Goal: Task Accomplishment & Management: Manage account settings

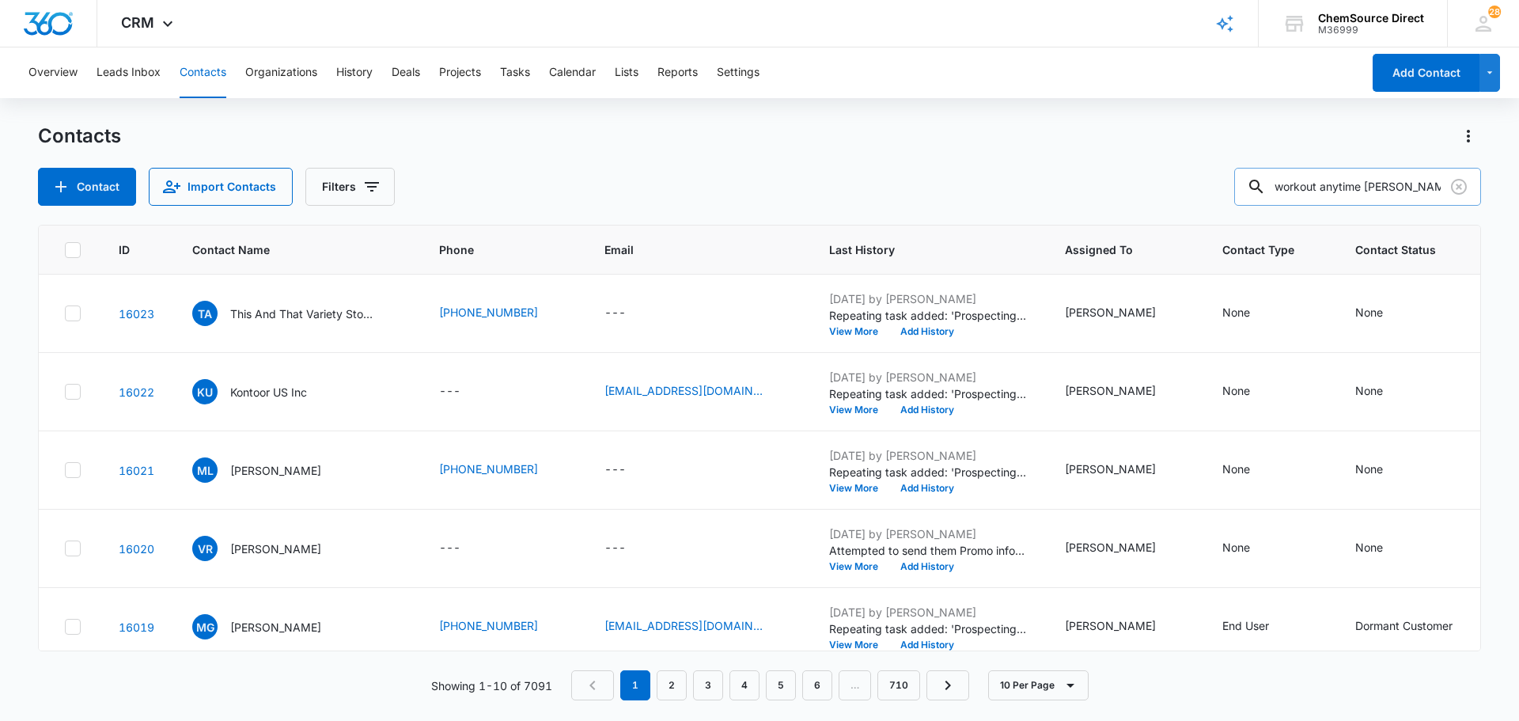
type input "workout anytime [PERSON_NAME]"
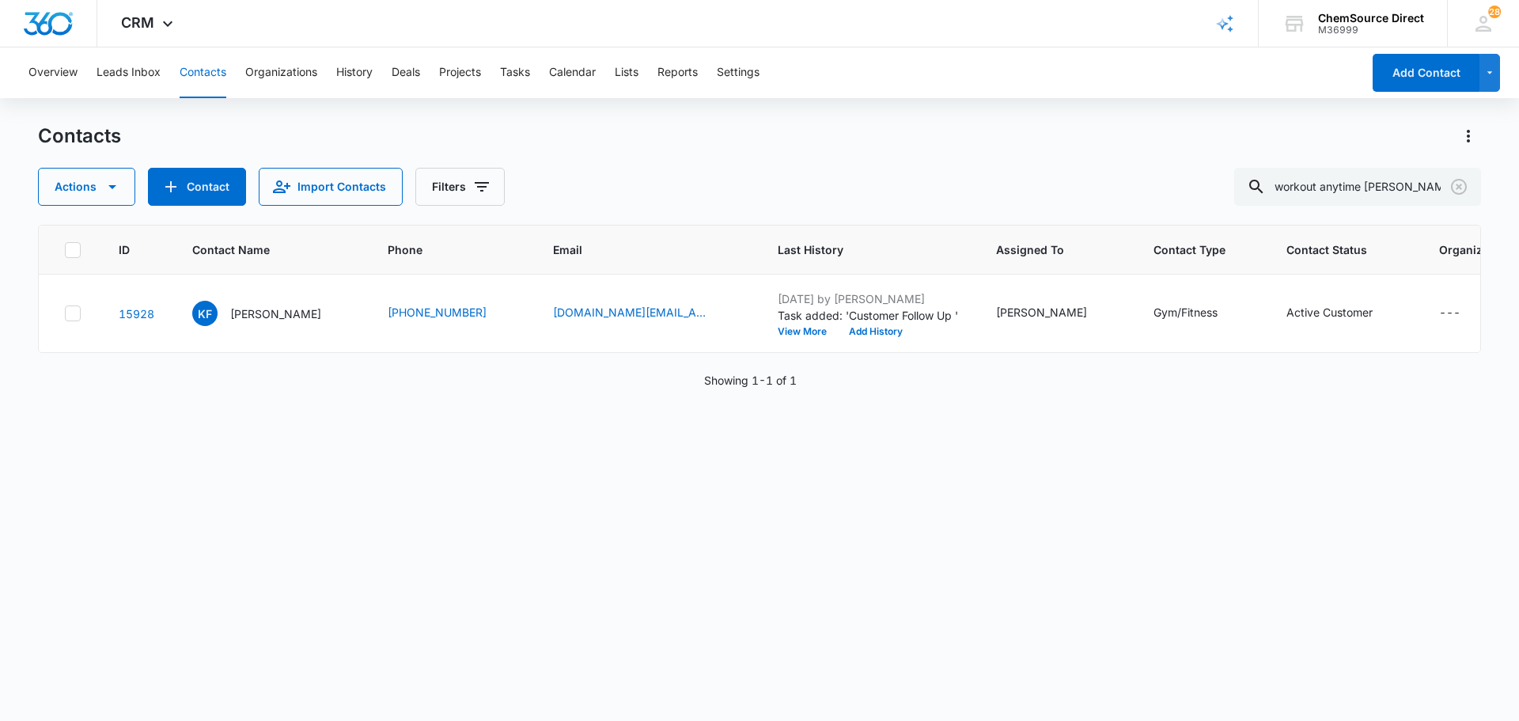
click at [536, 76] on div "Overview Leads Inbox Contacts Organizations History Deals Projects Tasks Calend…" at bounding box center [690, 72] width 1343 height 51
click at [521, 76] on button "Tasks" at bounding box center [515, 72] width 30 height 51
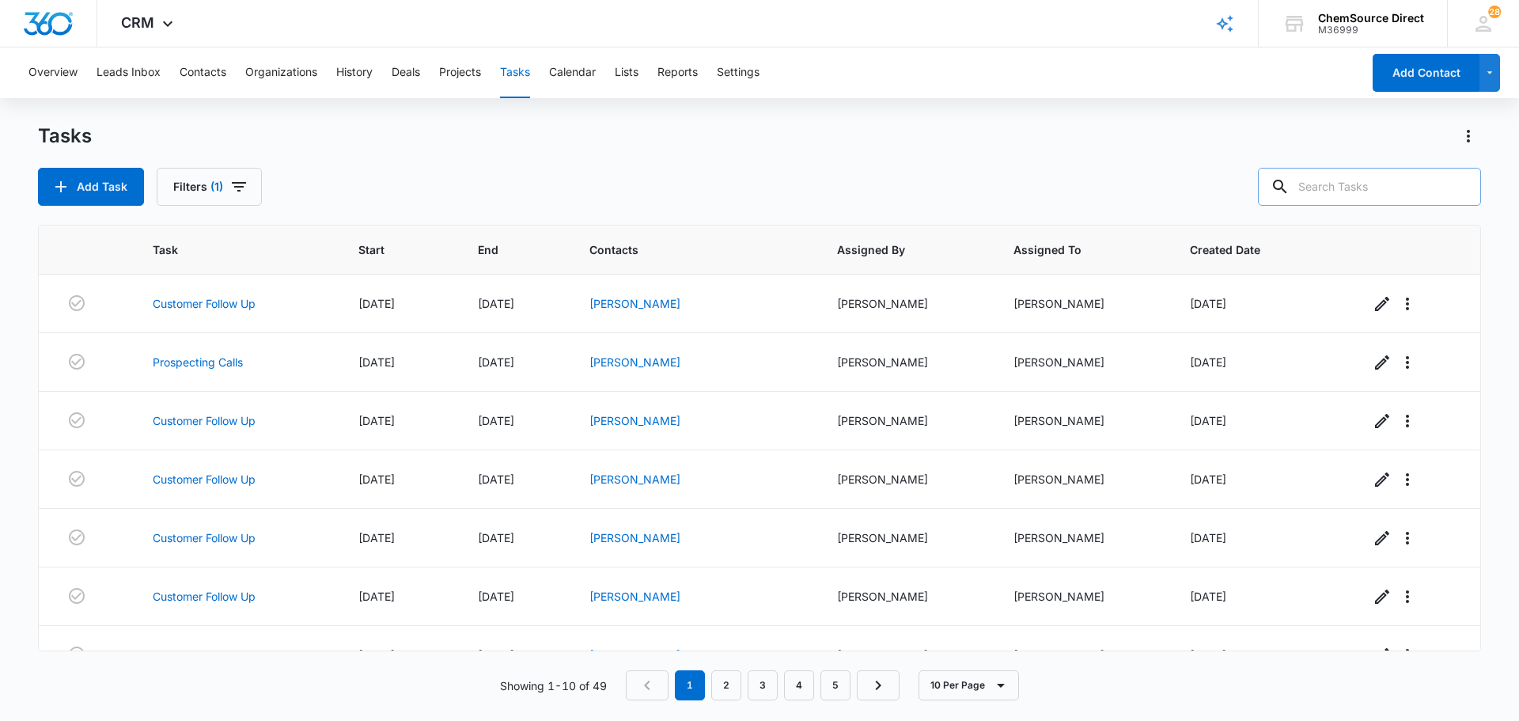
click at [1374, 187] on input "text" at bounding box center [1369, 187] width 223 height 38
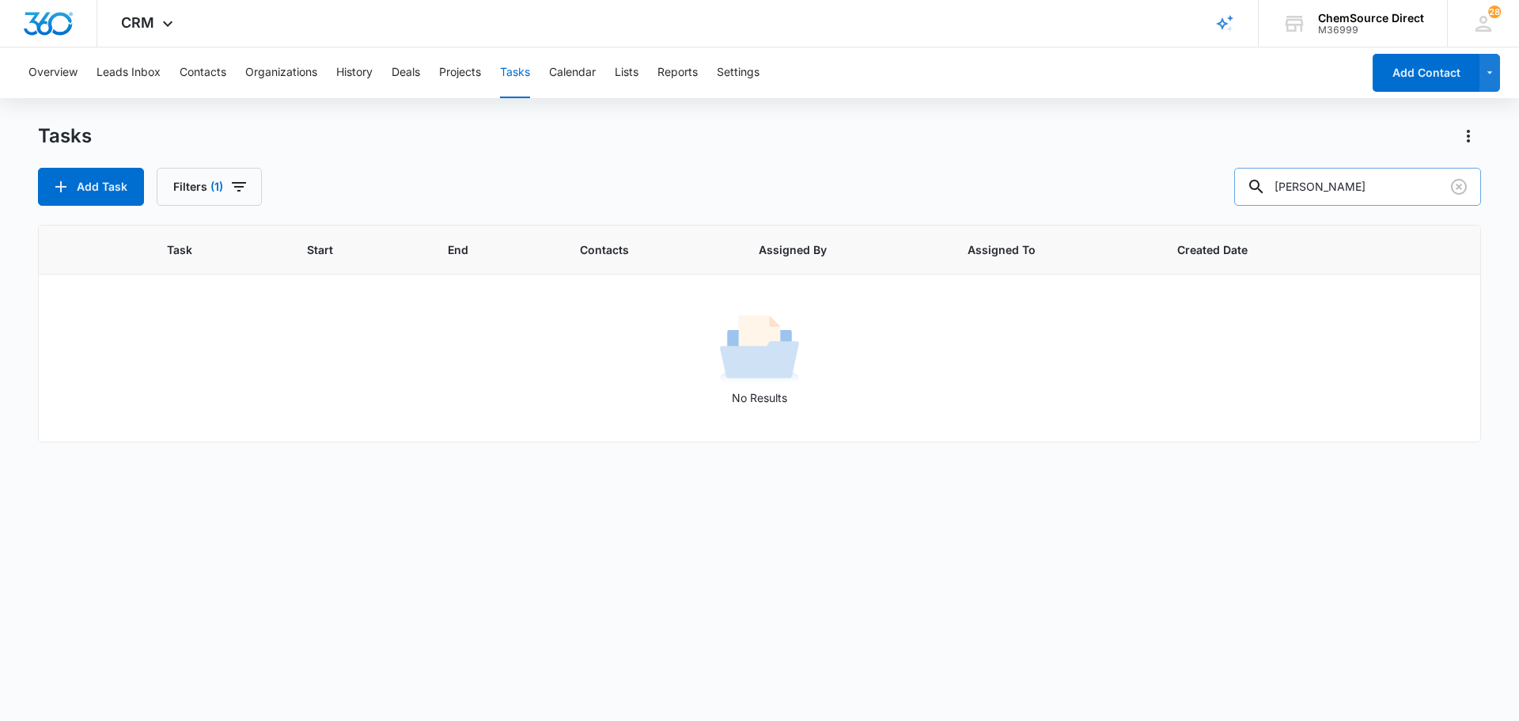
click at [1367, 191] on input "[PERSON_NAME]" at bounding box center [1357, 187] width 247 height 38
drag, startPoint x: 1373, startPoint y: 186, endPoint x: 1079, endPoint y: 188, distance: 293.5
click at [1079, 188] on div "Add Task Filters (1) [PERSON_NAME]" at bounding box center [759, 187] width 1443 height 38
type input "workout anytime [PERSON_NAME]"
click at [213, 71] on button "Contacts" at bounding box center [203, 72] width 47 height 51
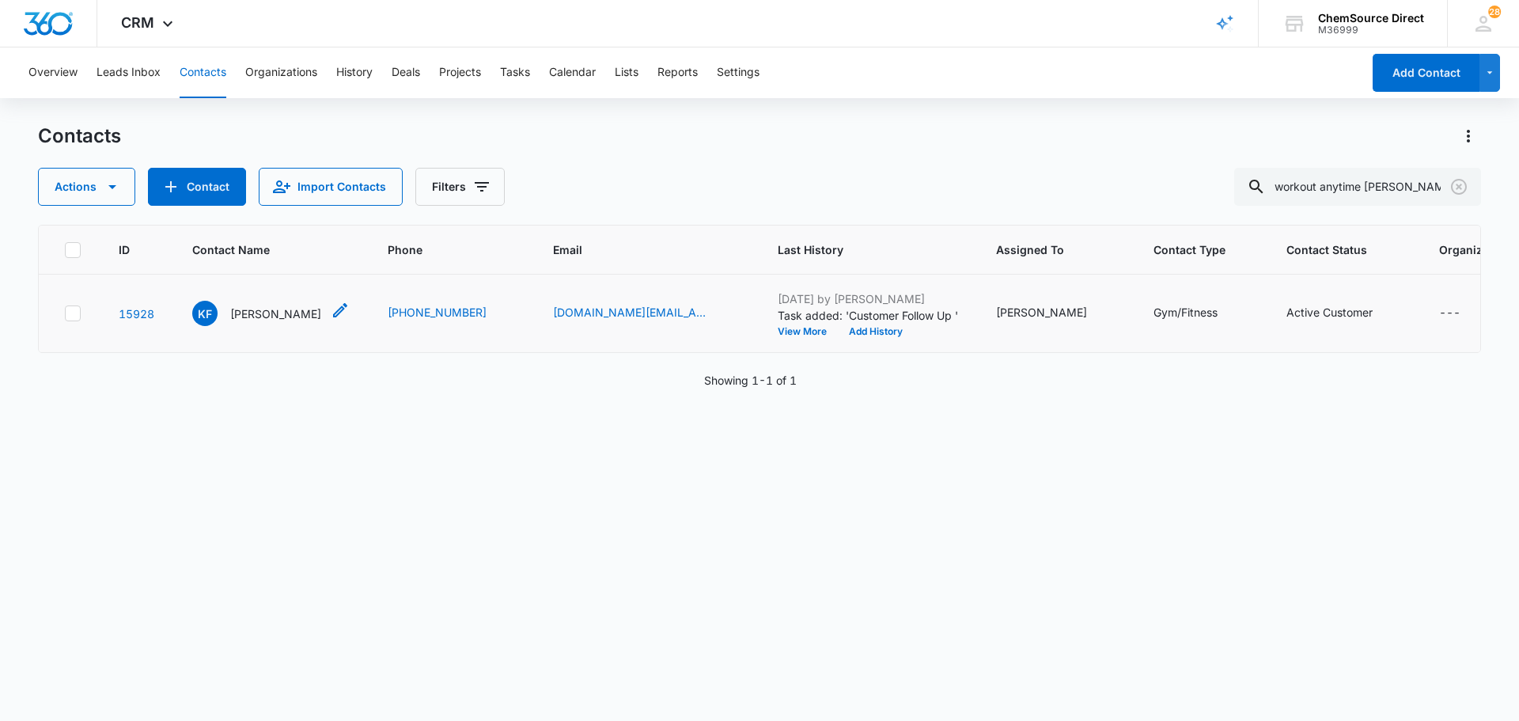
click at [256, 315] on p "[PERSON_NAME]" at bounding box center [275, 313] width 91 height 17
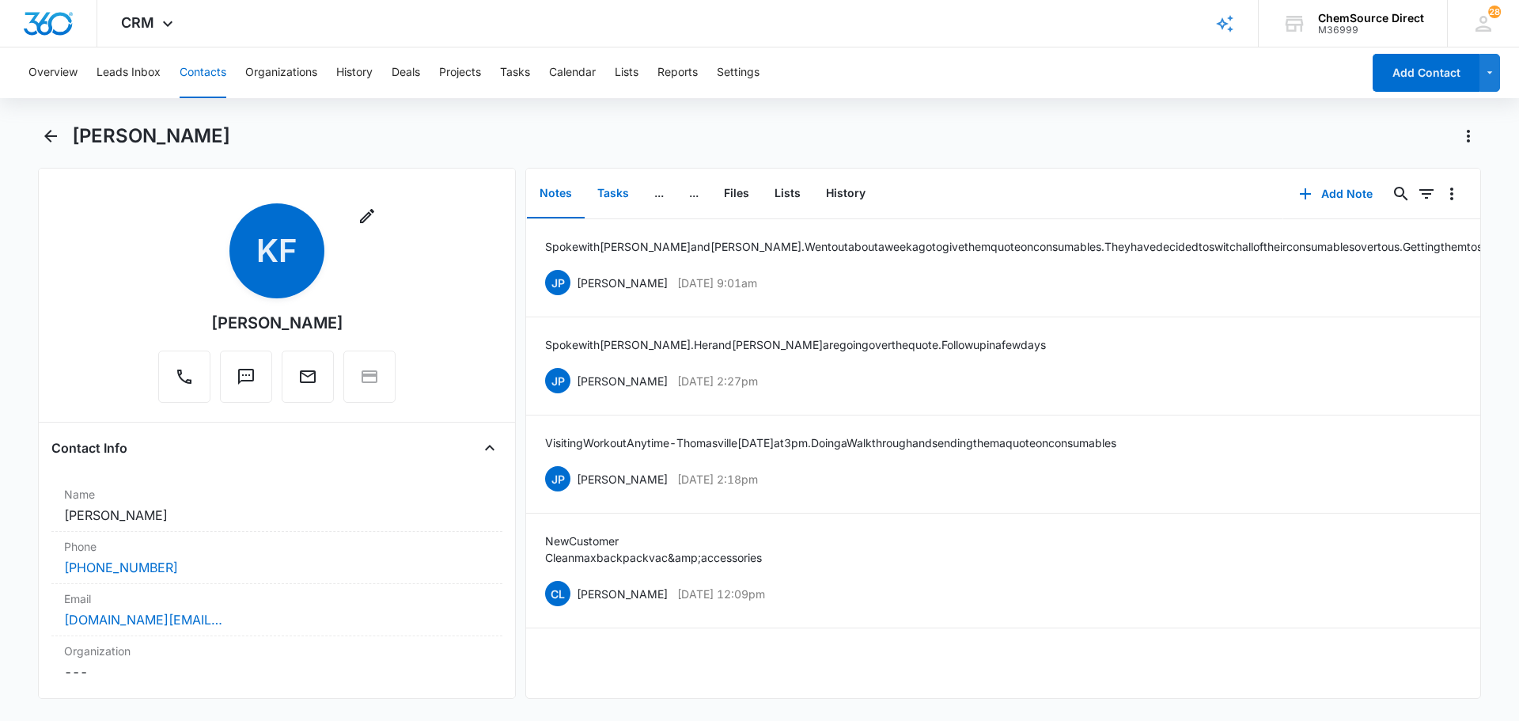
click at [616, 195] on button "Tasks" at bounding box center [613, 193] width 57 height 49
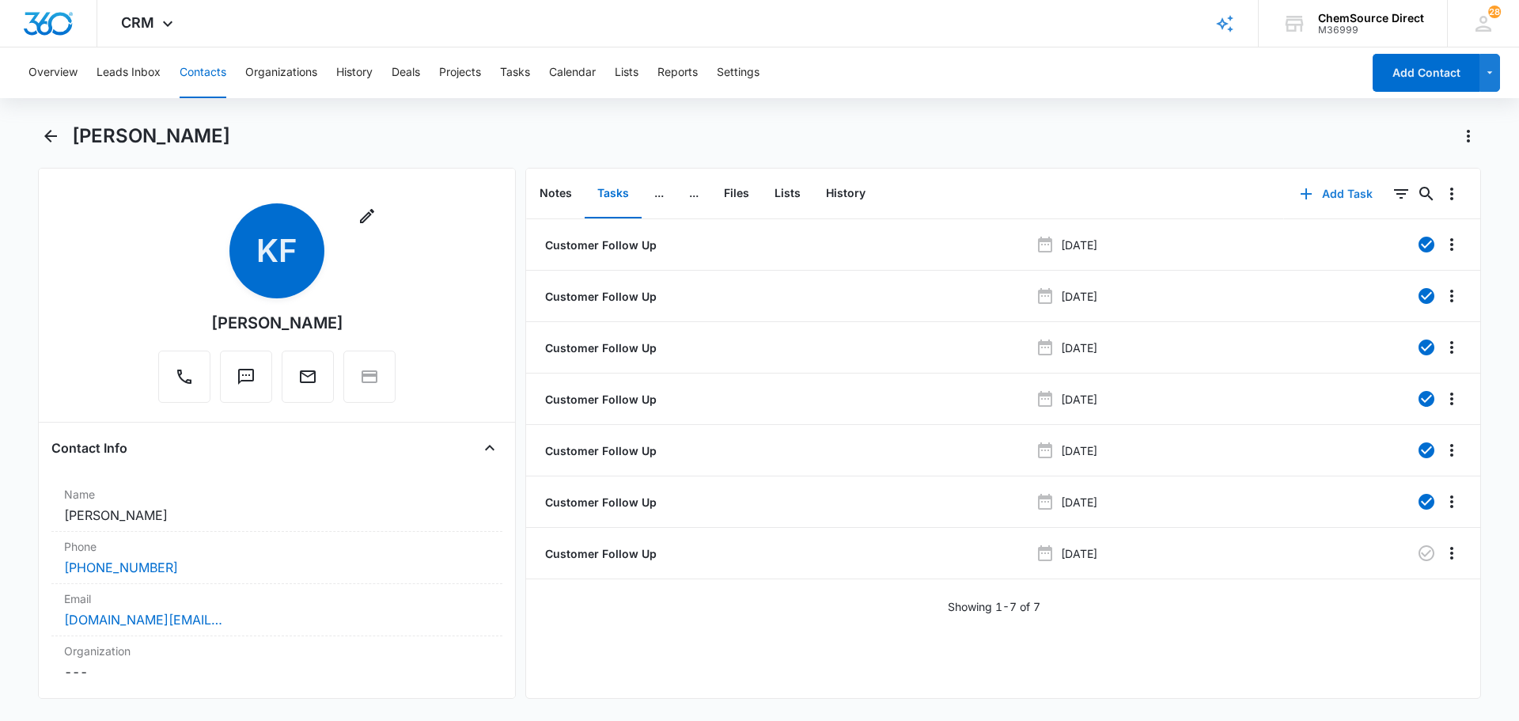
click at [1328, 187] on button "Add Task" at bounding box center [1336, 194] width 104 height 38
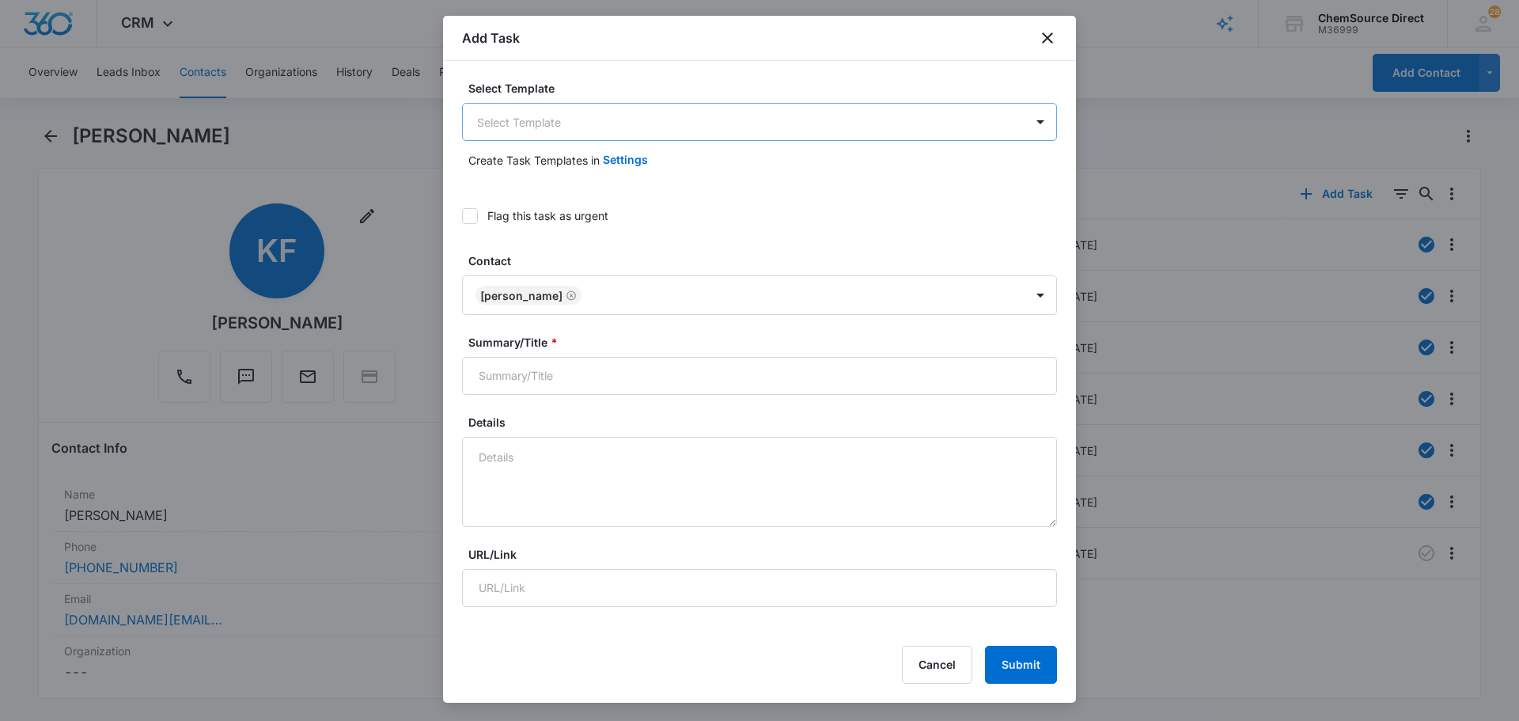
click at [642, 125] on body "CRM Apps Reputation Forms CRM Email Social Payments POS Content Ads Intelligenc…" at bounding box center [759, 360] width 1519 height 721
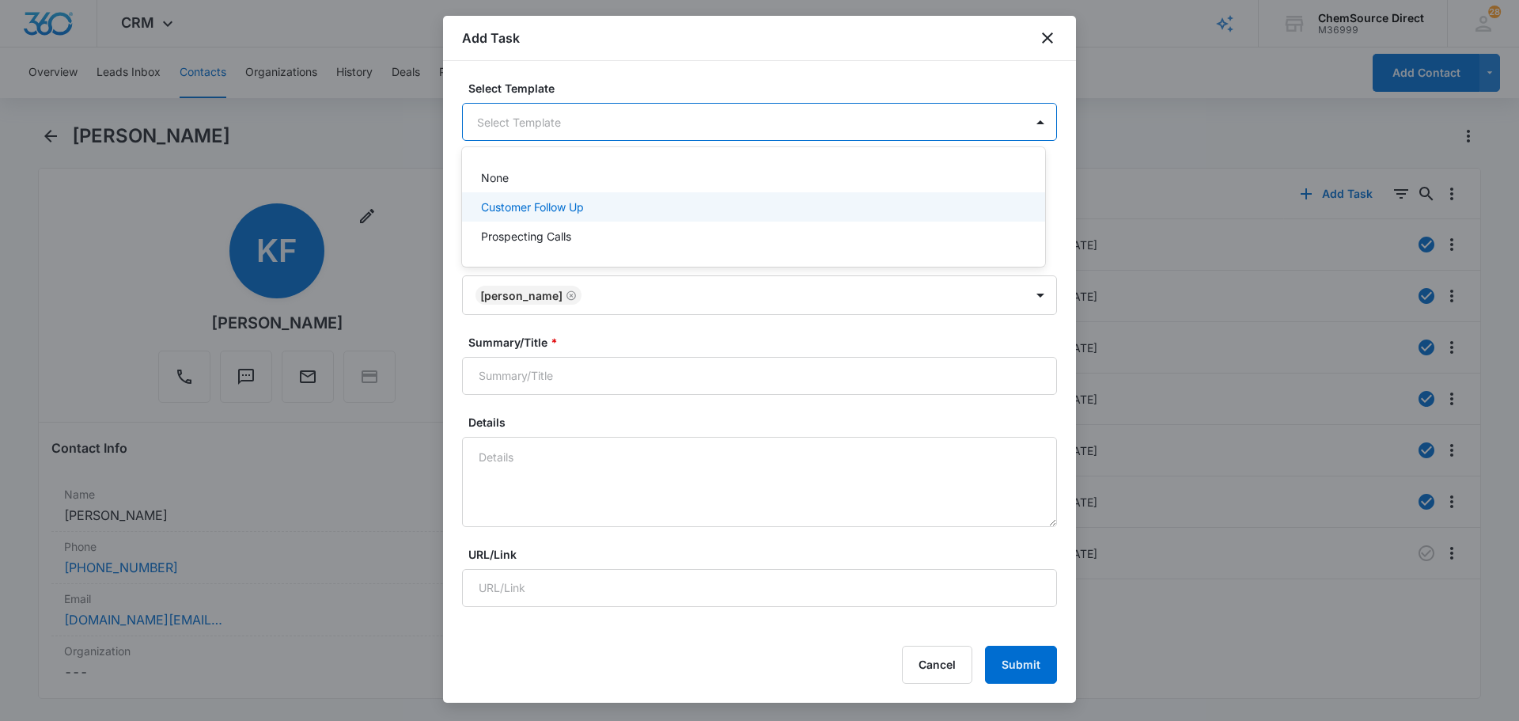
click at [601, 215] on div "Customer Follow Up" at bounding box center [753, 206] width 583 height 29
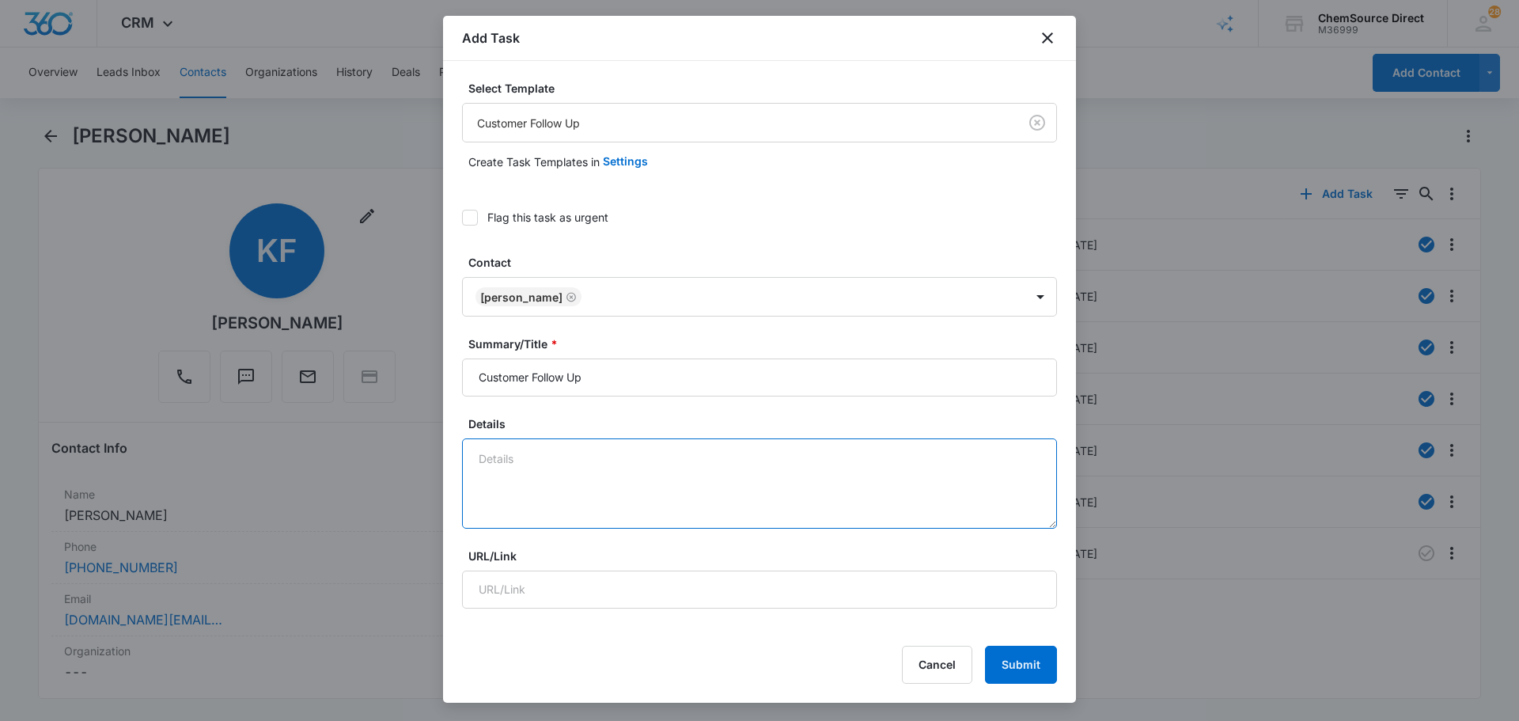
click at [597, 460] on textarea "Details" at bounding box center [759, 483] width 595 height 90
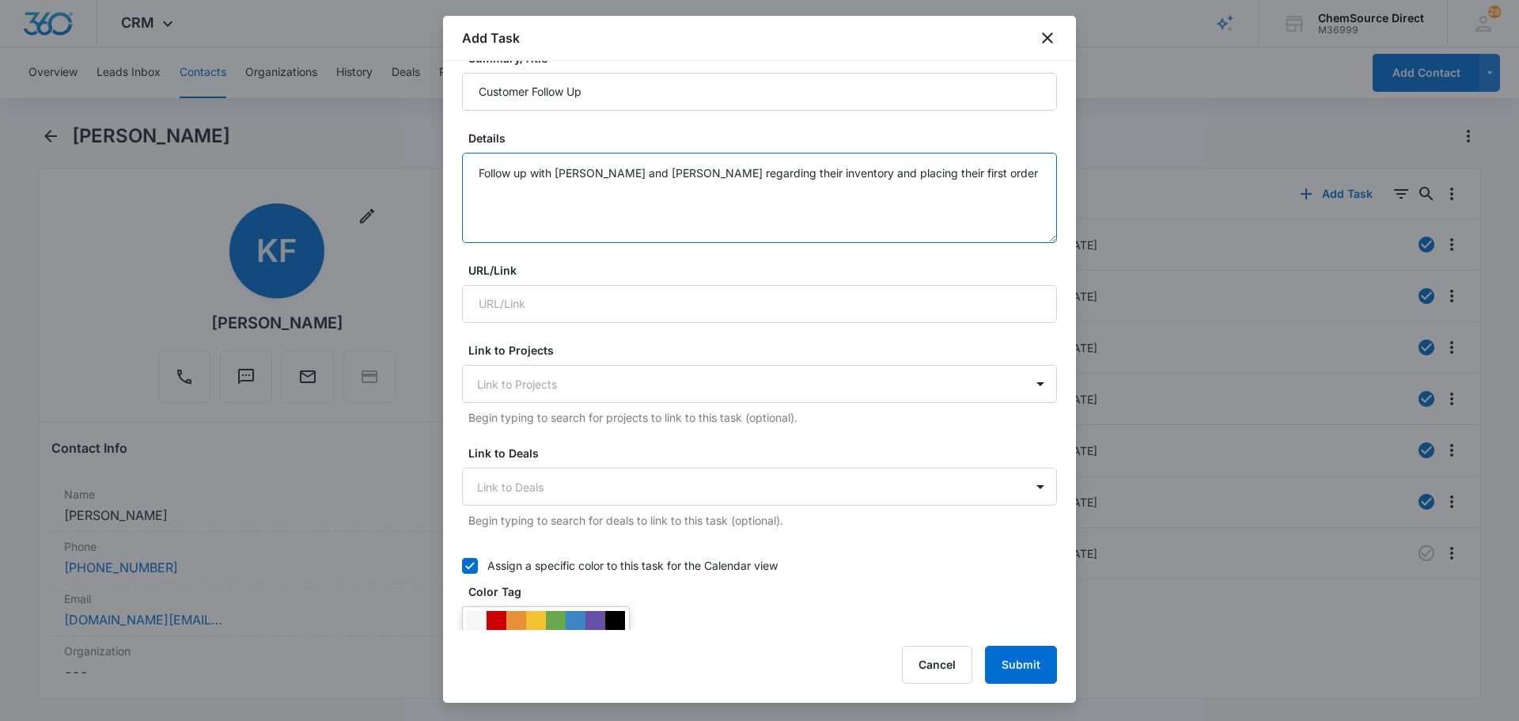
scroll to position [475, 0]
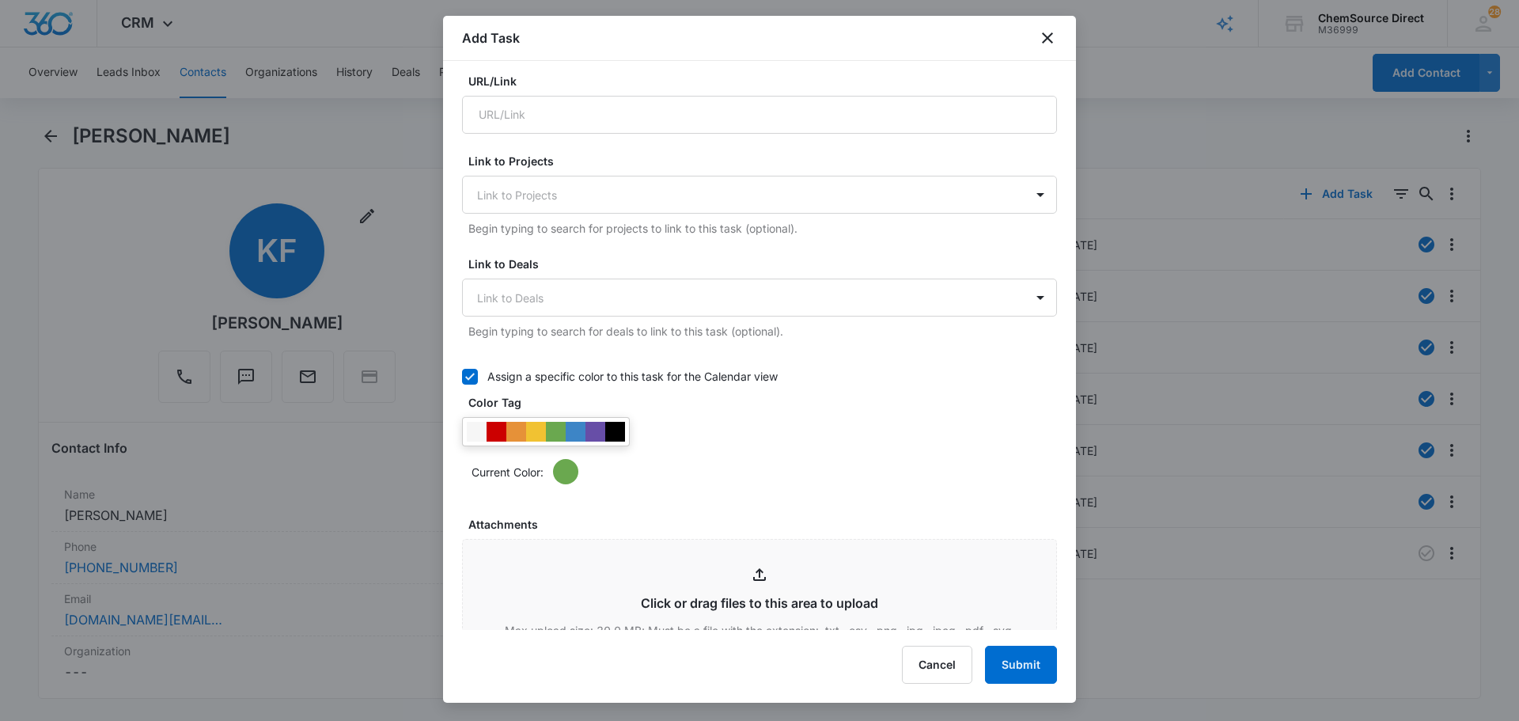
type textarea "Follow up with [PERSON_NAME] and [PERSON_NAME] regarding their inventory and pl…"
click at [618, 444] on div at bounding box center [546, 431] width 168 height 29
click at [619, 439] on div at bounding box center [615, 432] width 20 height 20
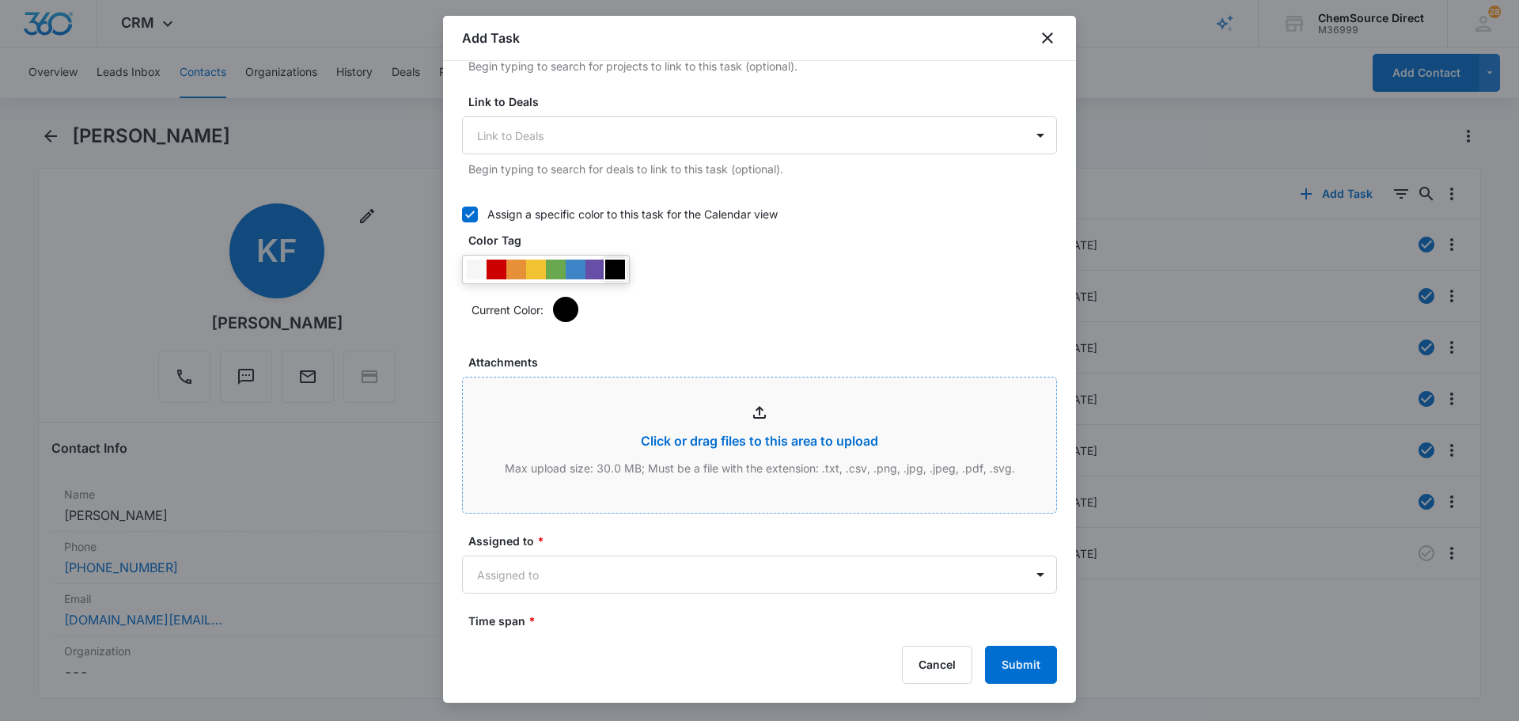
scroll to position [791, 0]
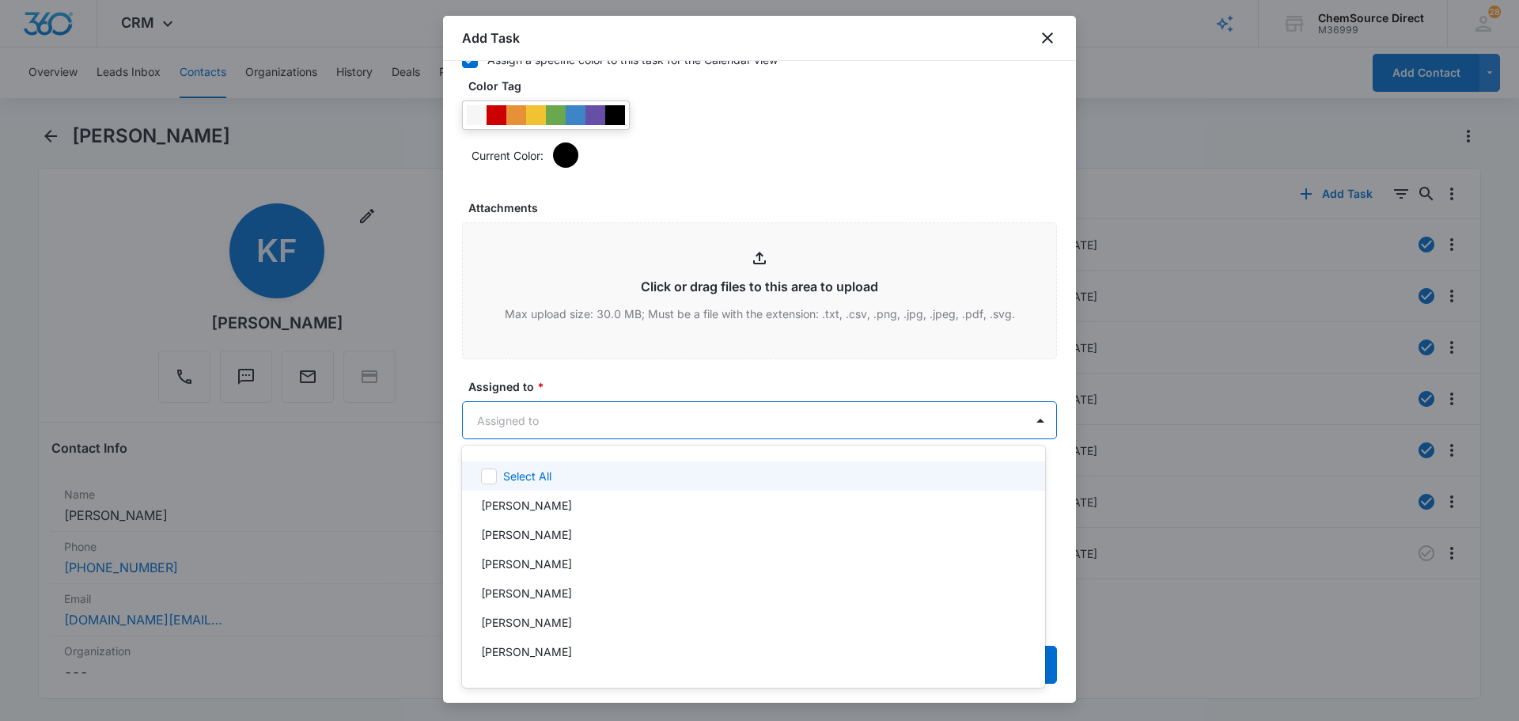
click at [612, 411] on body "CRM Apps Reputation Forms CRM Email Social Payments POS Content Ads Intelligenc…" at bounding box center [759, 360] width 1519 height 721
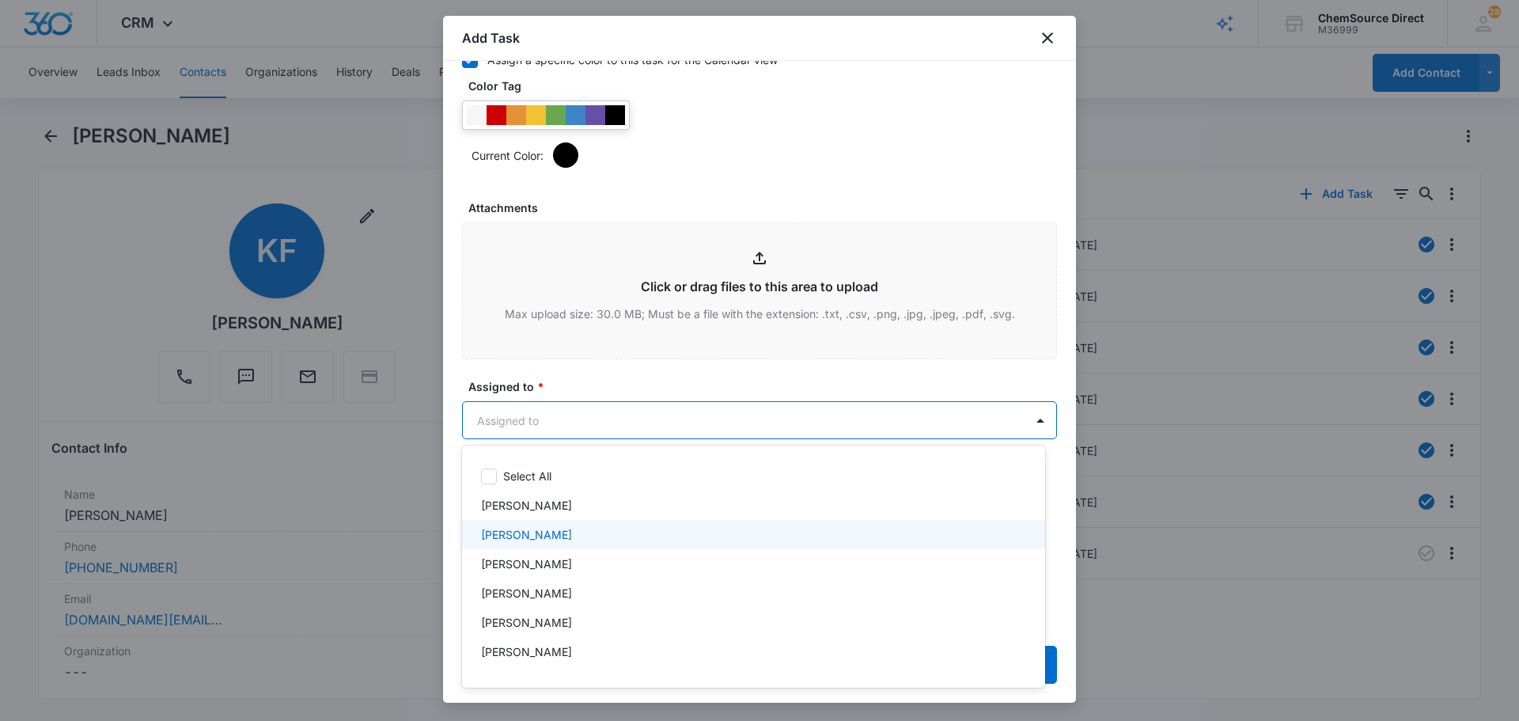
click at [580, 534] on div "[PERSON_NAME]" at bounding box center [752, 534] width 542 height 17
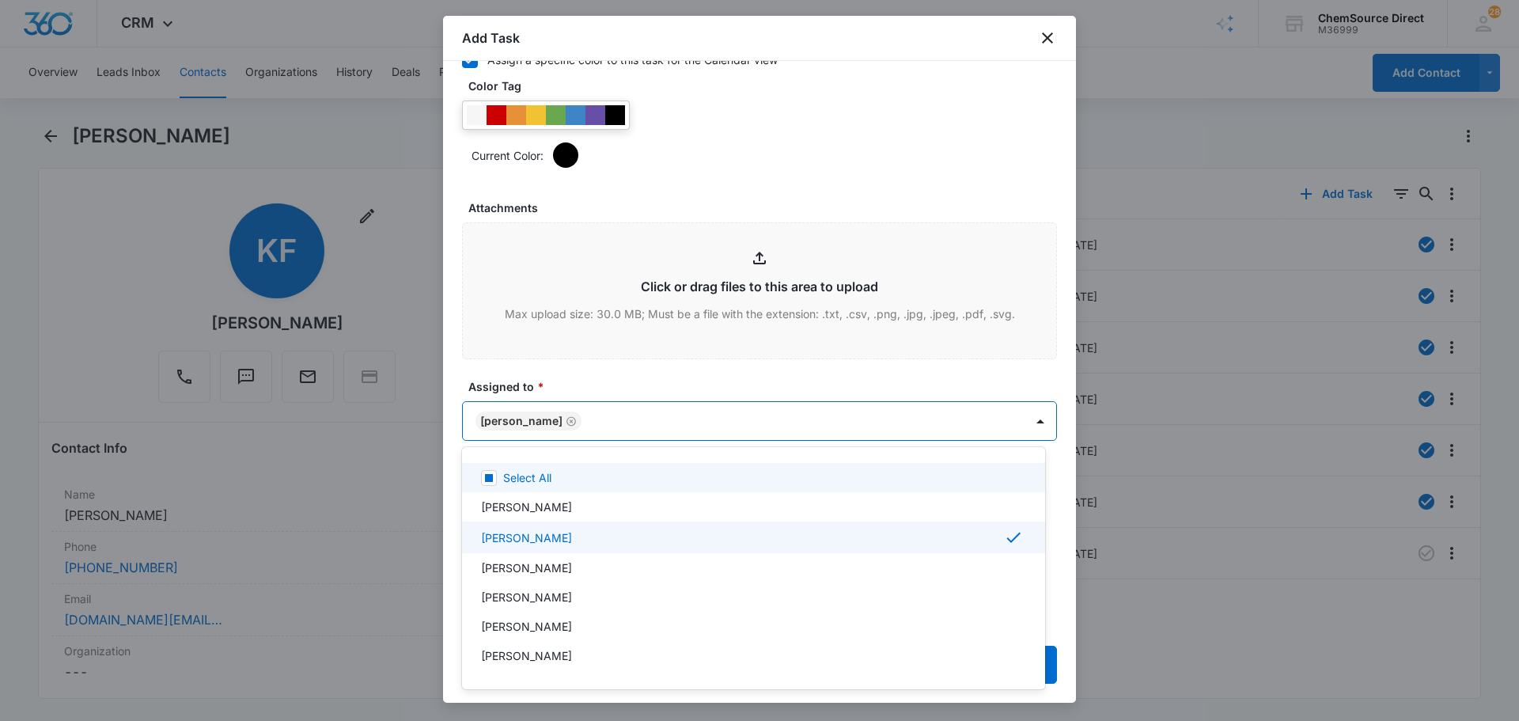
click at [653, 376] on div at bounding box center [759, 360] width 1519 height 721
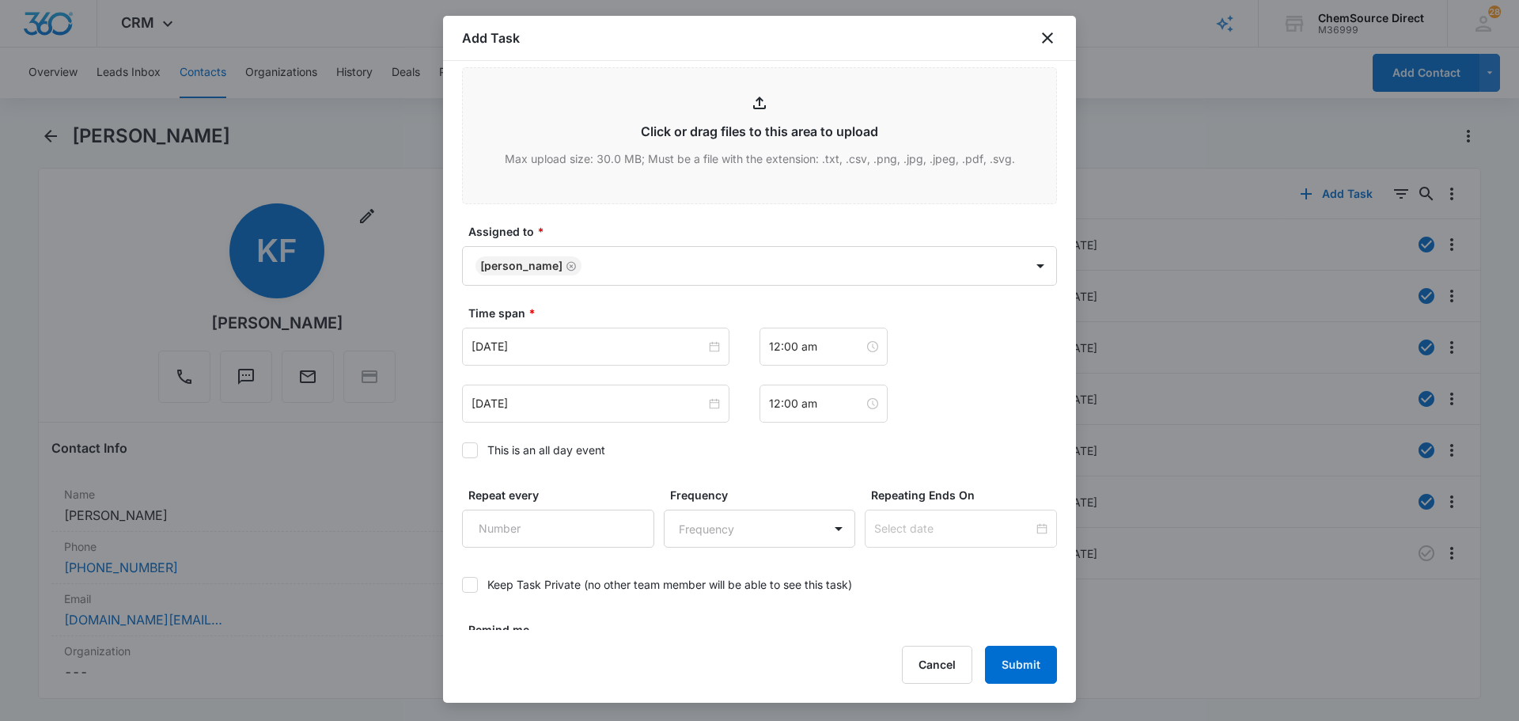
scroll to position [949, 0]
click at [588, 350] on input "[DATE]" at bounding box center [589, 343] width 234 height 17
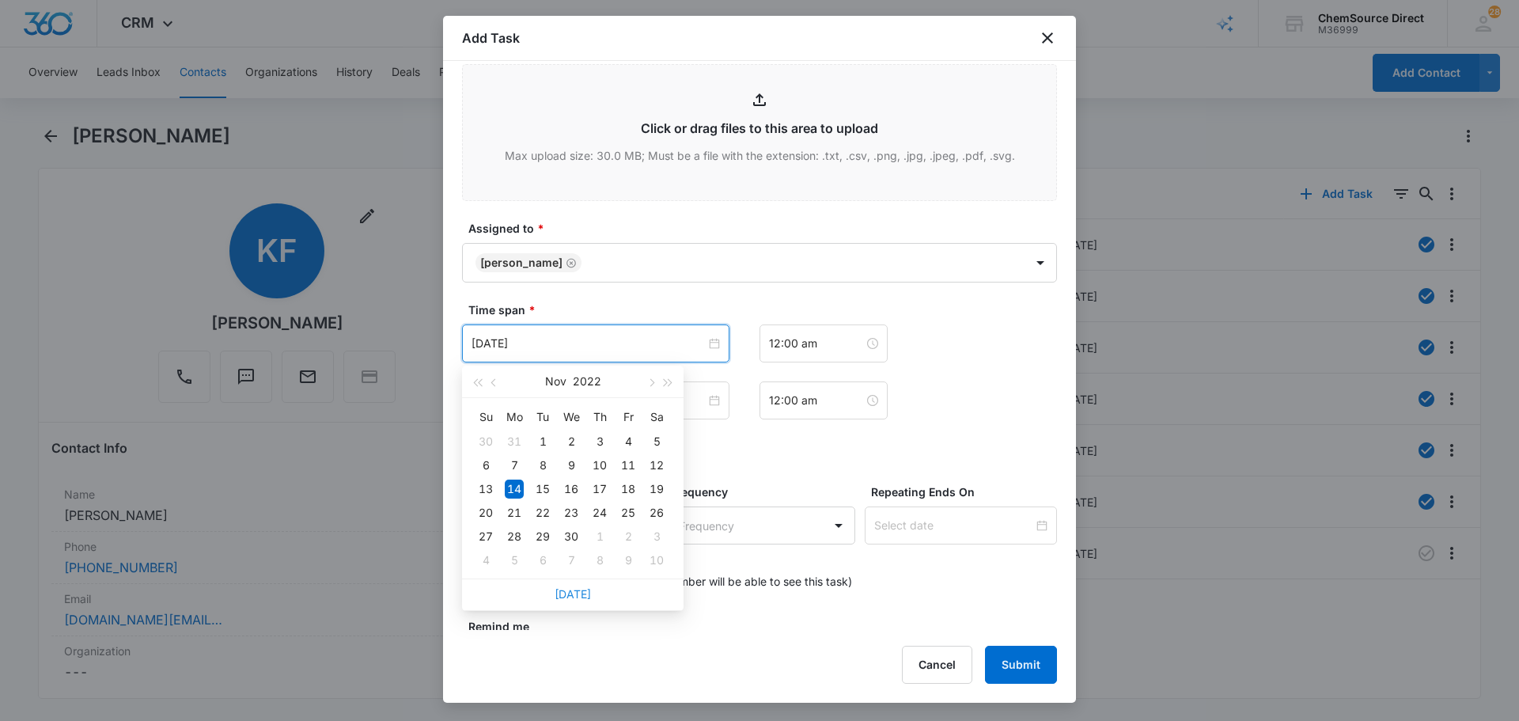
click at [580, 593] on link "[DATE]" at bounding box center [573, 593] width 36 height 13
type input "[DATE]"
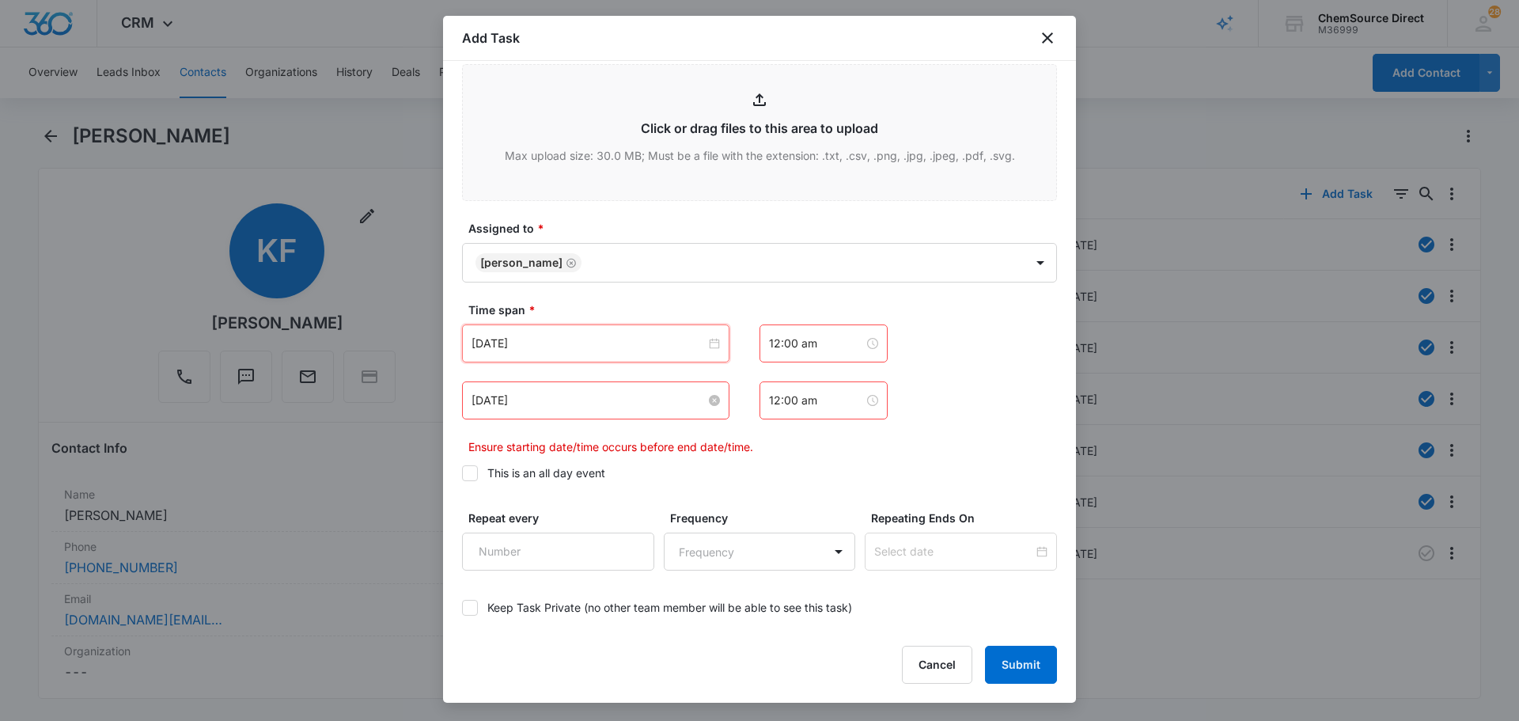
click at [583, 407] on input "[DATE]" at bounding box center [589, 400] width 234 height 17
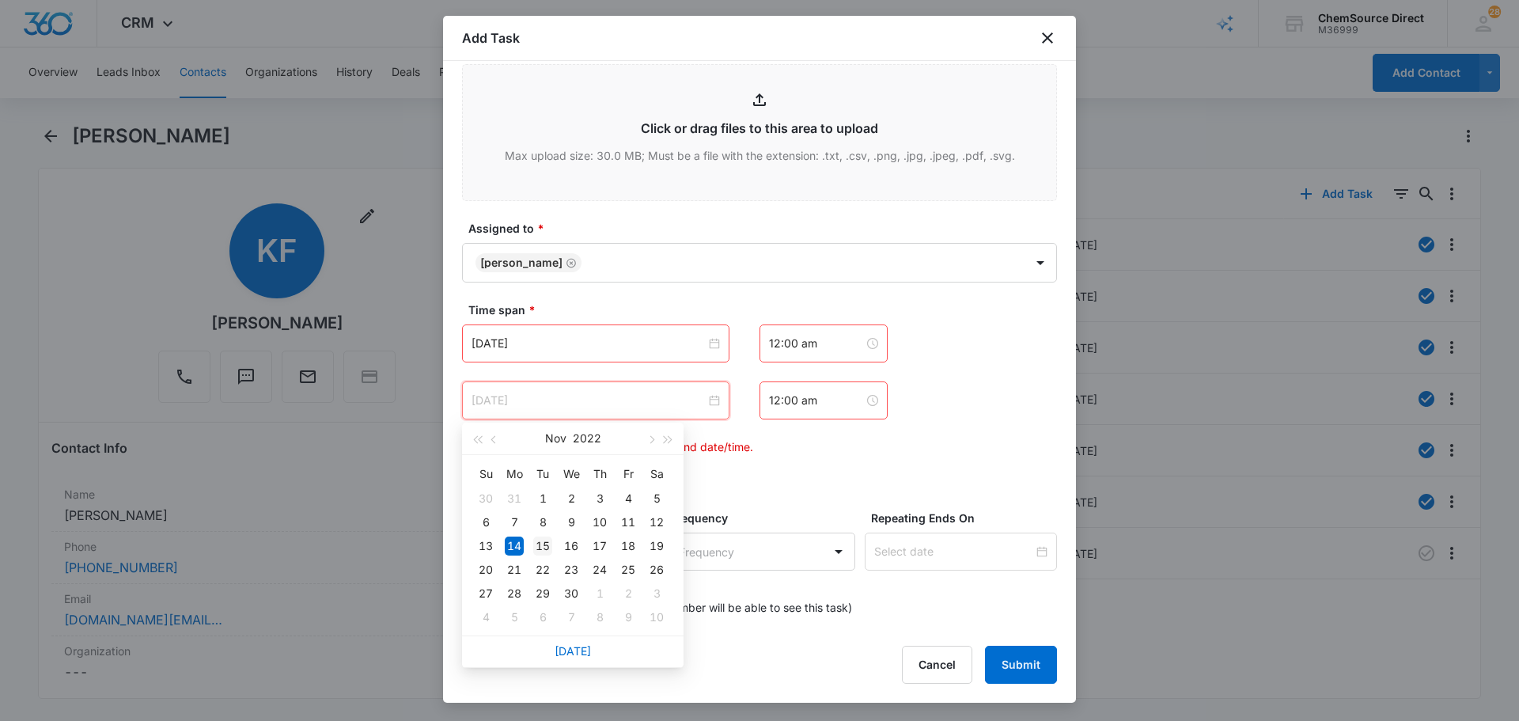
click at [538, 543] on div "15" at bounding box center [542, 545] width 19 height 19
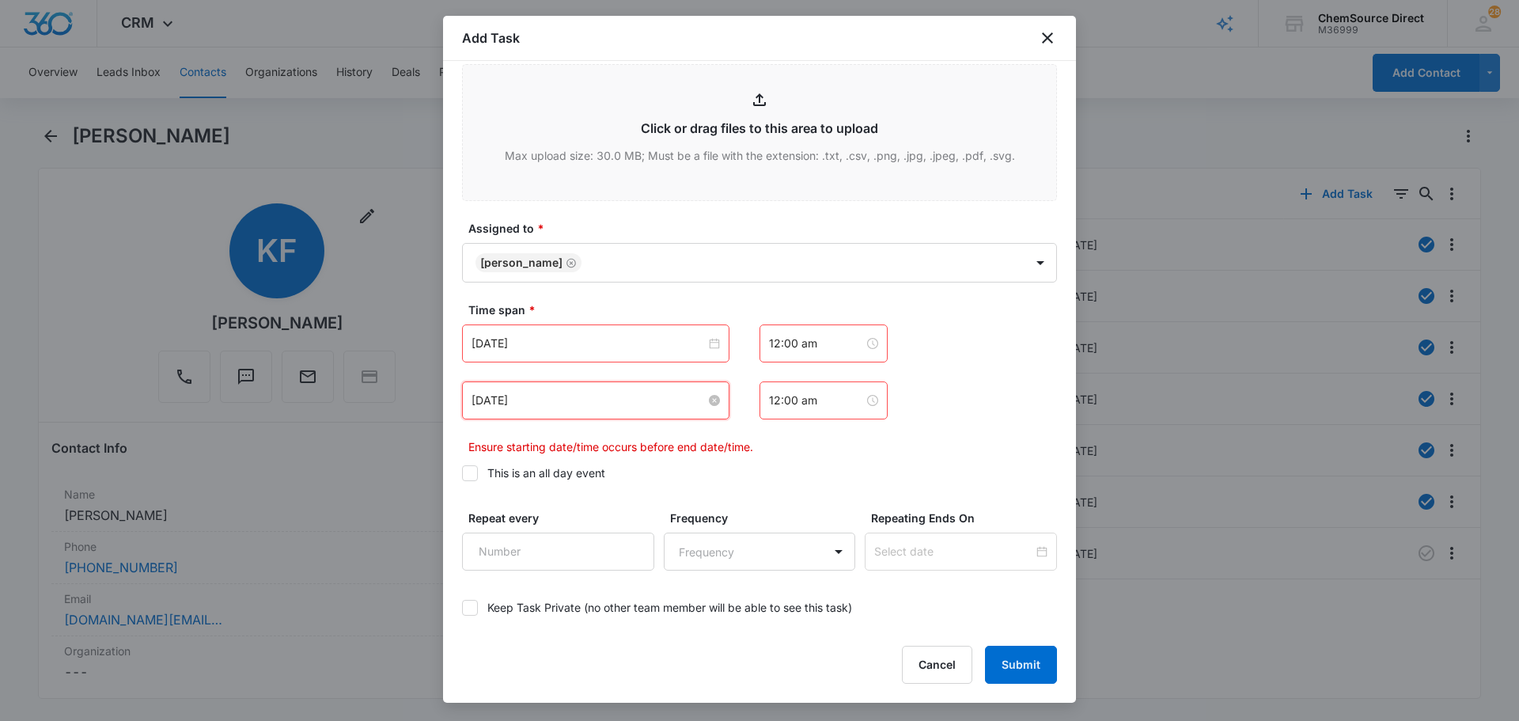
click at [568, 408] on input "[DATE]" at bounding box center [589, 400] width 234 height 17
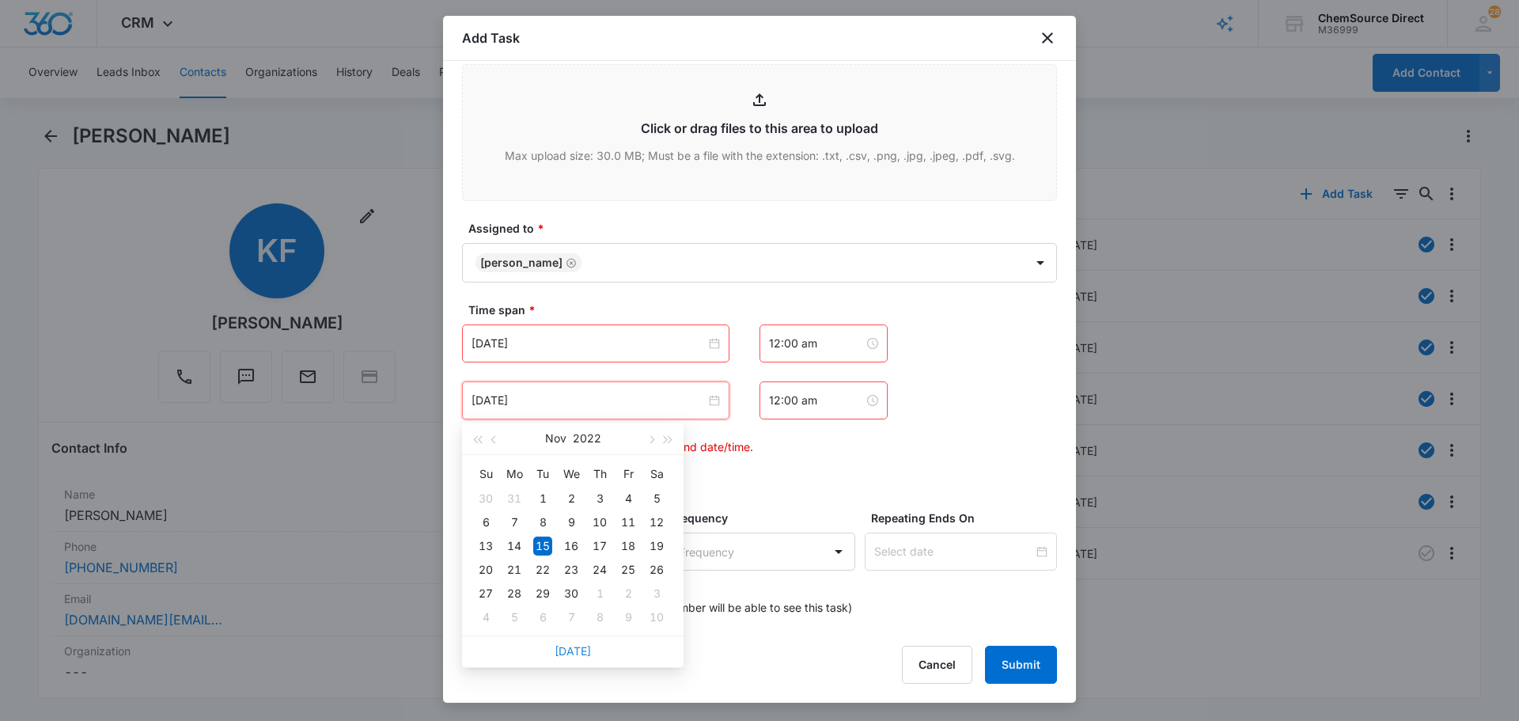
click at [580, 652] on link "[DATE]" at bounding box center [573, 650] width 36 height 13
type input "[DATE]"
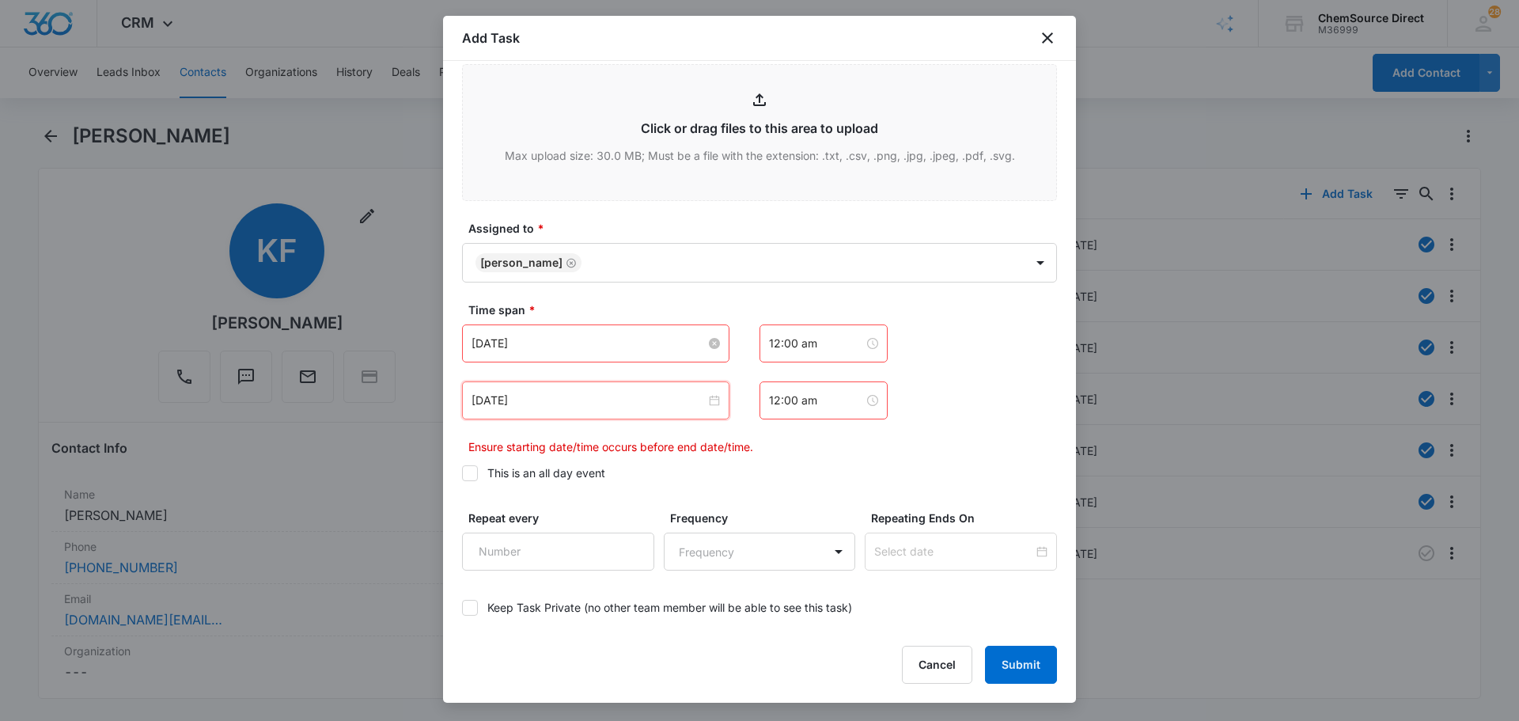
click at [571, 348] on input "[DATE]" at bounding box center [589, 343] width 234 height 17
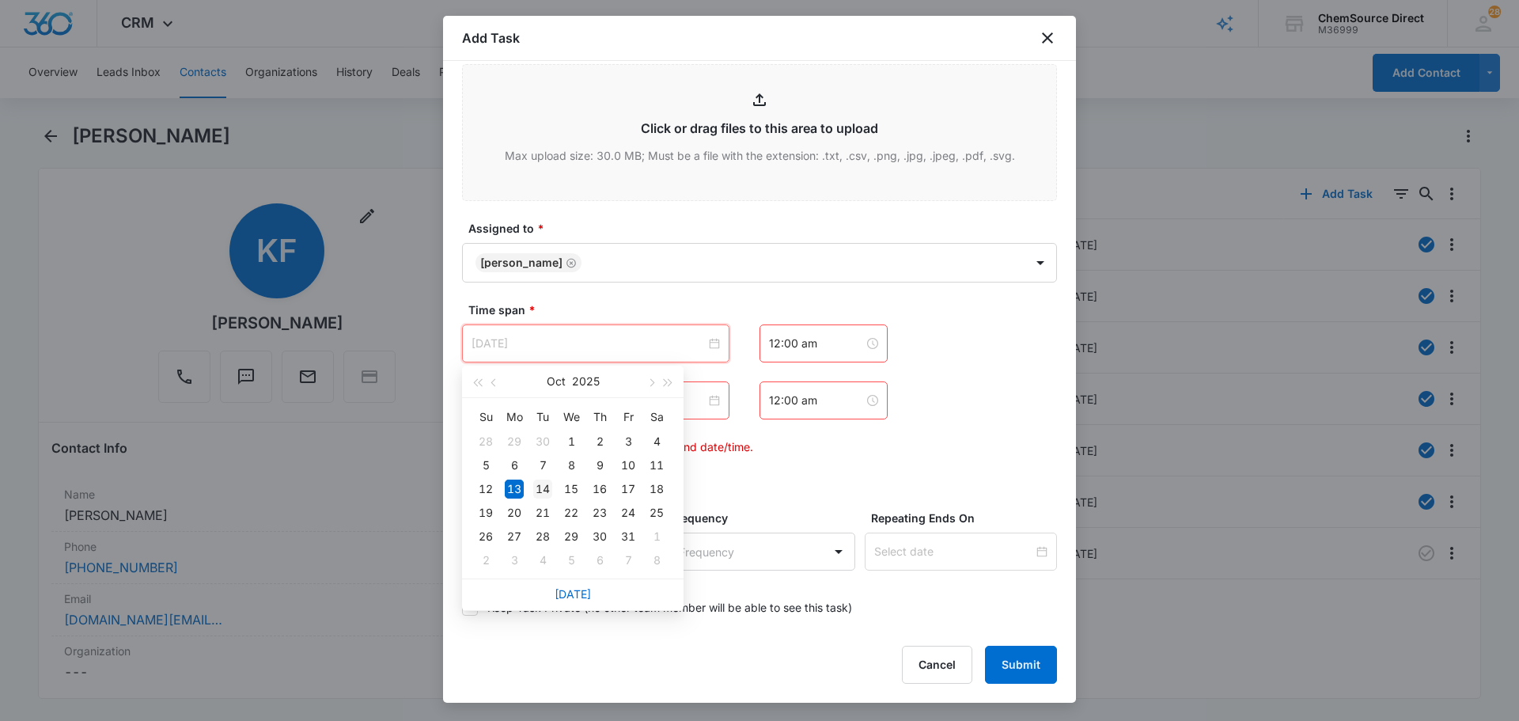
type input "[DATE]"
click at [544, 485] on div "14" at bounding box center [542, 488] width 19 height 19
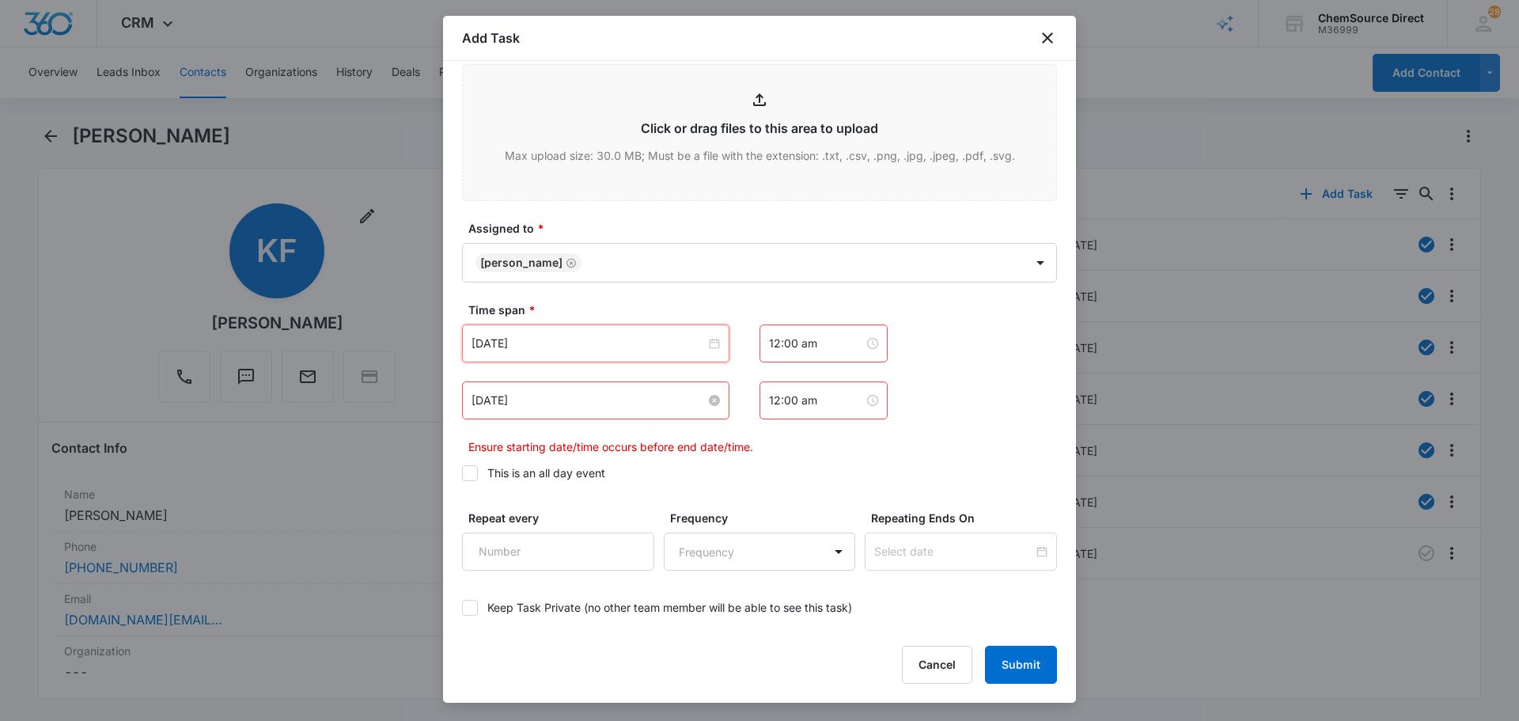
click at [556, 393] on input "[DATE]" at bounding box center [589, 400] width 234 height 17
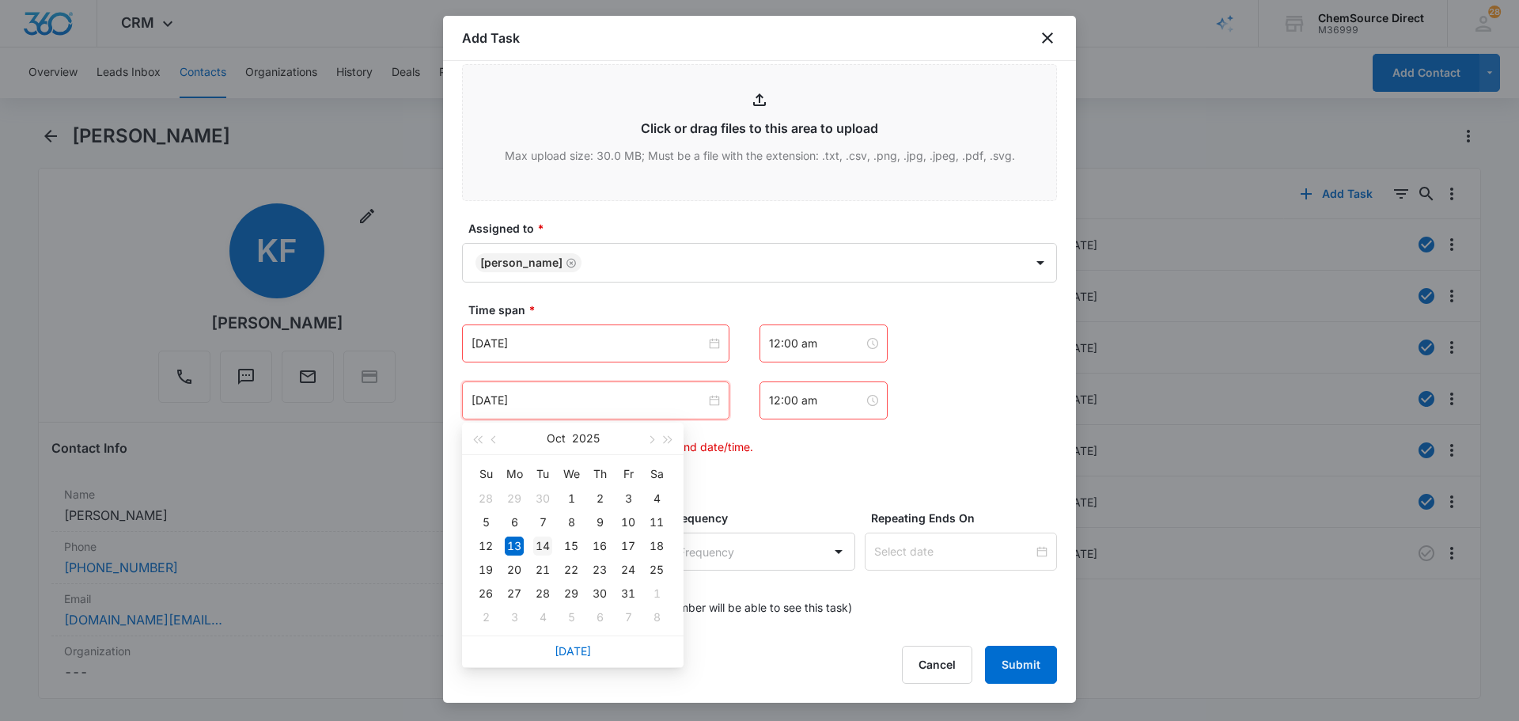
type input "[DATE]"
click at [546, 542] on div "14" at bounding box center [542, 545] width 19 height 19
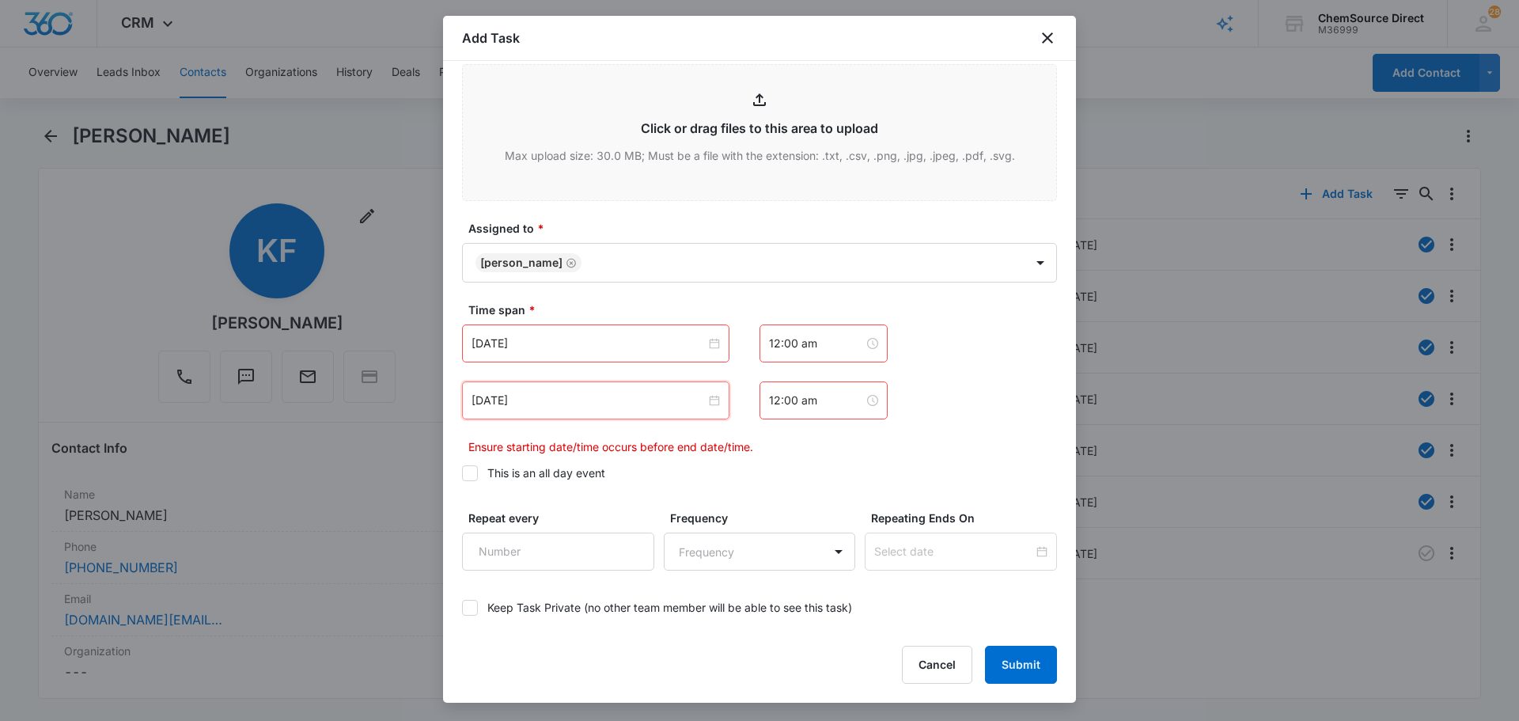
click at [473, 468] on icon at bounding box center [470, 473] width 14 height 14
click at [462, 473] on input "This is an all day event" at bounding box center [462, 473] width 0 height 0
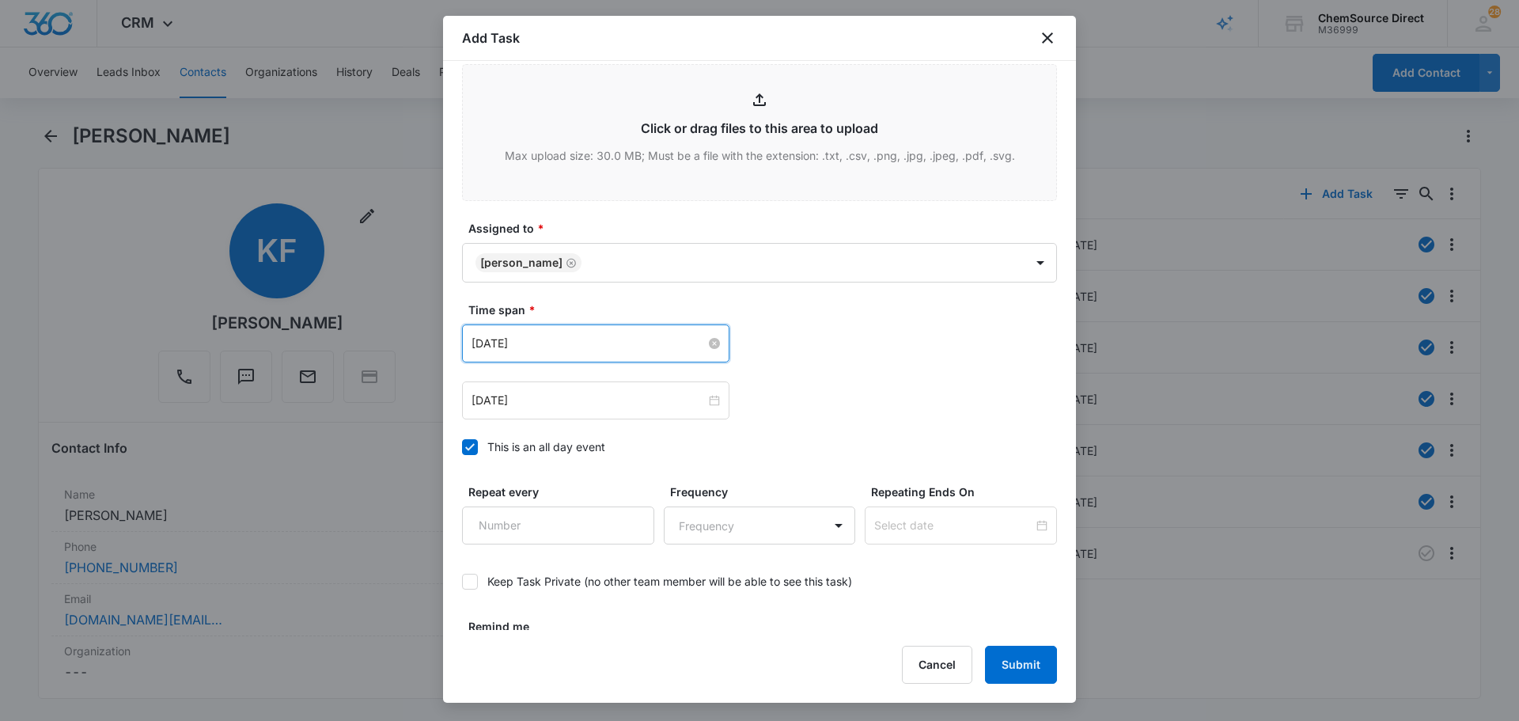
click at [570, 343] on input "[DATE]" at bounding box center [589, 343] width 234 height 17
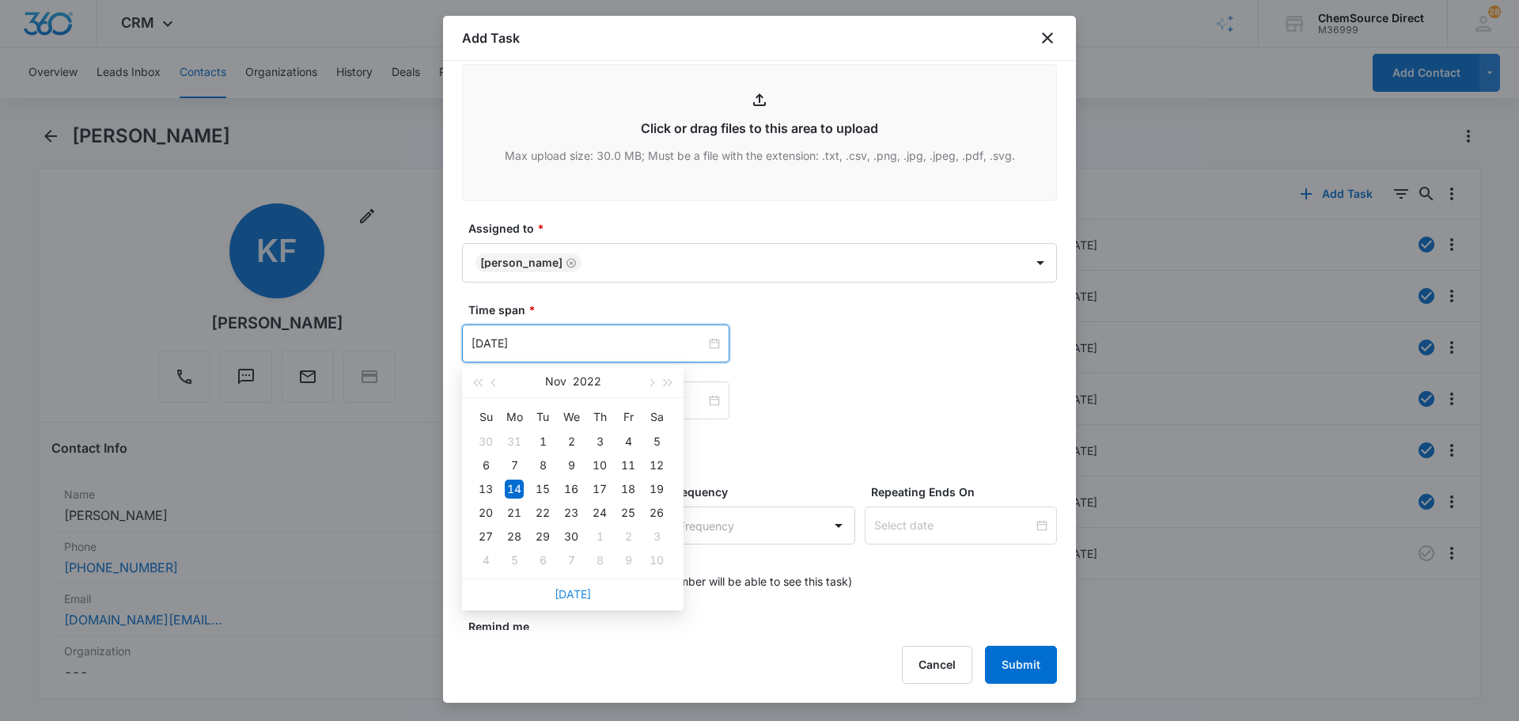
click at [577, 594] on link "[DATE]" at bounding box center [573, 593] width 36 height 13
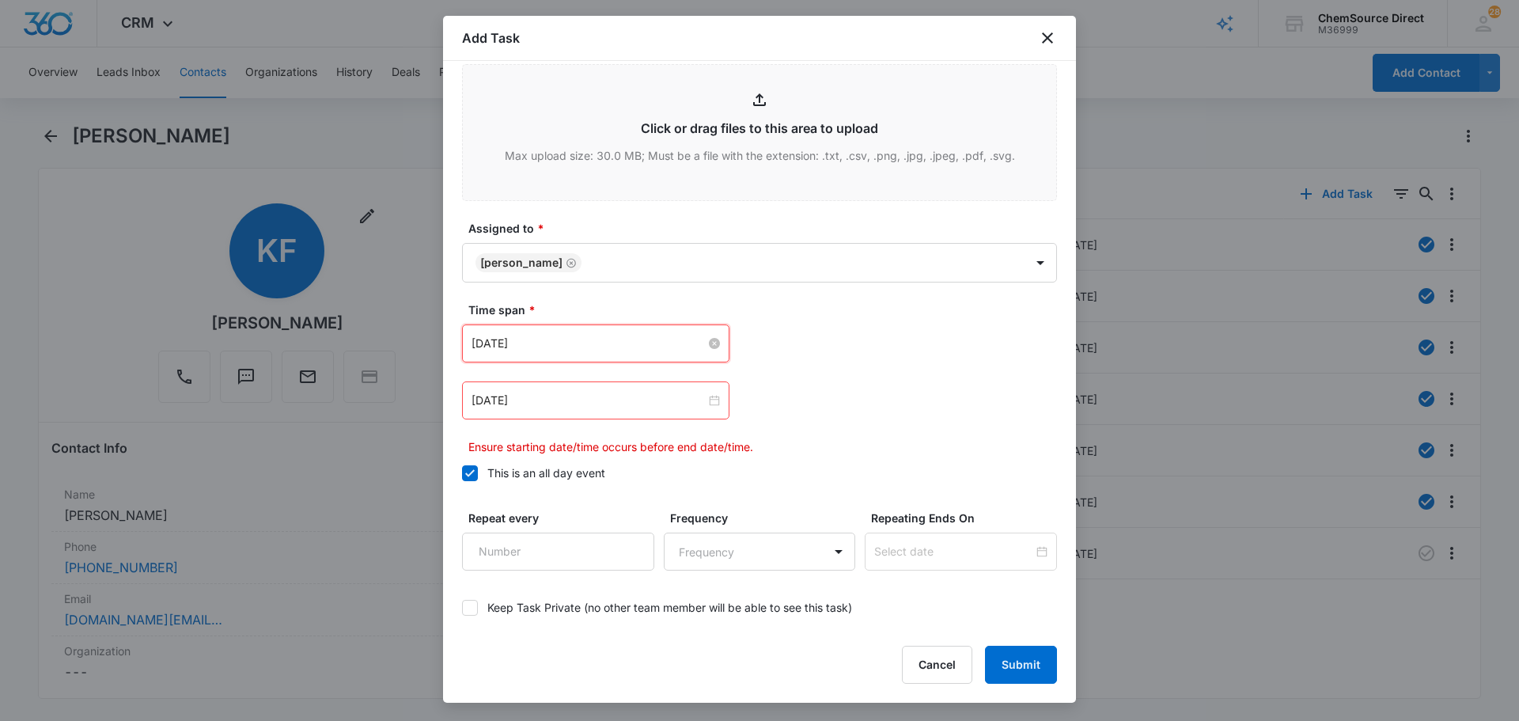
click at [559, 340] on input "[DATE]" at bounding box center [589, 343] width 234 height 17
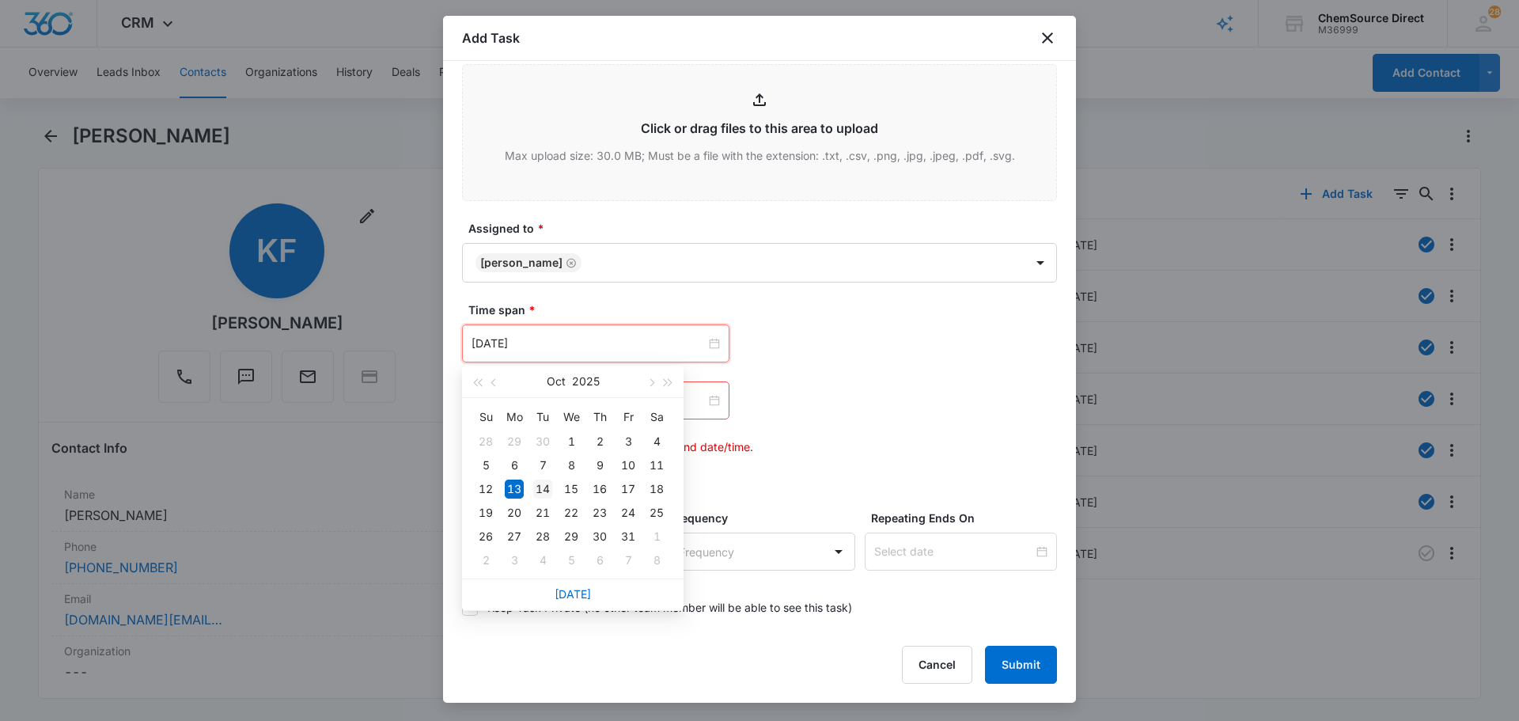
type input "[DATE]"
click at [547, 492] on div "14" at bounding box center [542, 488] width 19 height 19
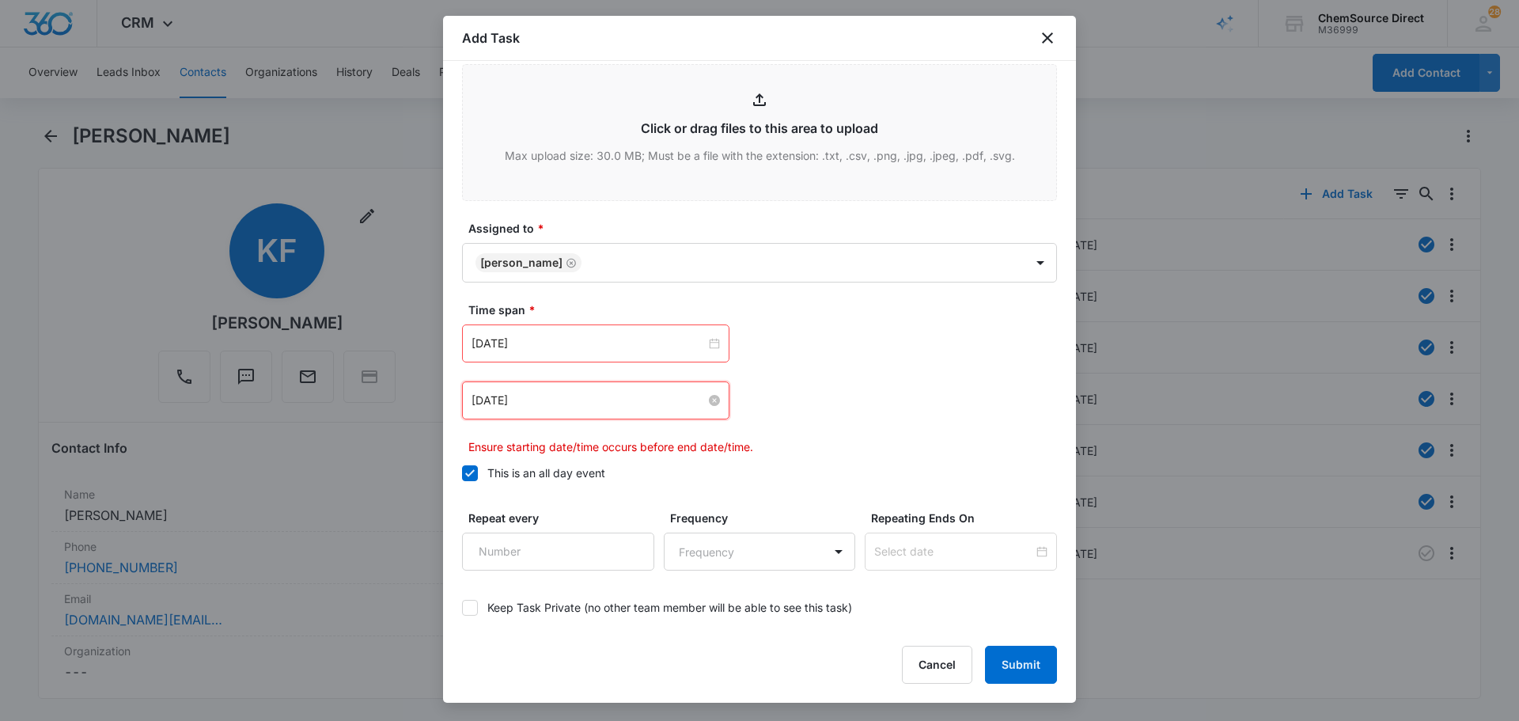
click at [559, 396] on input "[DATE]" at bounding box center [589, 400] width 234 height 17
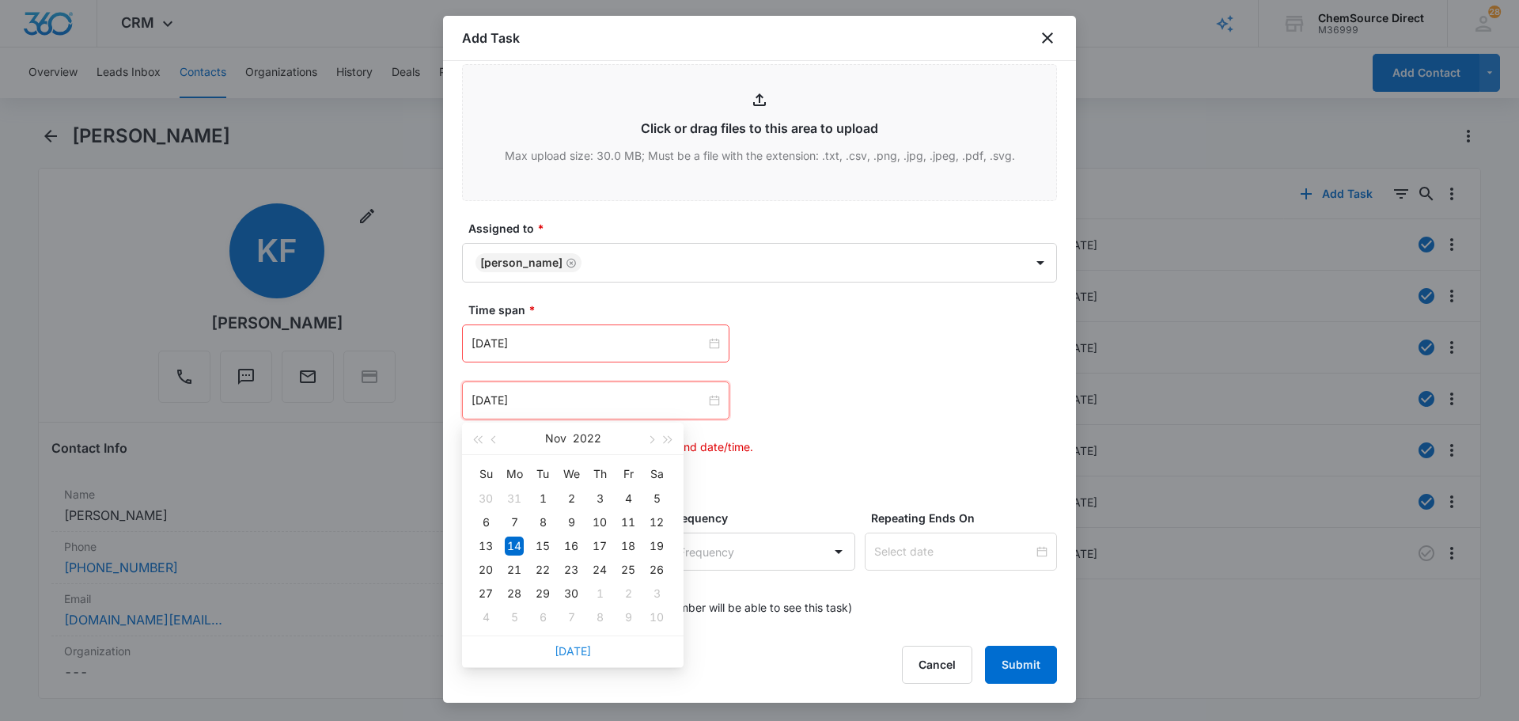
click at [571, 647] on link "[DATE]" at bounding box center [573, 650] width 36 height 13
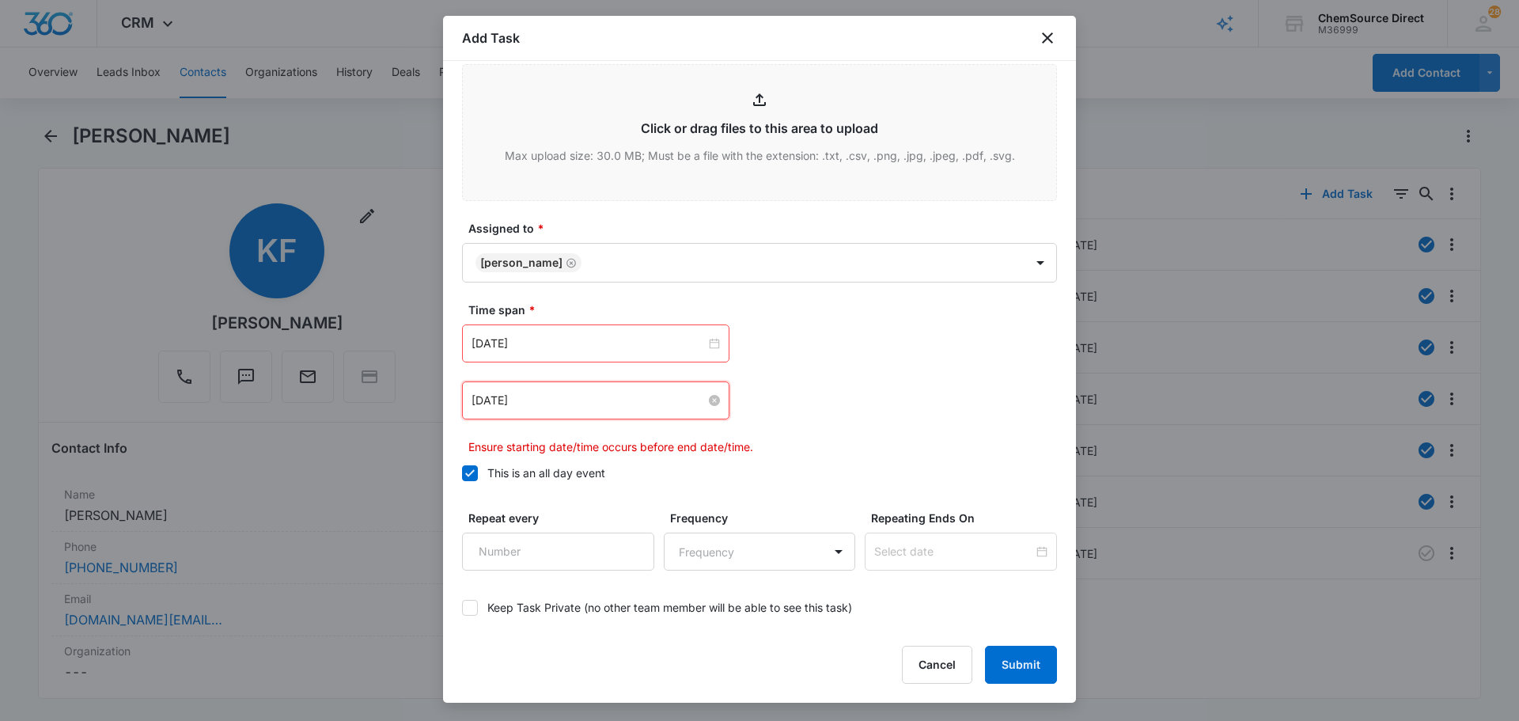
click at [557, 406] on input "[DATE]" at bounding box center [589, 400] width 234 height 17
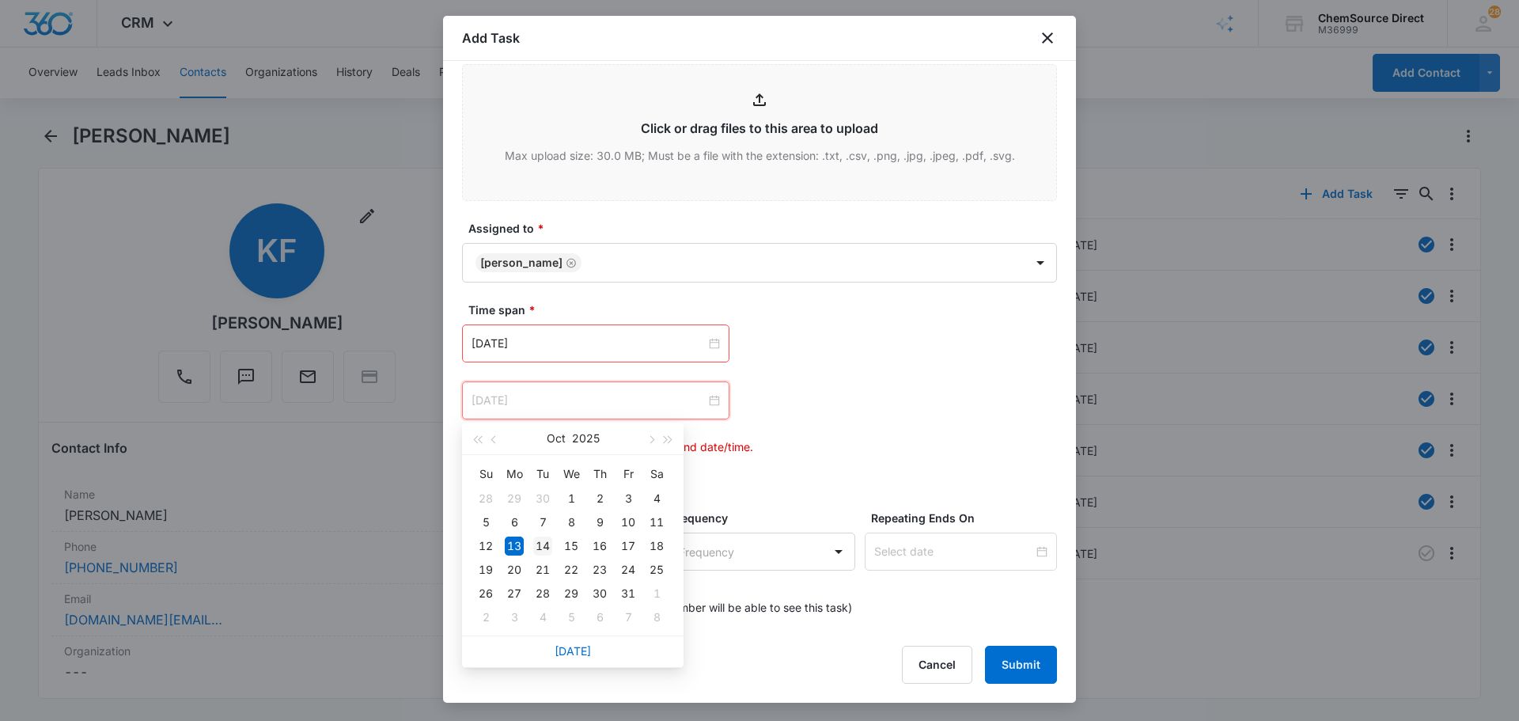
type input "[DATE]"
click at [542, 547] on div "14" at bounding box center [542, 545] width 19 height 19
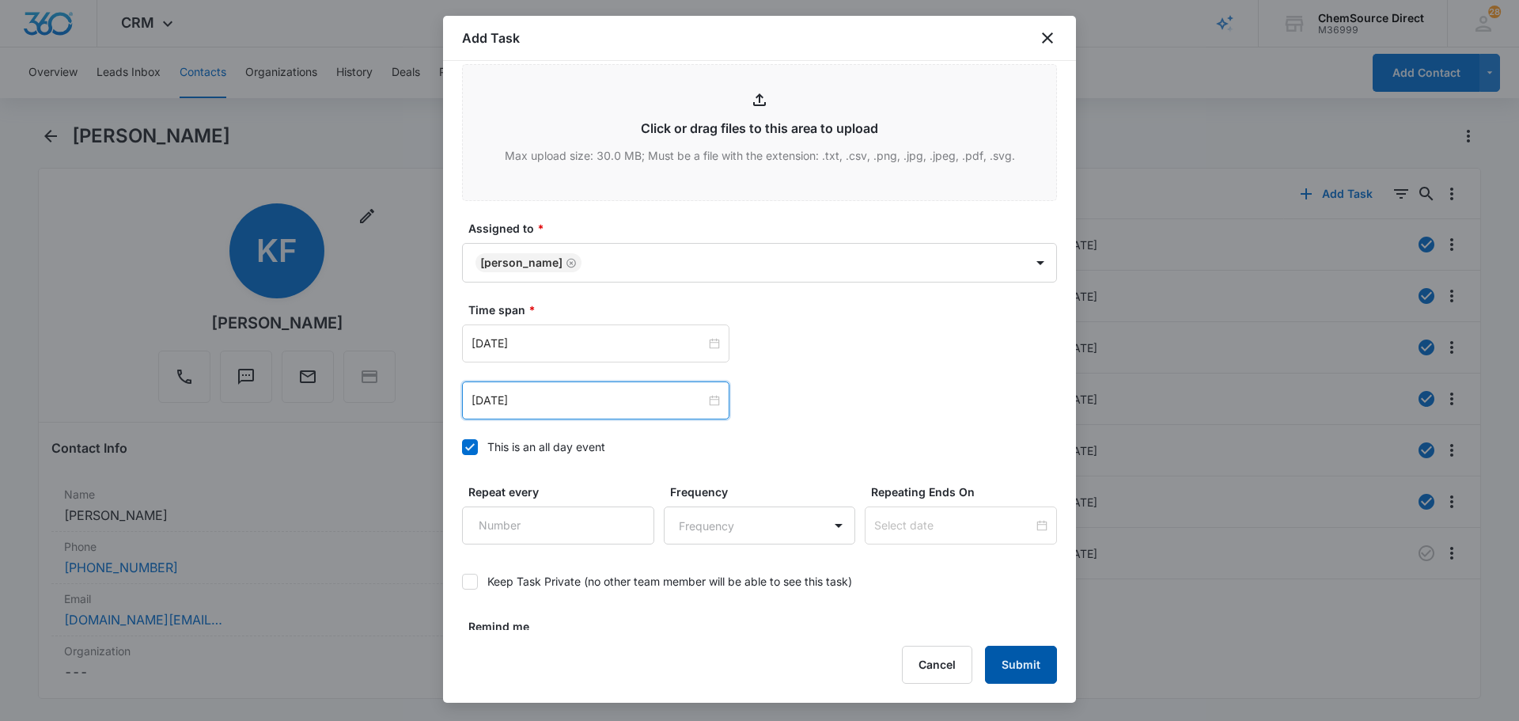
click at [1026, 669] on button "Submit" at bounding box center [1021, 665] width 72 height 38
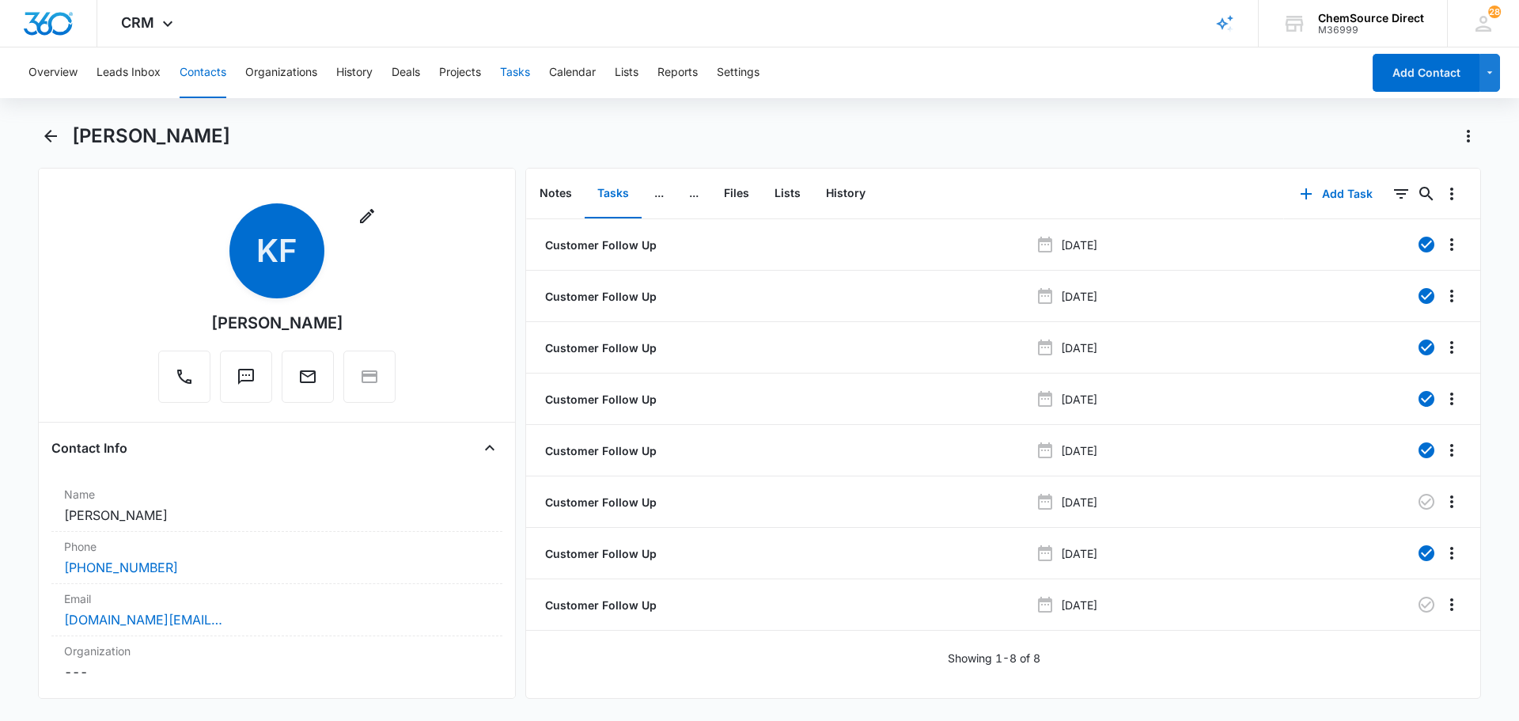
click at [521, 77] on button "Tasks" at bounding box center [515, 72] width 30 height 51
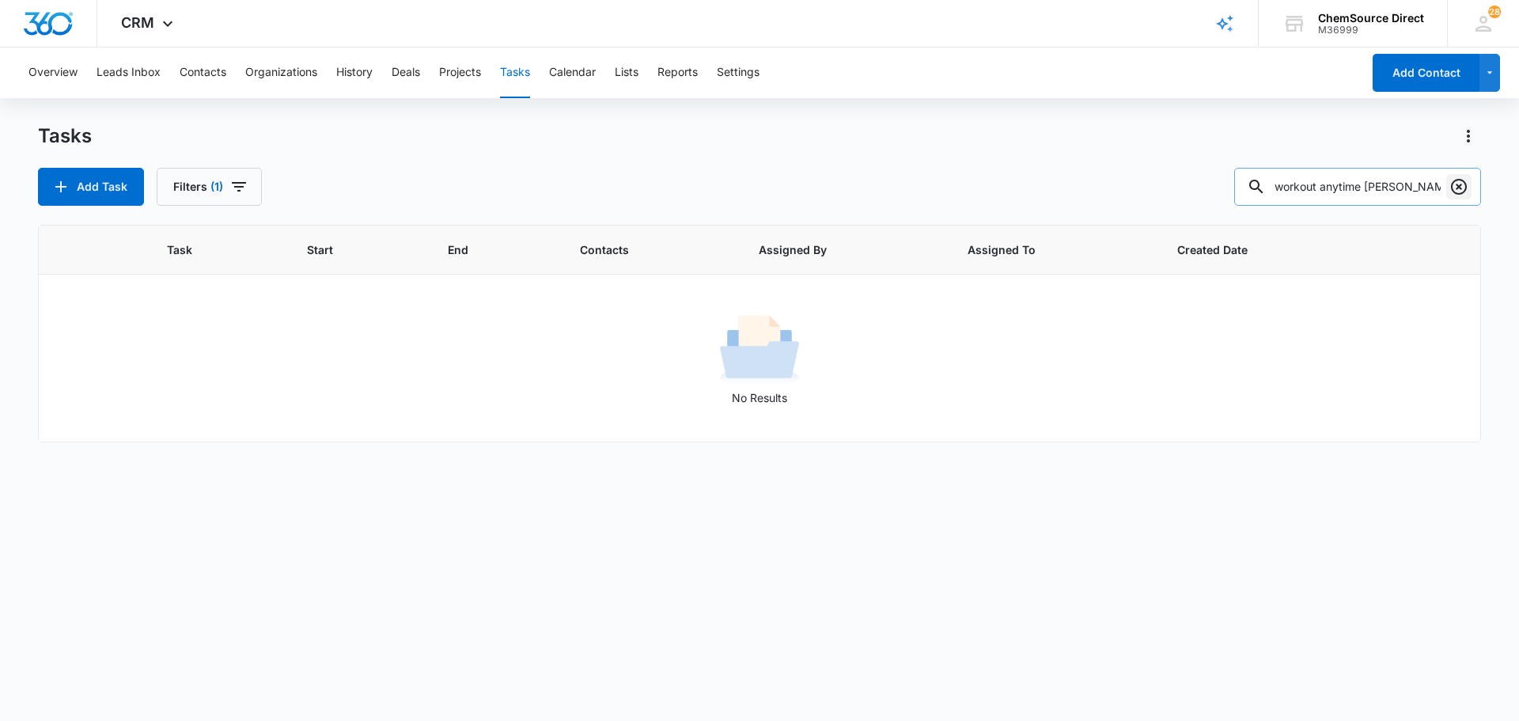
click at [1462, 180] on icon "Clear" at bounding box center [1459, 187] width 16 height 16
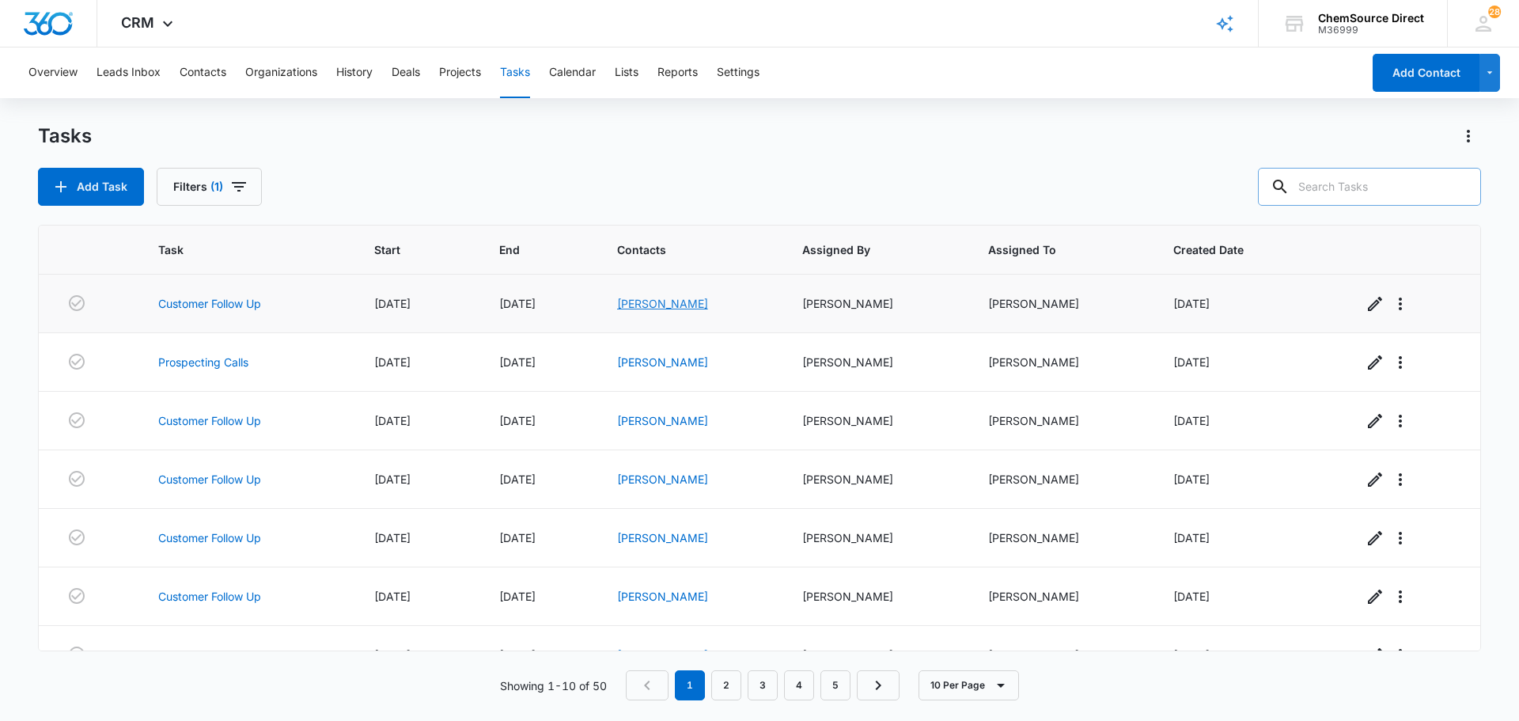
click at [665, 303] on link "[PERSON_NAME]" at bounding box center [662, 303] width 91 height 13
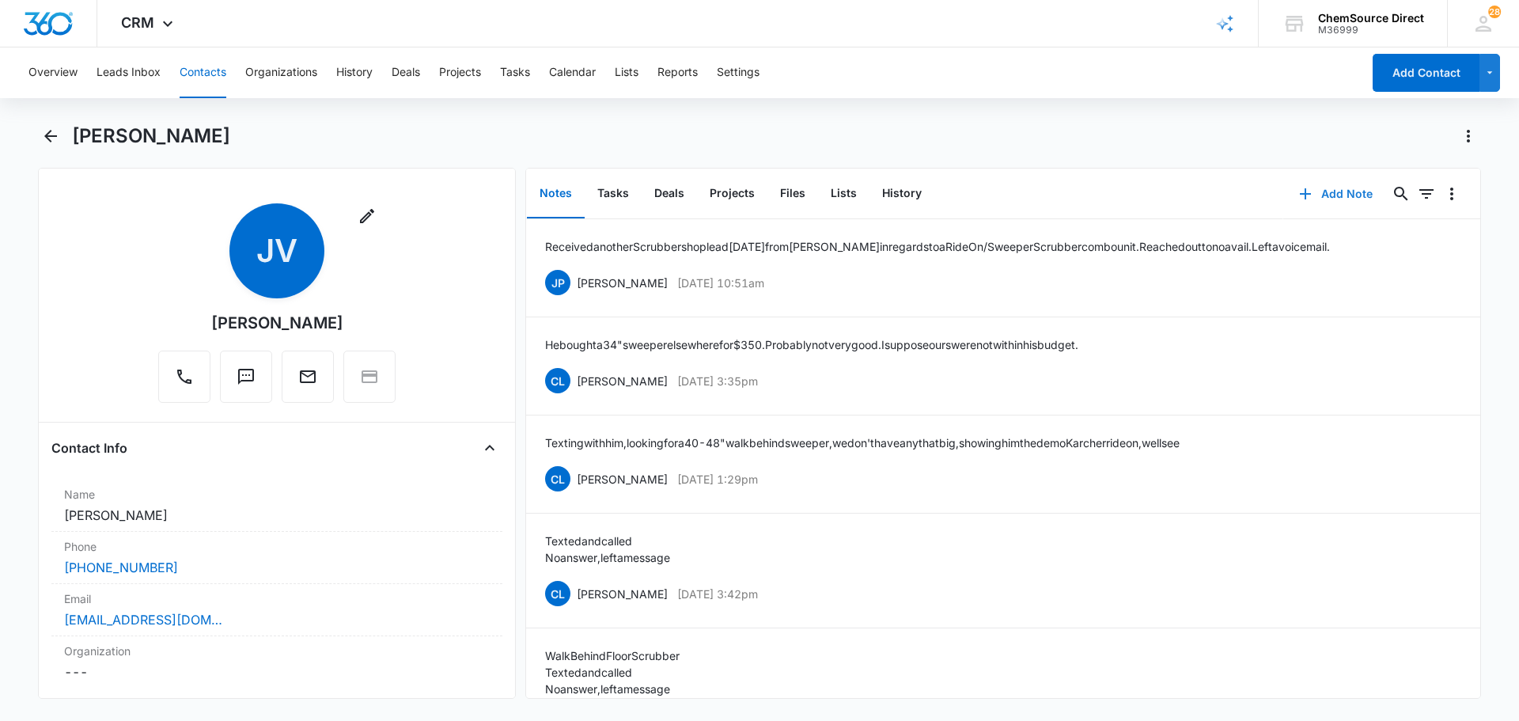
click at [1342, 193] on button "Add Note" at bounding box center [1335, 194] width 105 height 38
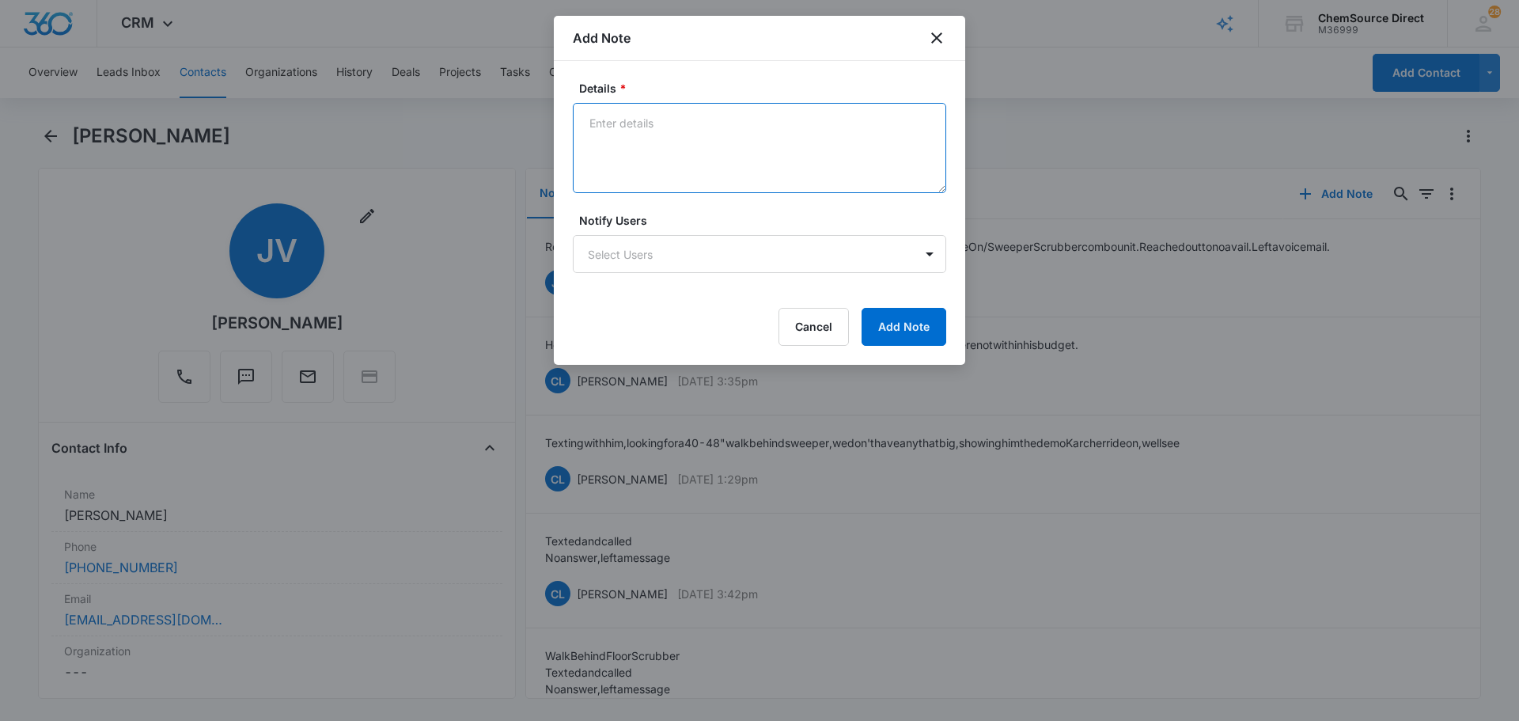
click at [698, 154] on textarea "Details *" at bounding box center [759, 148] width 373 height 90
type textarea "Called [PERSON_NAME] and left a voicemail in regards to the Scrubbershop lead. …"
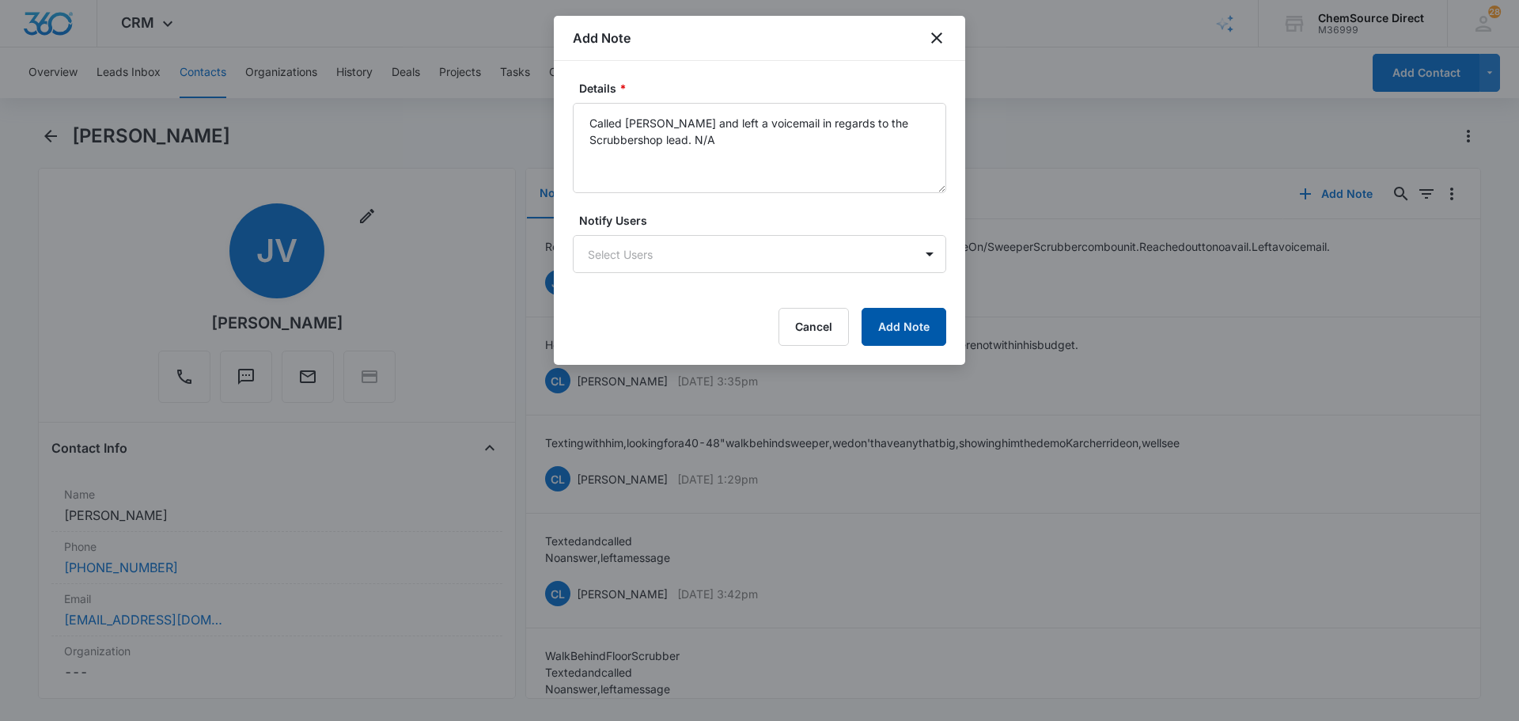
click at [900, 328] on button "Add Note" at bounding box center [904, 327] width 85 height 38
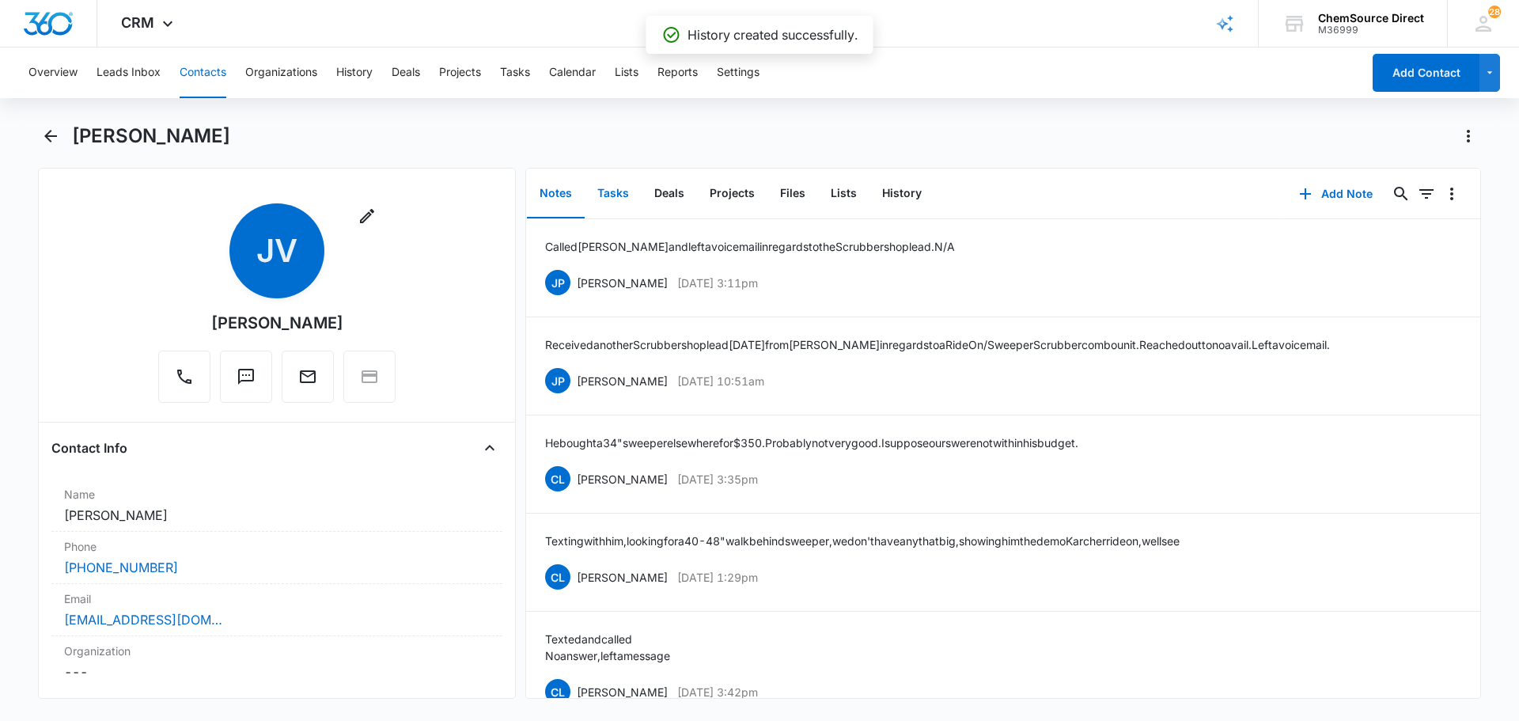
click at [613, 181] on button "Tasks" at bounding box center [613, 193] width 57 height 49
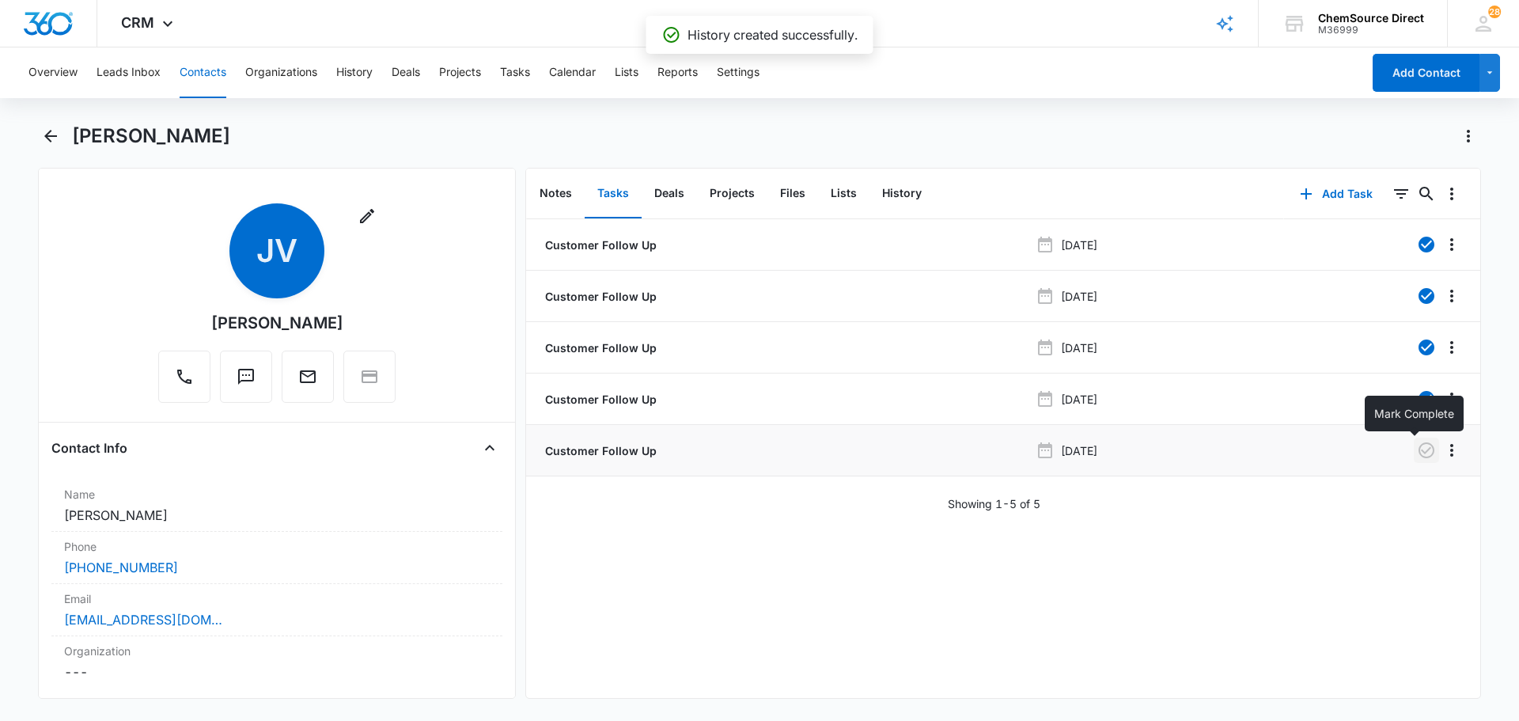
click at [1419, 452] on icon "button" at bounding box center [1427, 450] width 16 height 16
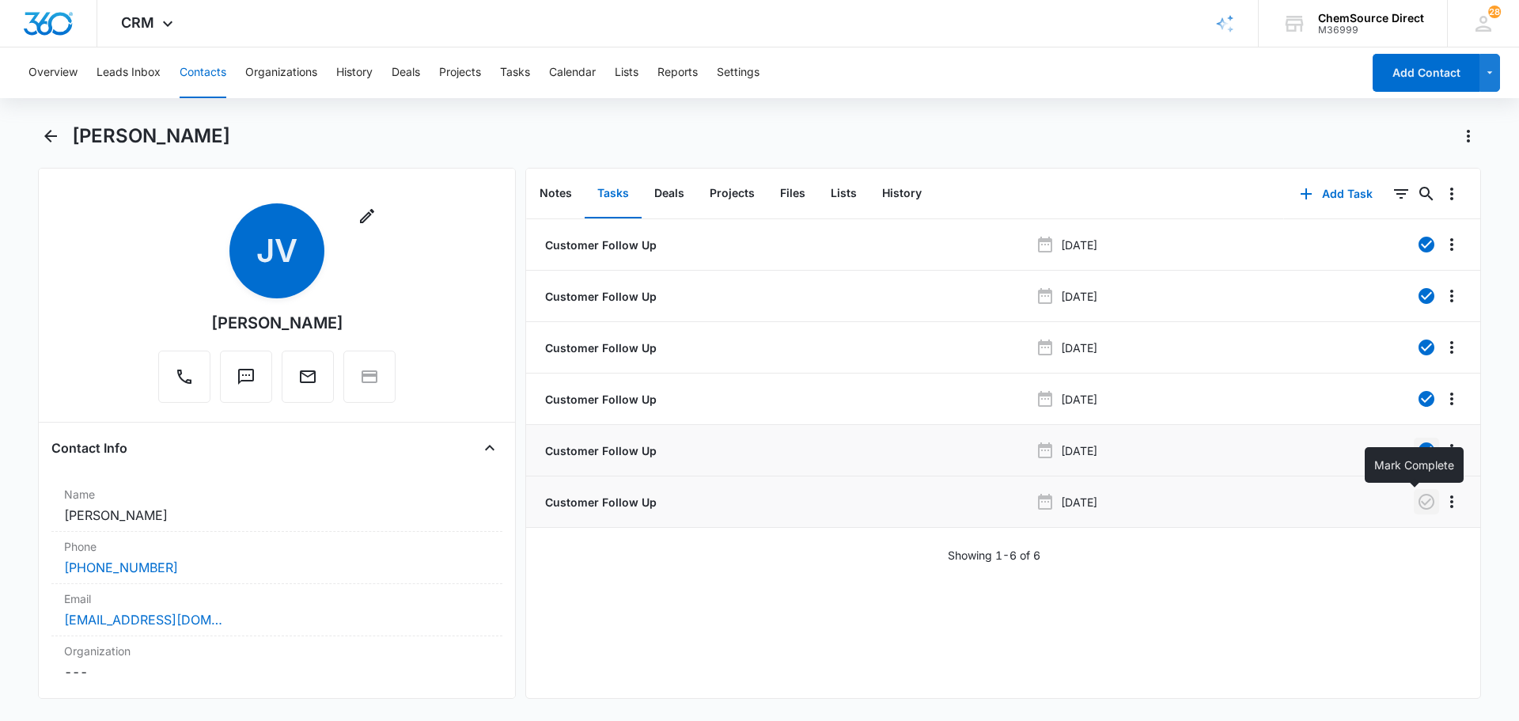
click at [1419, 503] on icon "button" at bounding box center [1427, 502] width 16 height 16
click at [1419, 506] on icon "button" at bounding box center [1427, 502] width 16 height 16
click at [1419, 450] on icon "button" at bounding box center [1427, 450] width 16 height 16
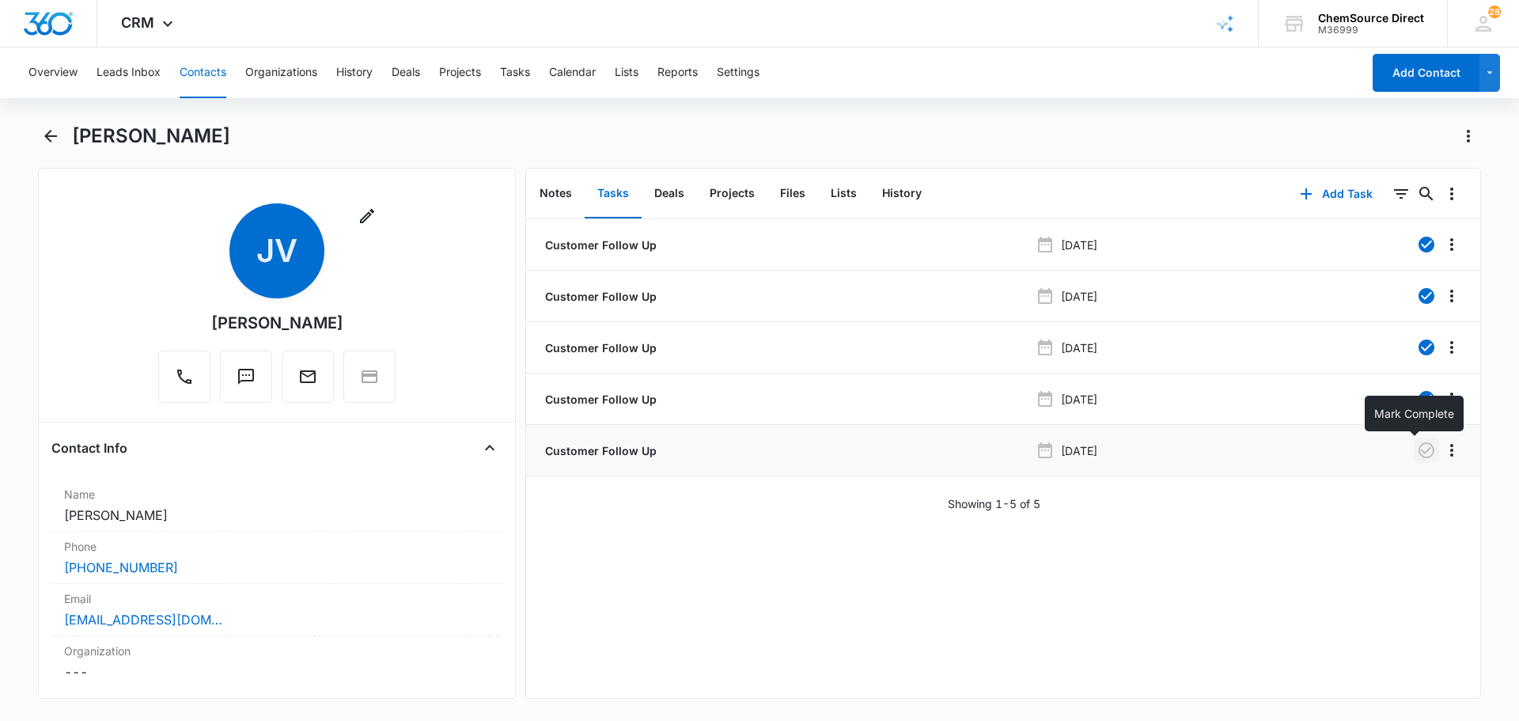
click at [1419, 456] on icon "button" at bounding box center [1427, 450] width 16 height 16
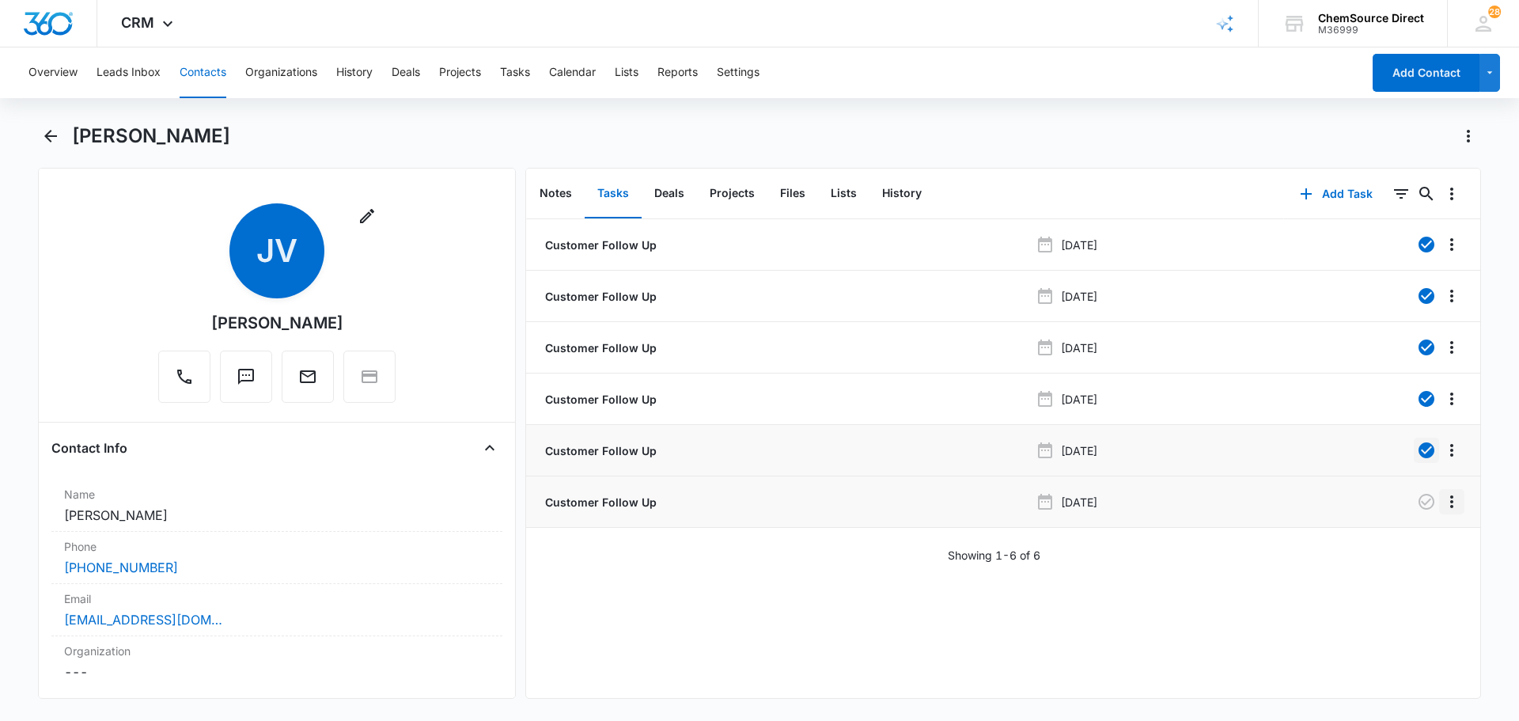
click at [1450, 506] on icon "Overflow Menu" at bounding box center [1451, 501] width 3 height 13
click at [1403, 564] on div "Delete" at bounding box center [1397, 569] width 33 height 11
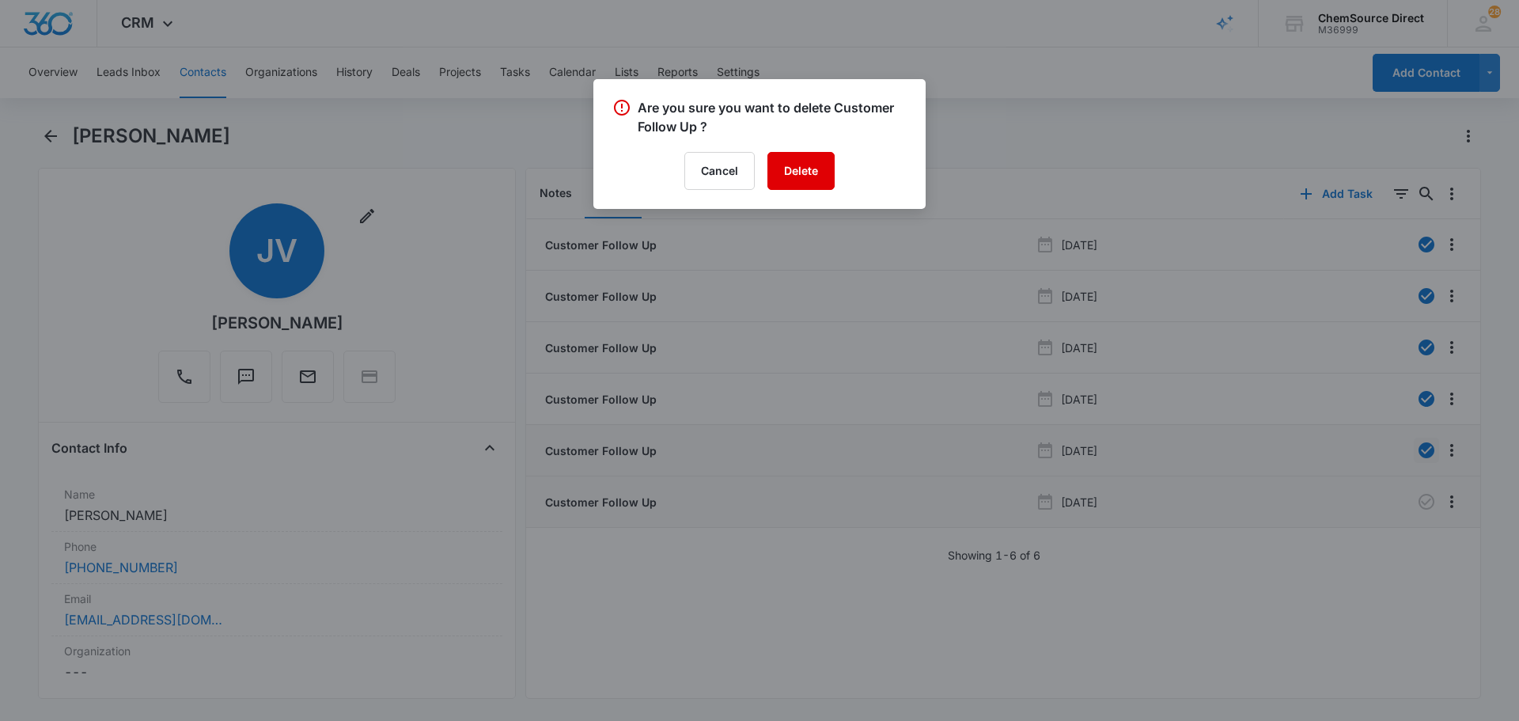
click at [807, 174] on button "Delete" at bounding box center [800, 171] width 67 height 38
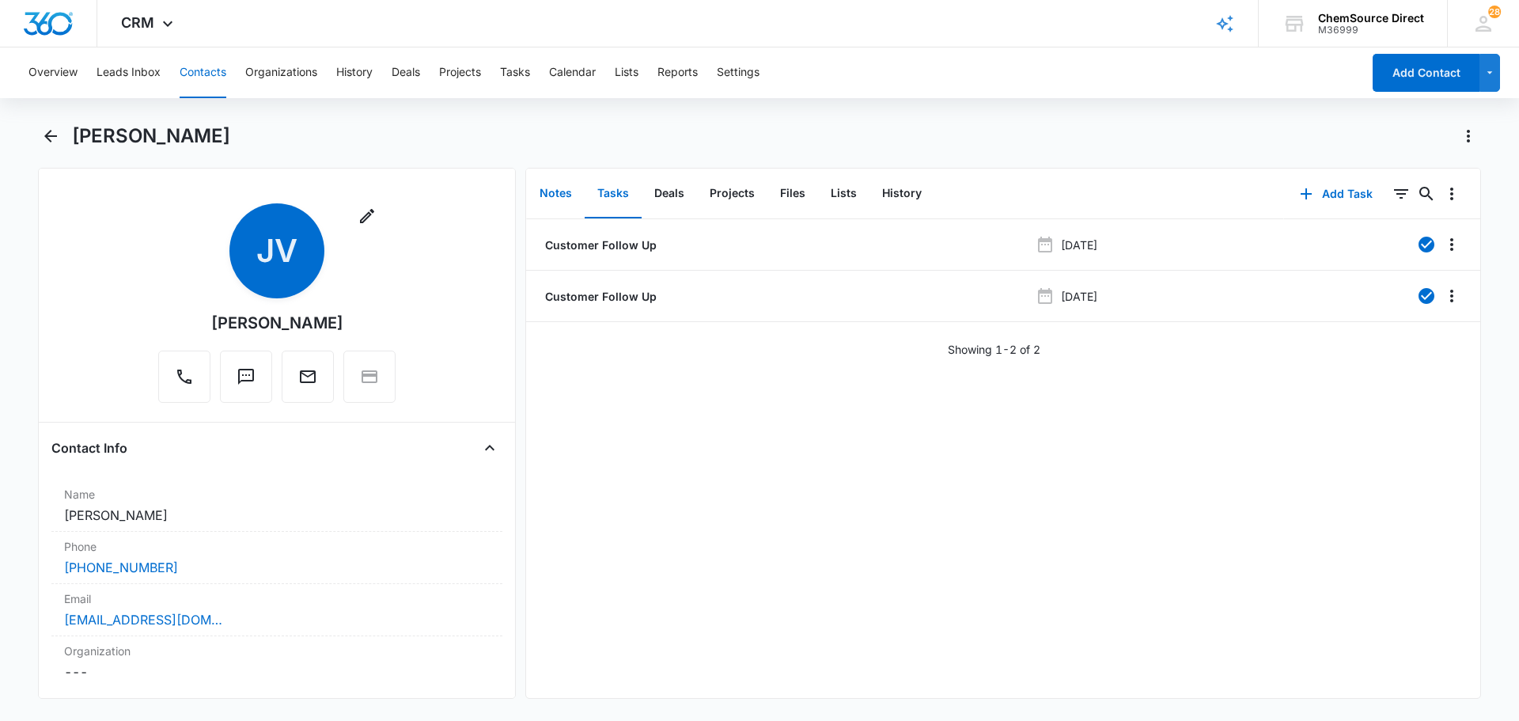
click at [546, 194] on button "Notes" at bounding box center [556, 193] width 58 height 49
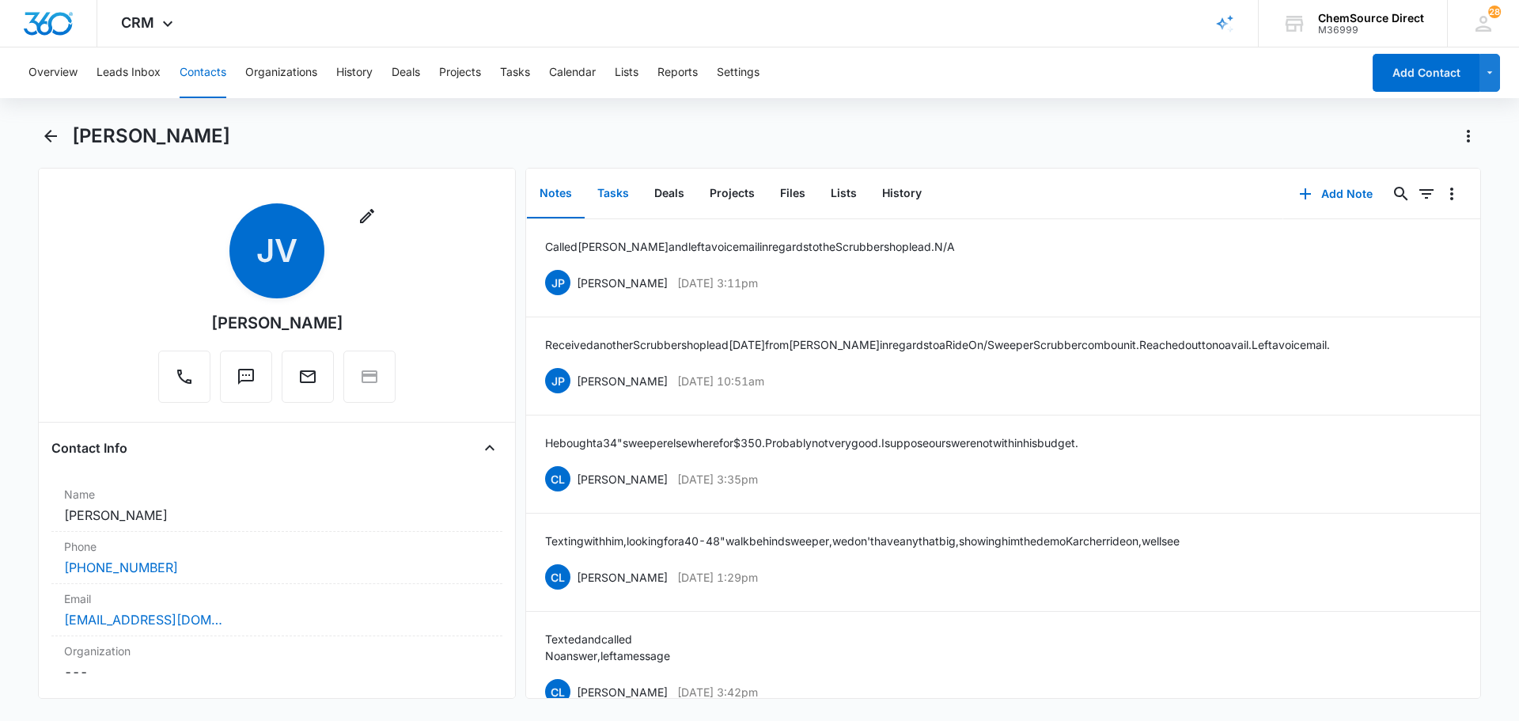
click at [618, 191] on button "Tasks" at bounding box center [613, 193] width 57 height 49
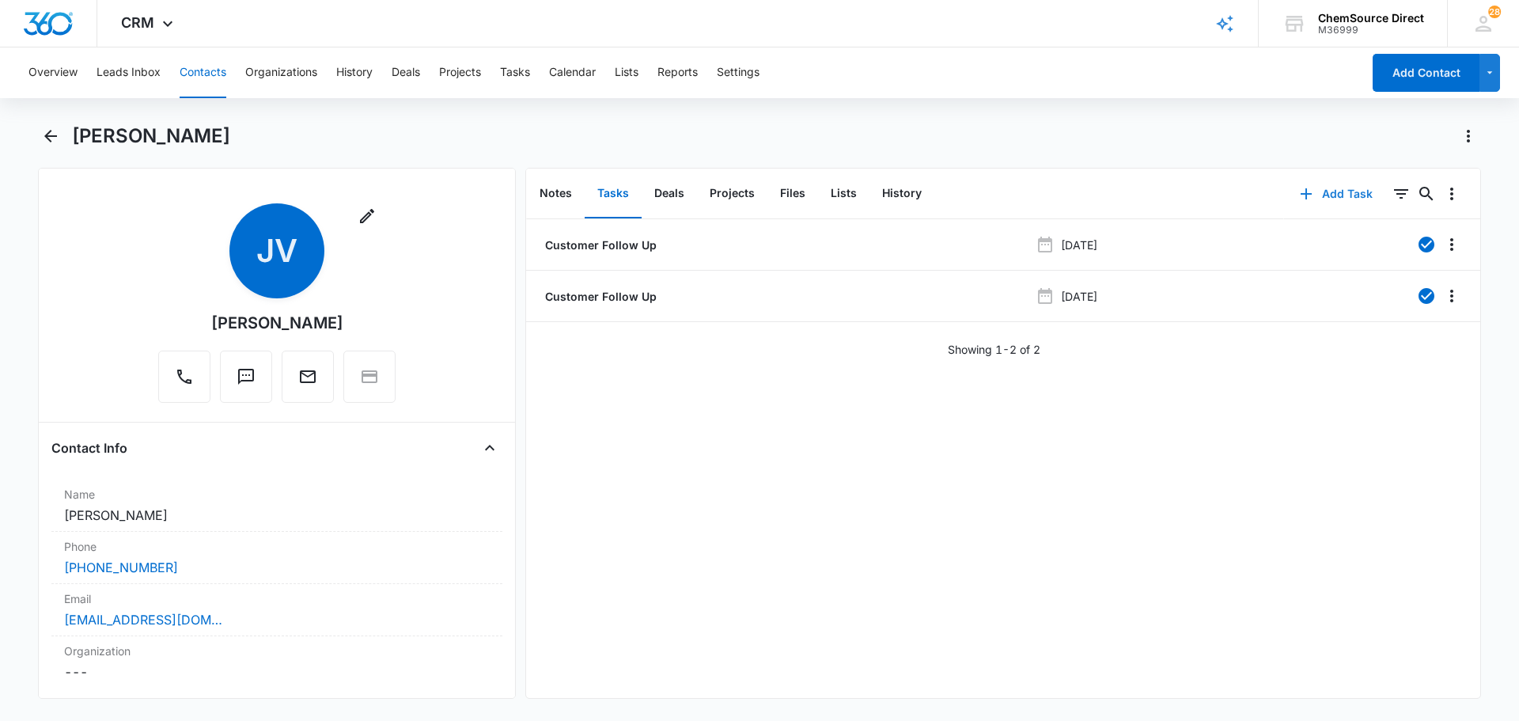
click at [1331, 199] on button "Add Task" at bounding box center [1336, 194] width 104 height 38
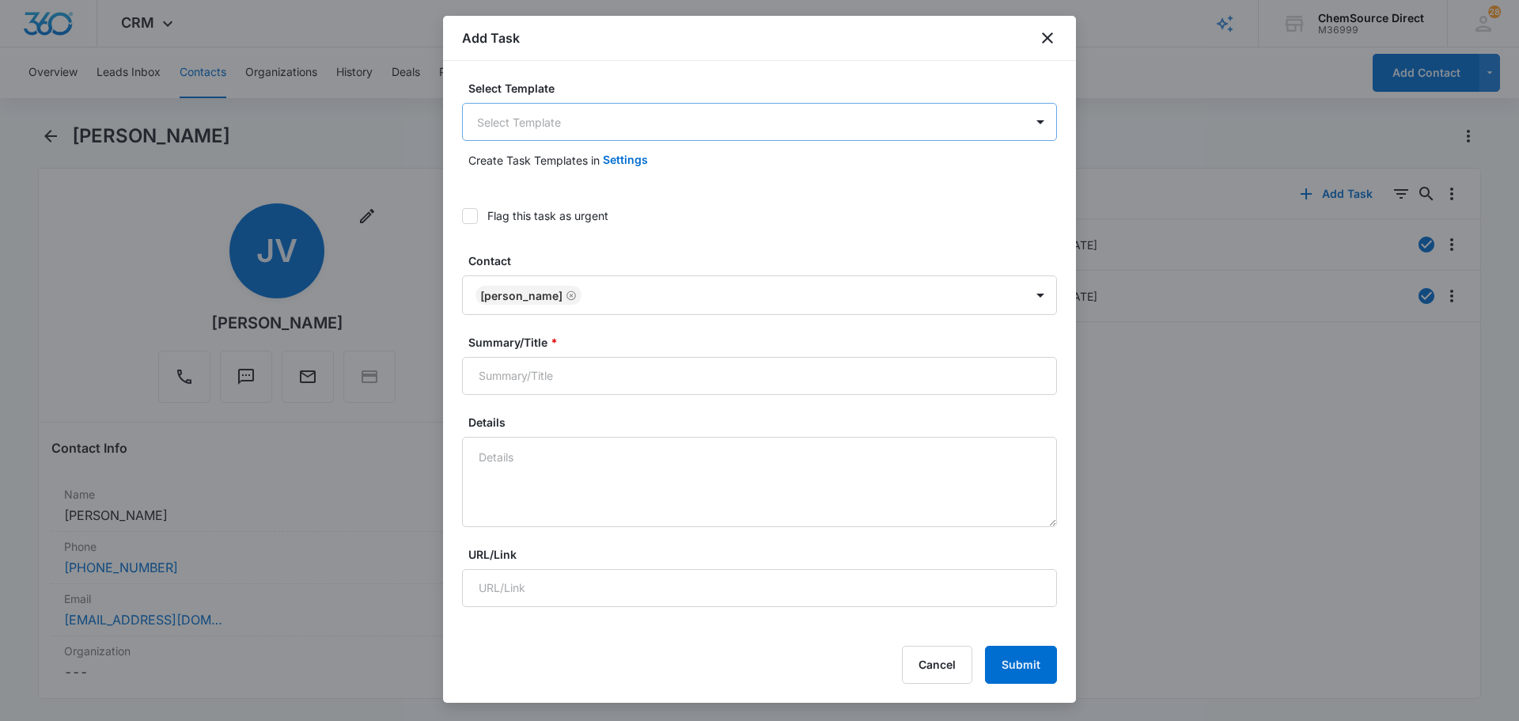
click at [559, 111] on body "CRM Apps Reputation Forms CRM Email Social Payments POS Content Ads Intelligenc…" at bounding box center [759, 360] width 1519 height 721
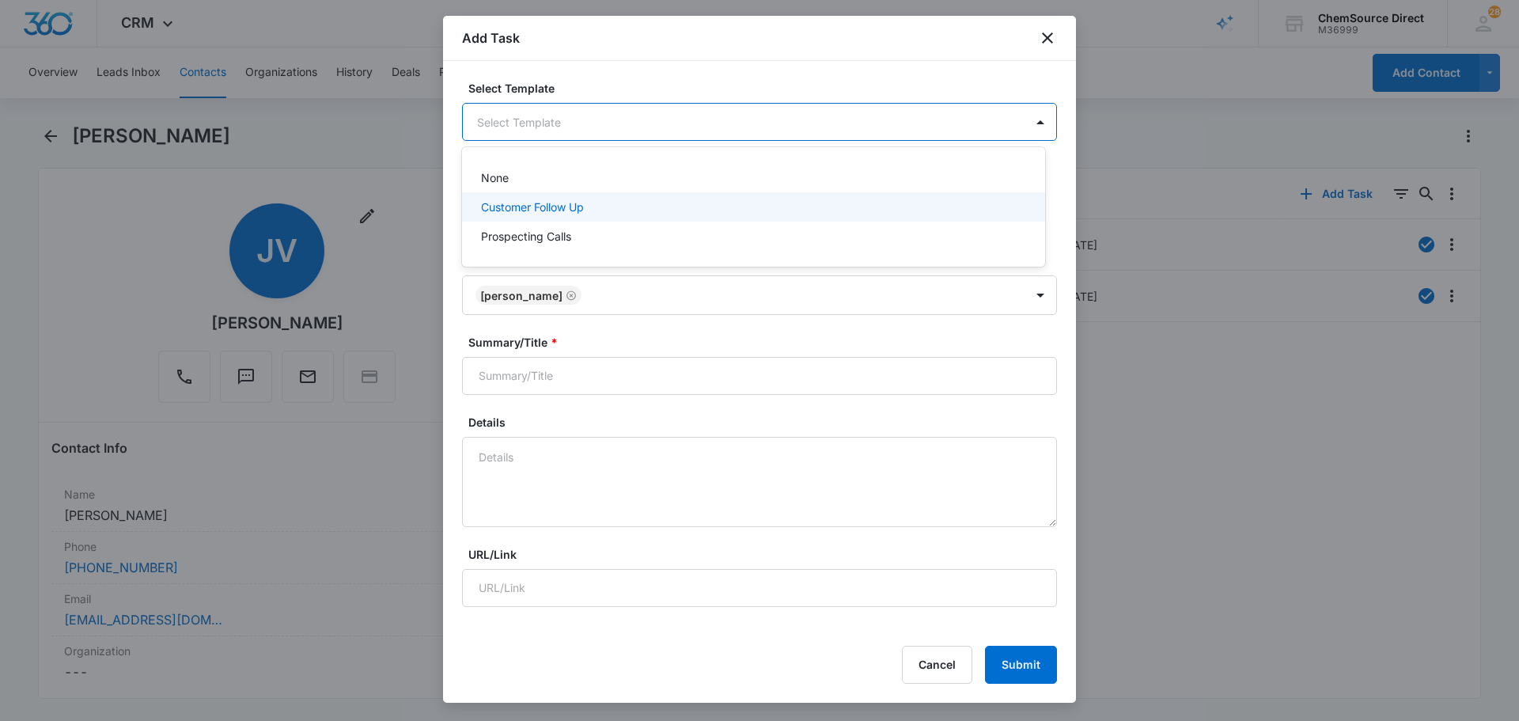
click at [563, 203] on p "Customer Follow Up" at bounding box center [532, 207] width 103 height 17
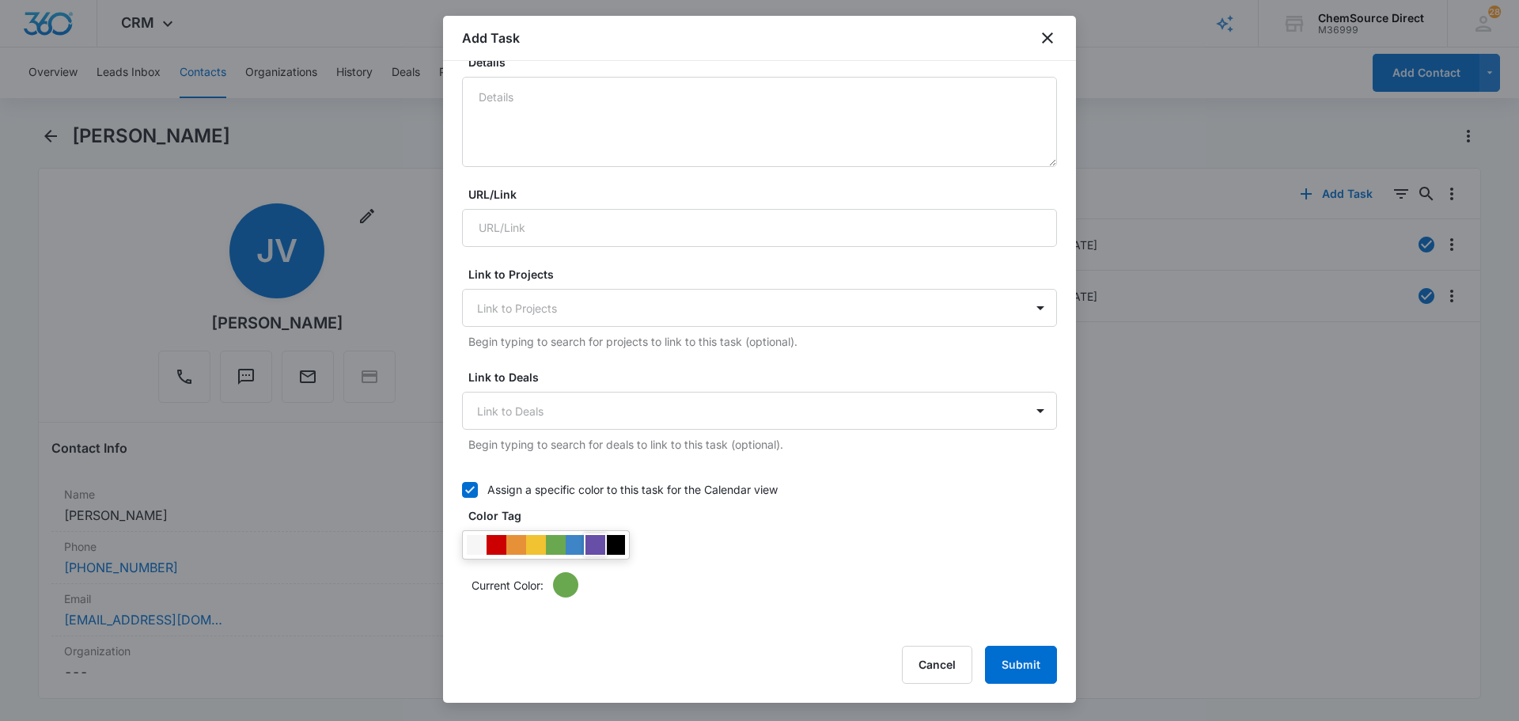
scroll to position [396, 0]
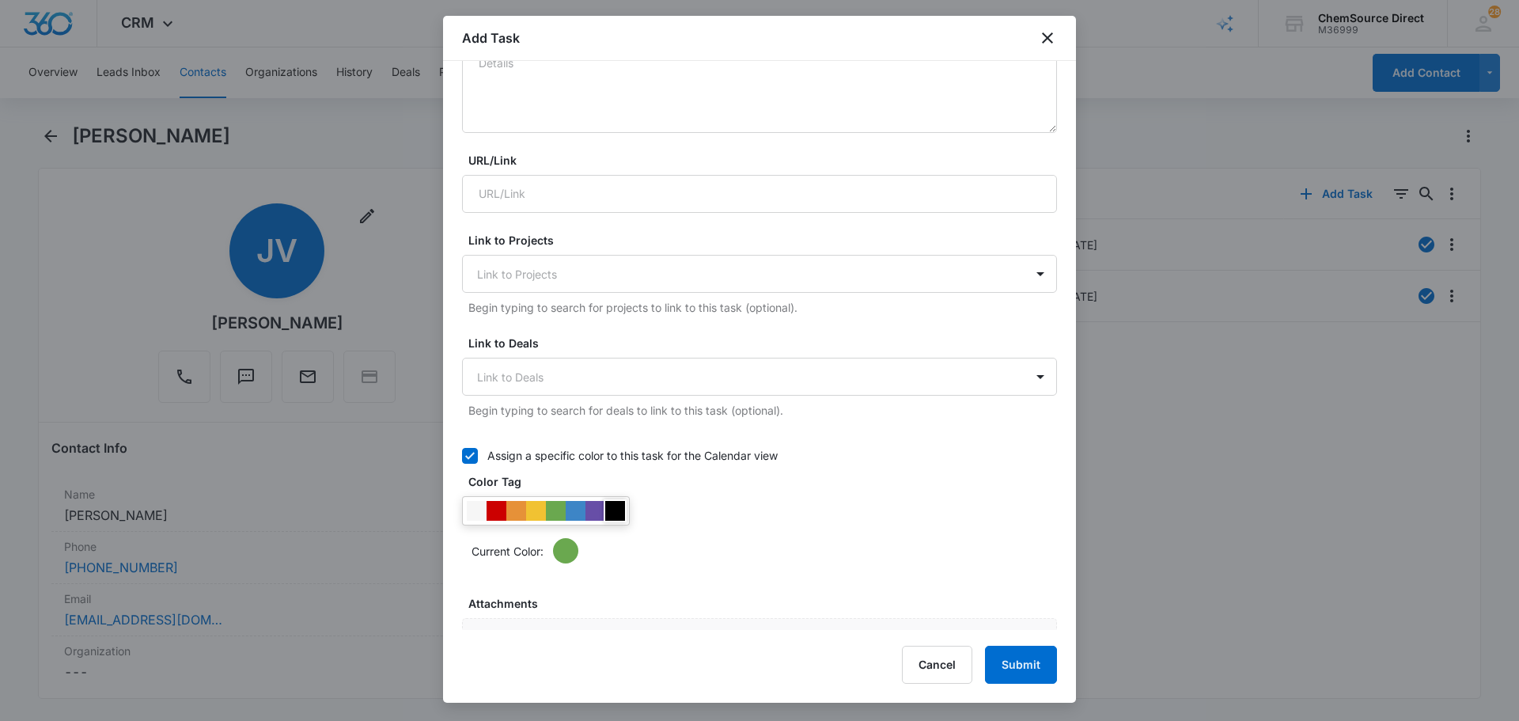
click at [612, 505] on div at bounding box center [615, 511] width 20 height 20
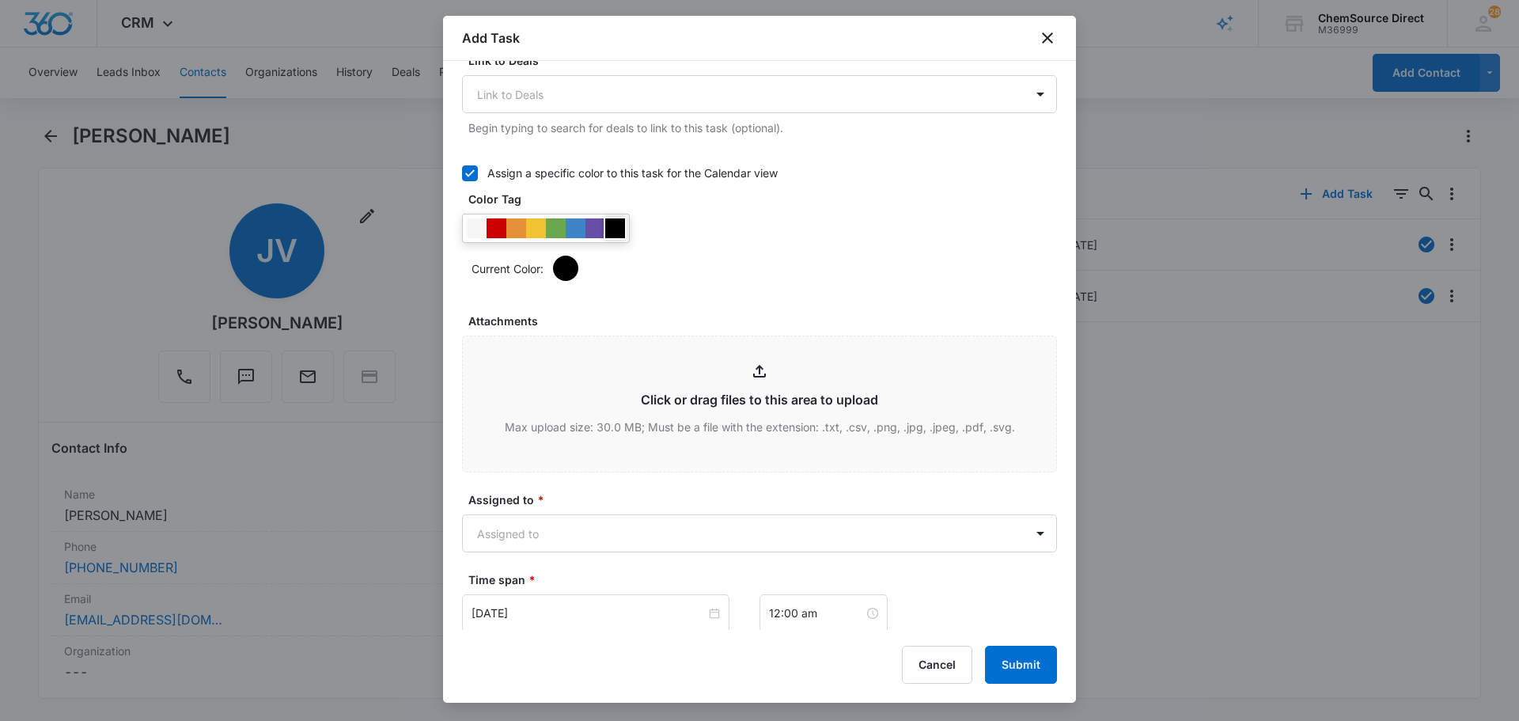
scroll to position [712, 0]
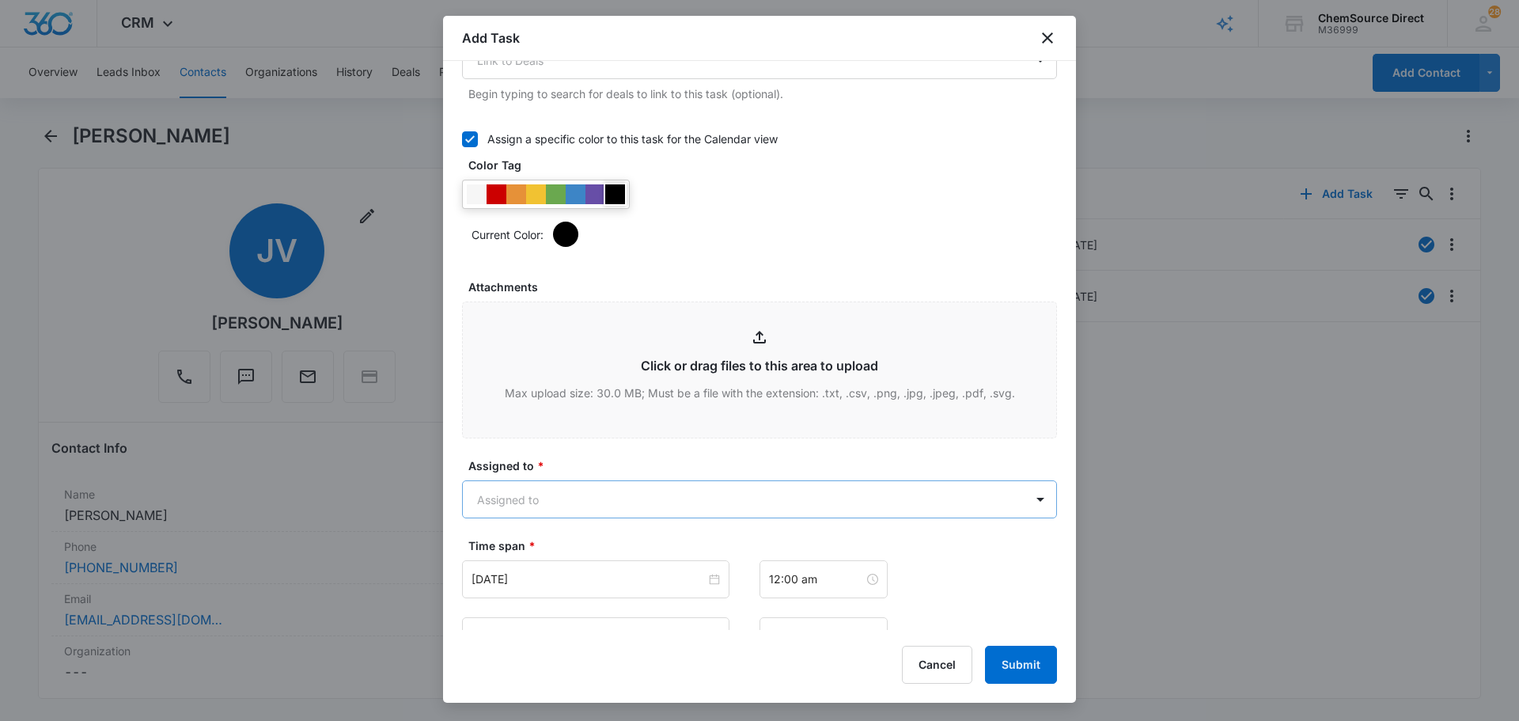
click at [604, 509] on body "CRM Apps Reputation Forms CRM Email Social Payments POS Content Ads Intelligenc…" at bounding box center [759, 360] width 1519 height 721
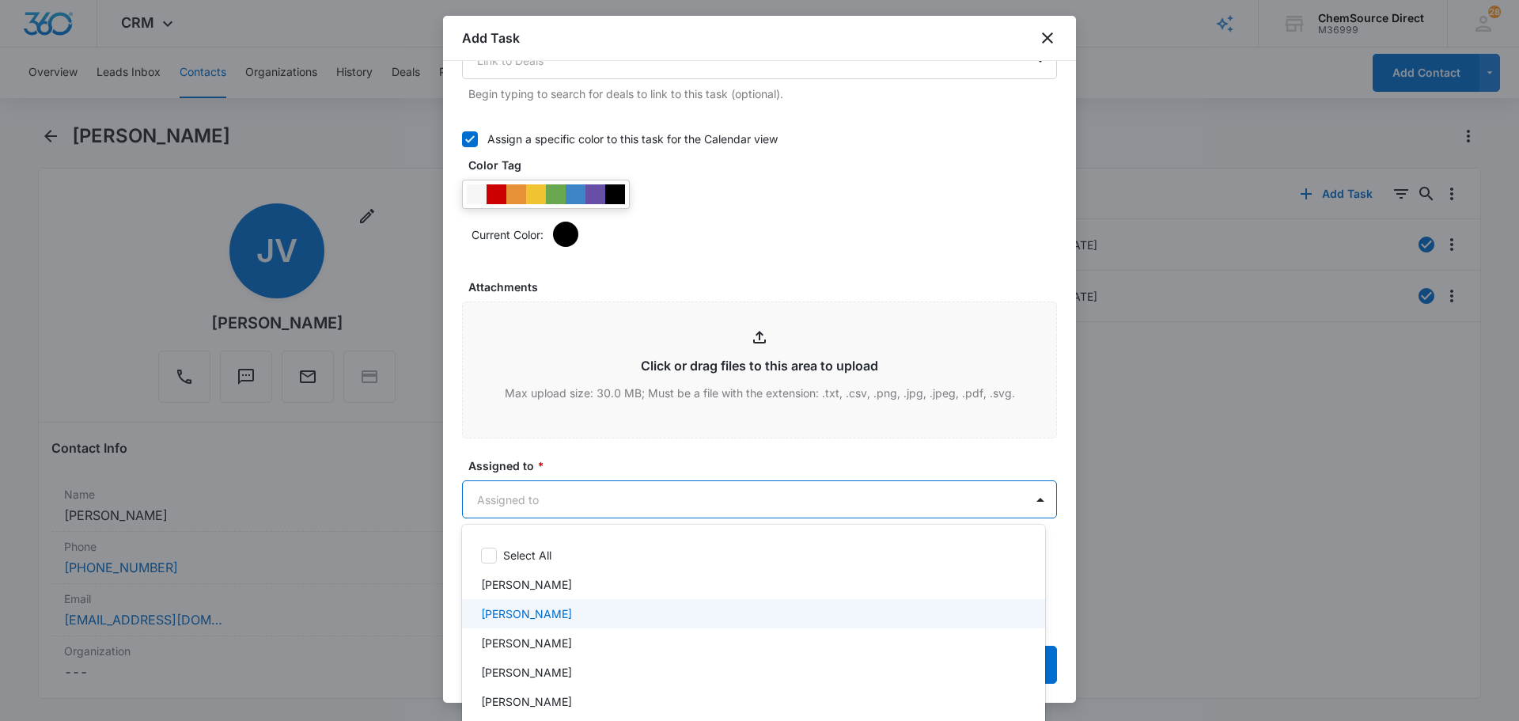
click at [559, 609] on div "[PERSON_NAME]" at bounding box center [752, 613] width 542 height 17
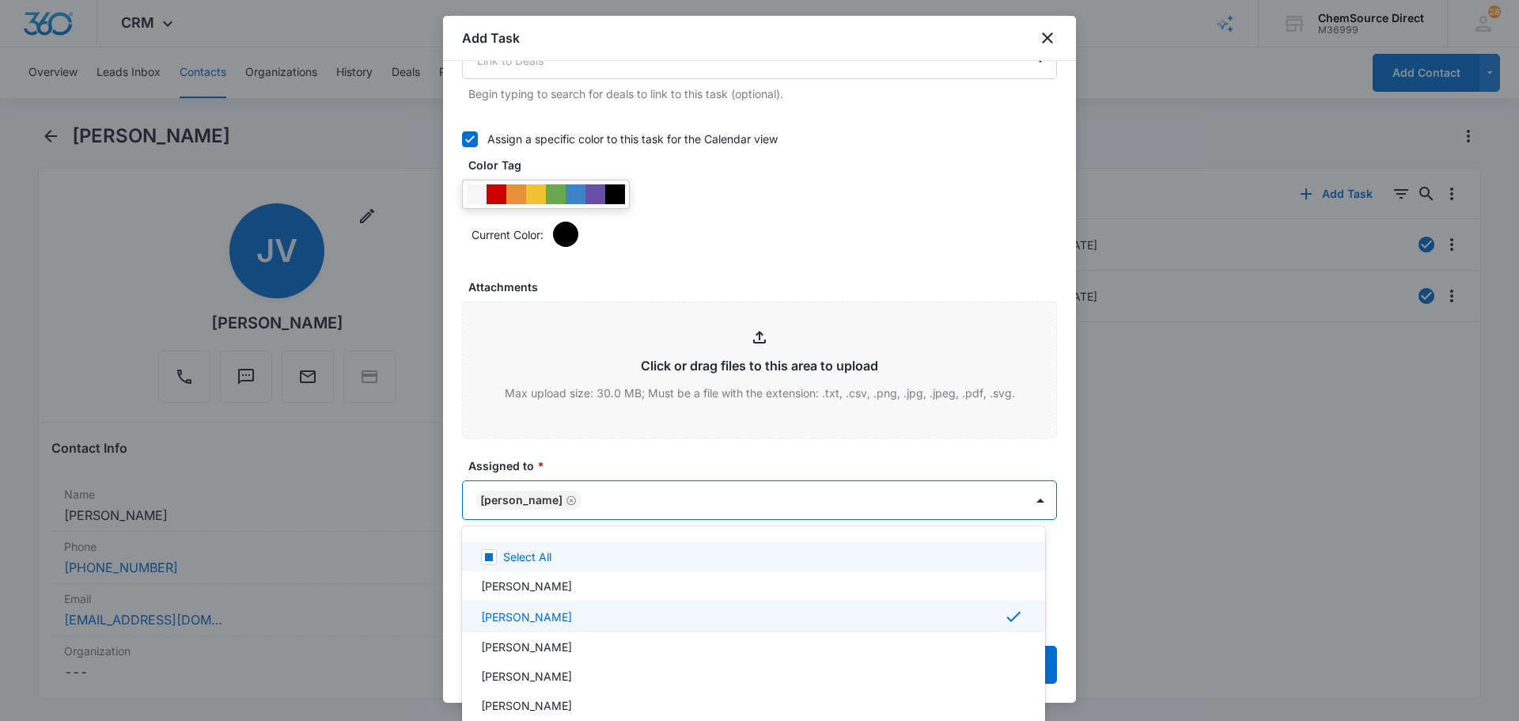
click at [598, 464] on div at bounding box center [759, 360] width 1519 height 721
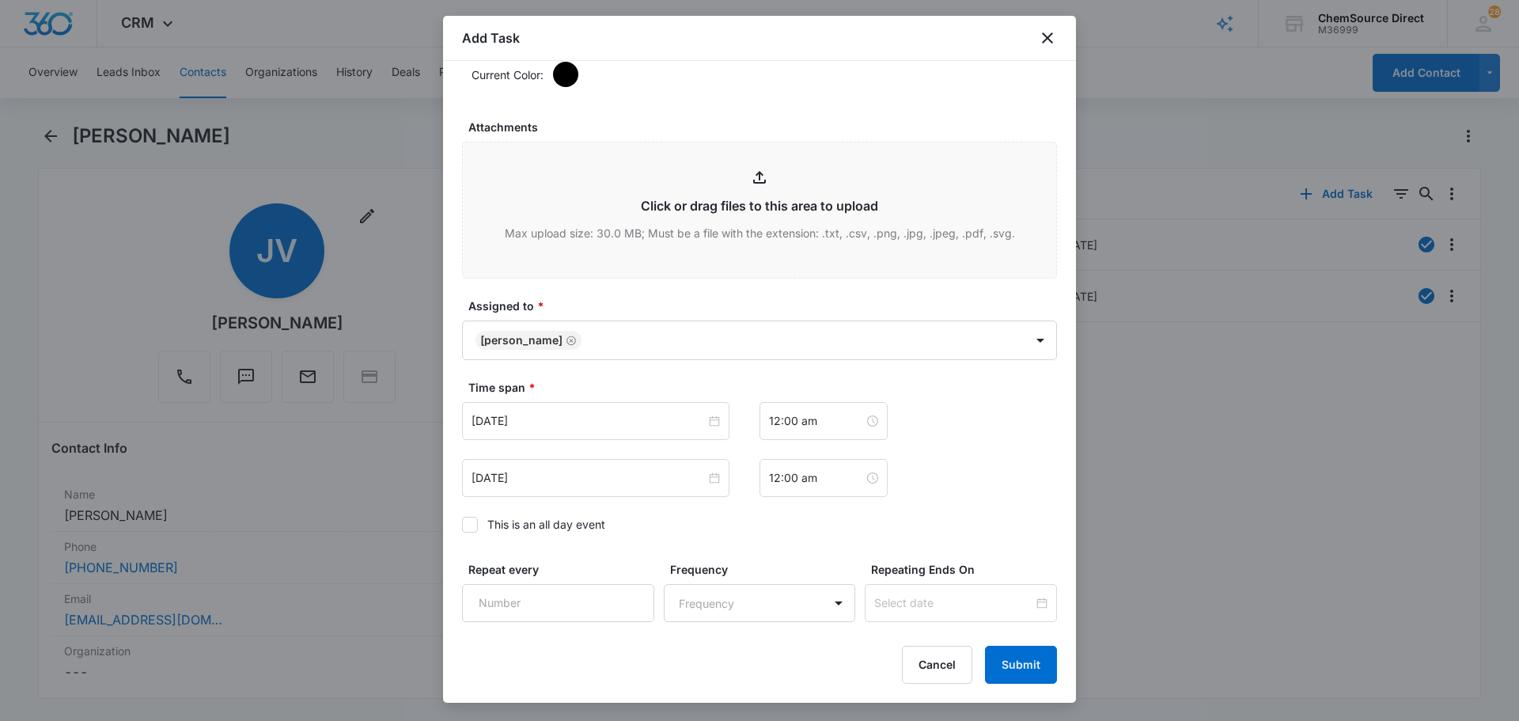
scroll to position [870, 0]
click at [582, 425] on input "[DATE]" at bounding box center [589, 422] width 234 height 17
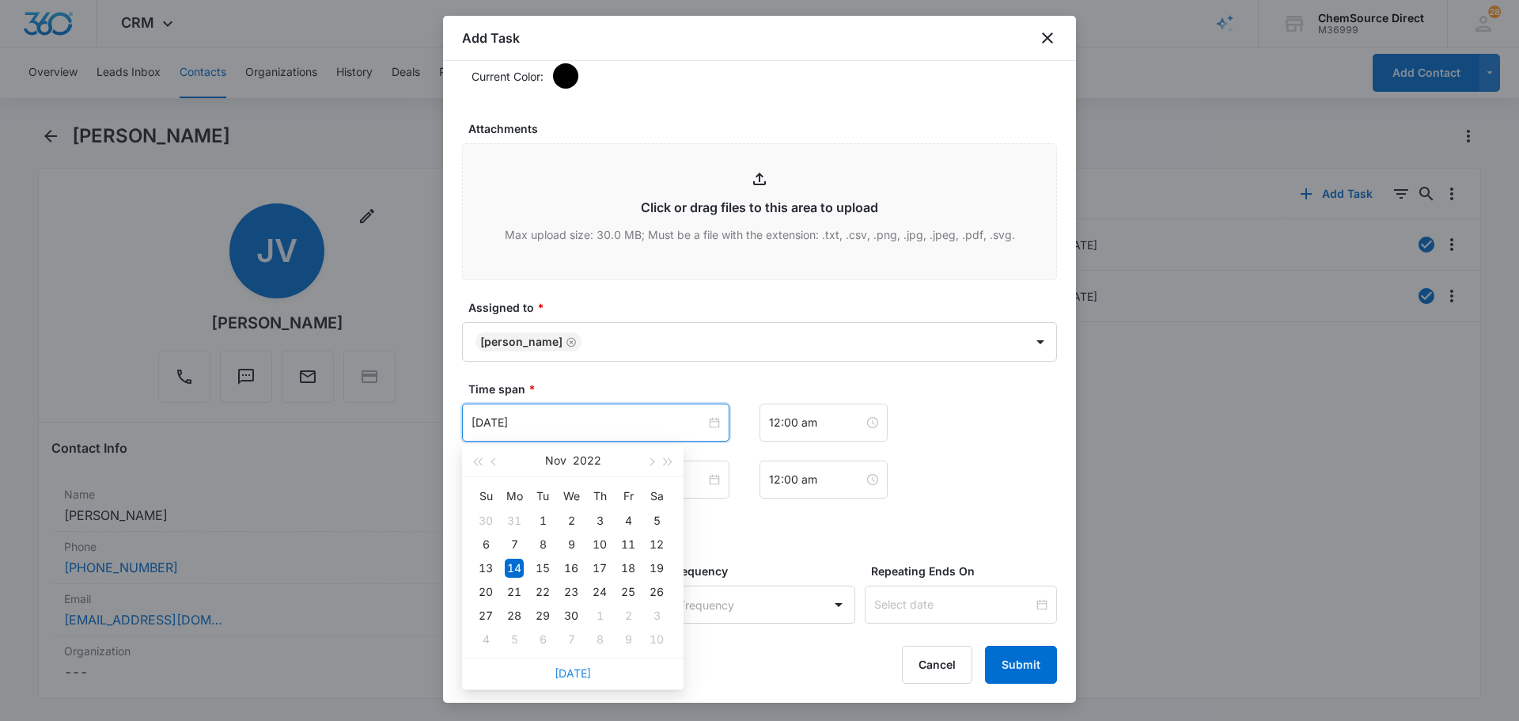
click at [565, 671] on link "[DATE]" at bounding box center [573, 672] width 36 height 13
type input "[DATE]"
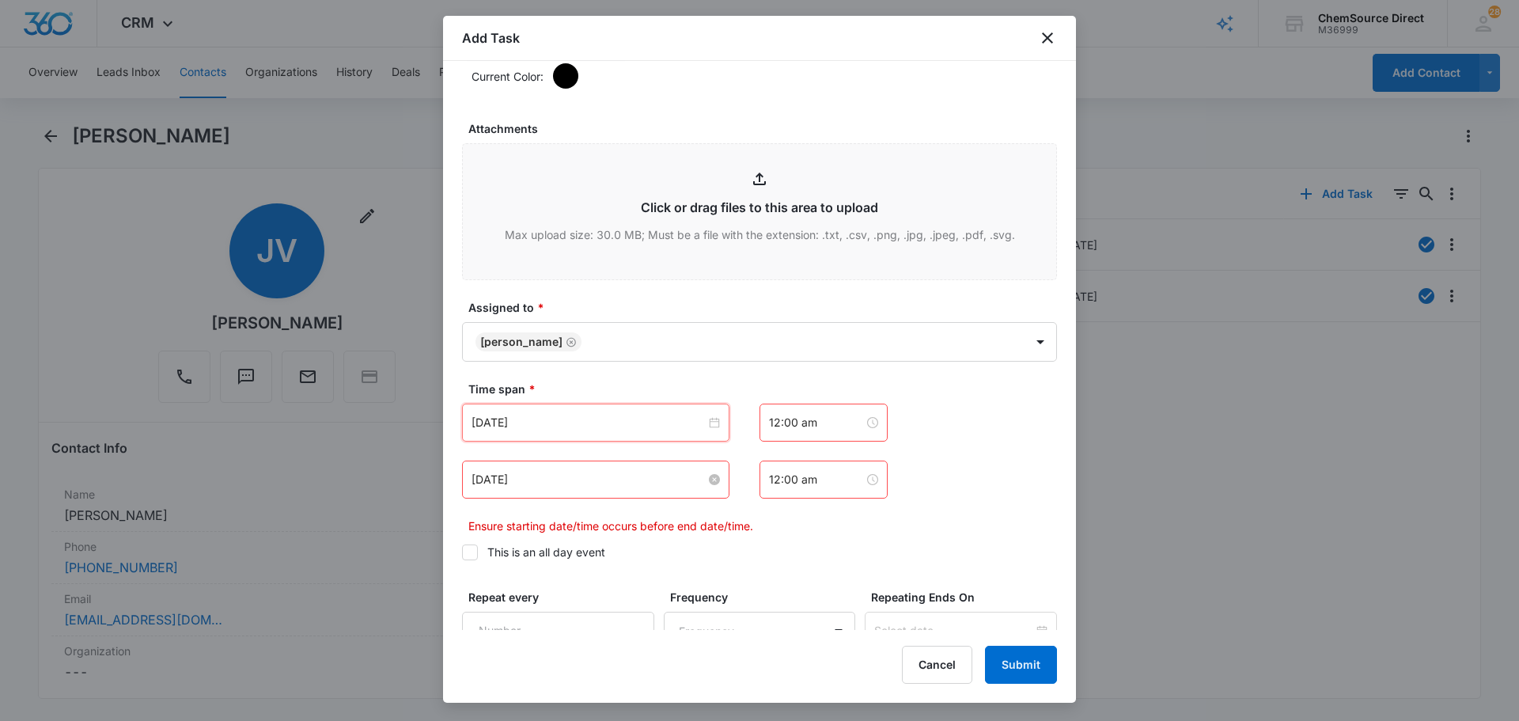
click at [559, 472] on input "[DATE]" at bounding box center [589, 479] width 234 height 17
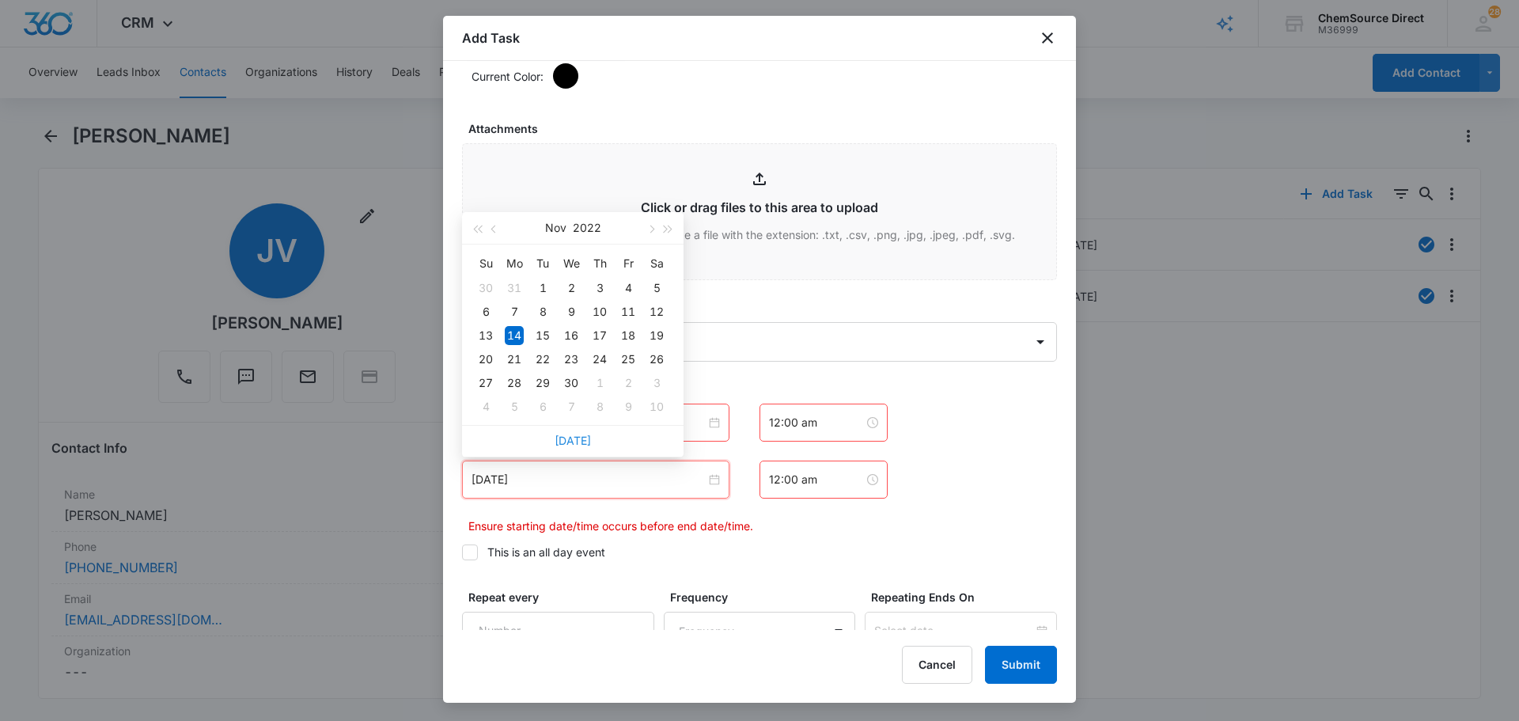
click at [574, 445] on link "[DATE]" at bounding box center [573, 440] width 36 height 13
type input "[DATE]"
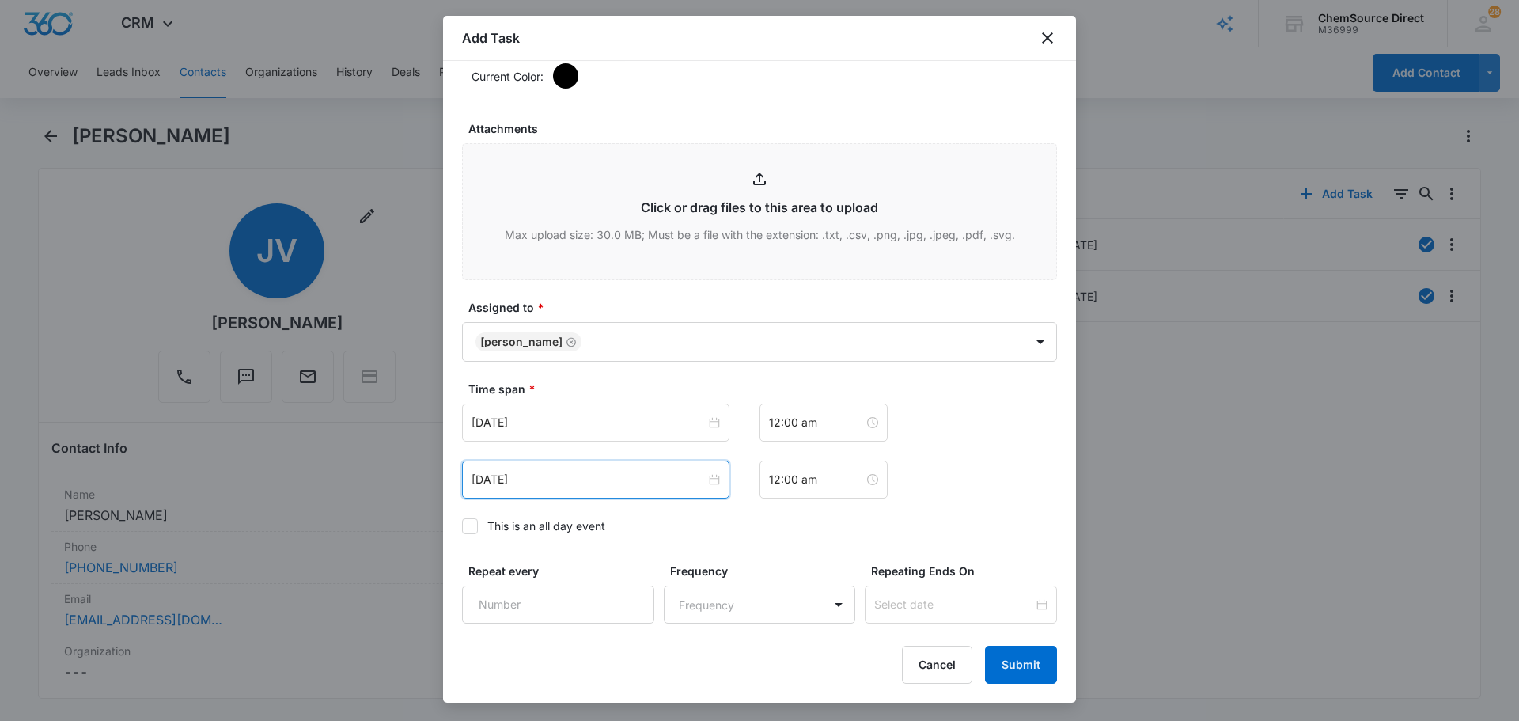
click at [477, 526] on div at bounding box center [470, 526] width 16 height 16
click at [462, 526] on input "This is an all day event" at bounding box center [462, 526] width 0 height 0
click at [538, 475] on input "[DATE]" at bounding box center [589, 479] width 234 height 17
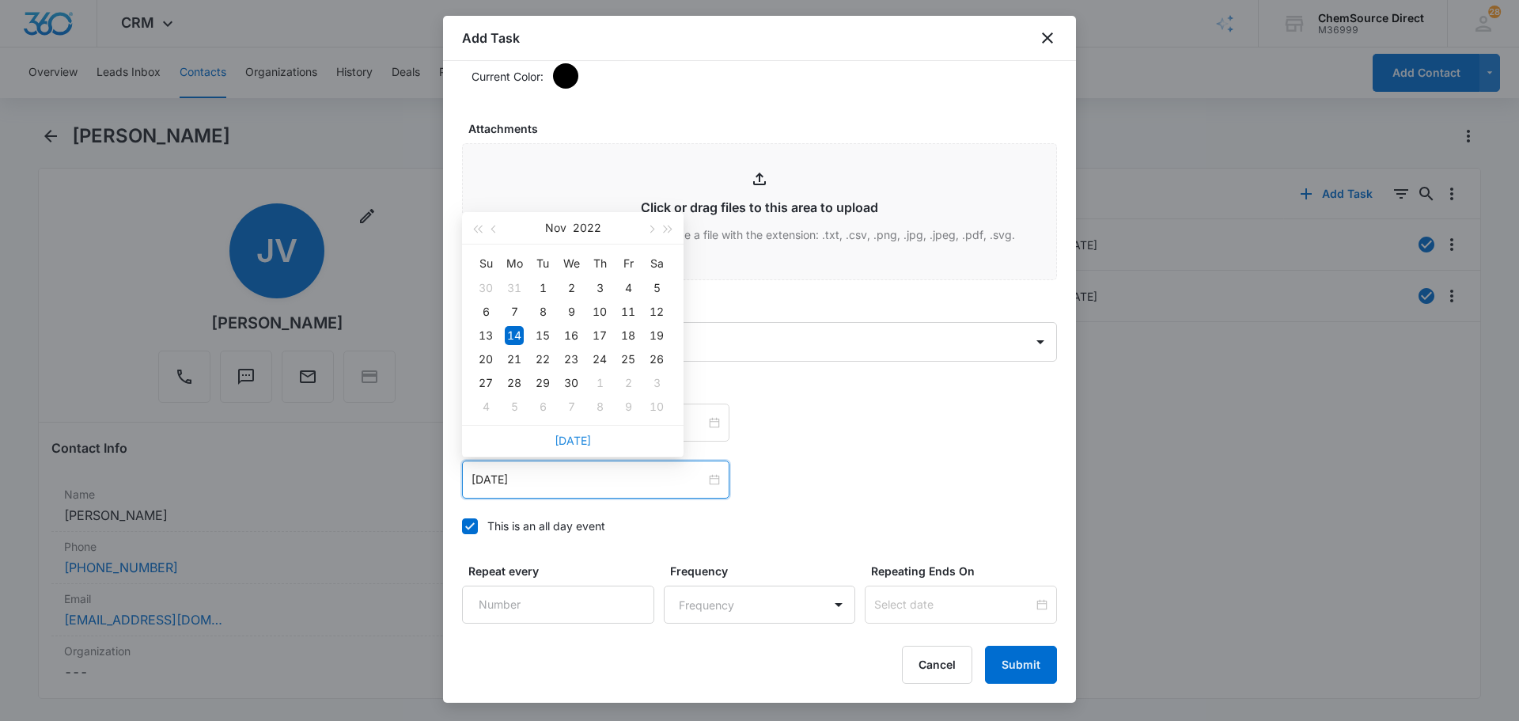
click at [577, 443] on link "[DATE]" at bounding box center [573, 440] width 36 height 13
type input "[DATE]"
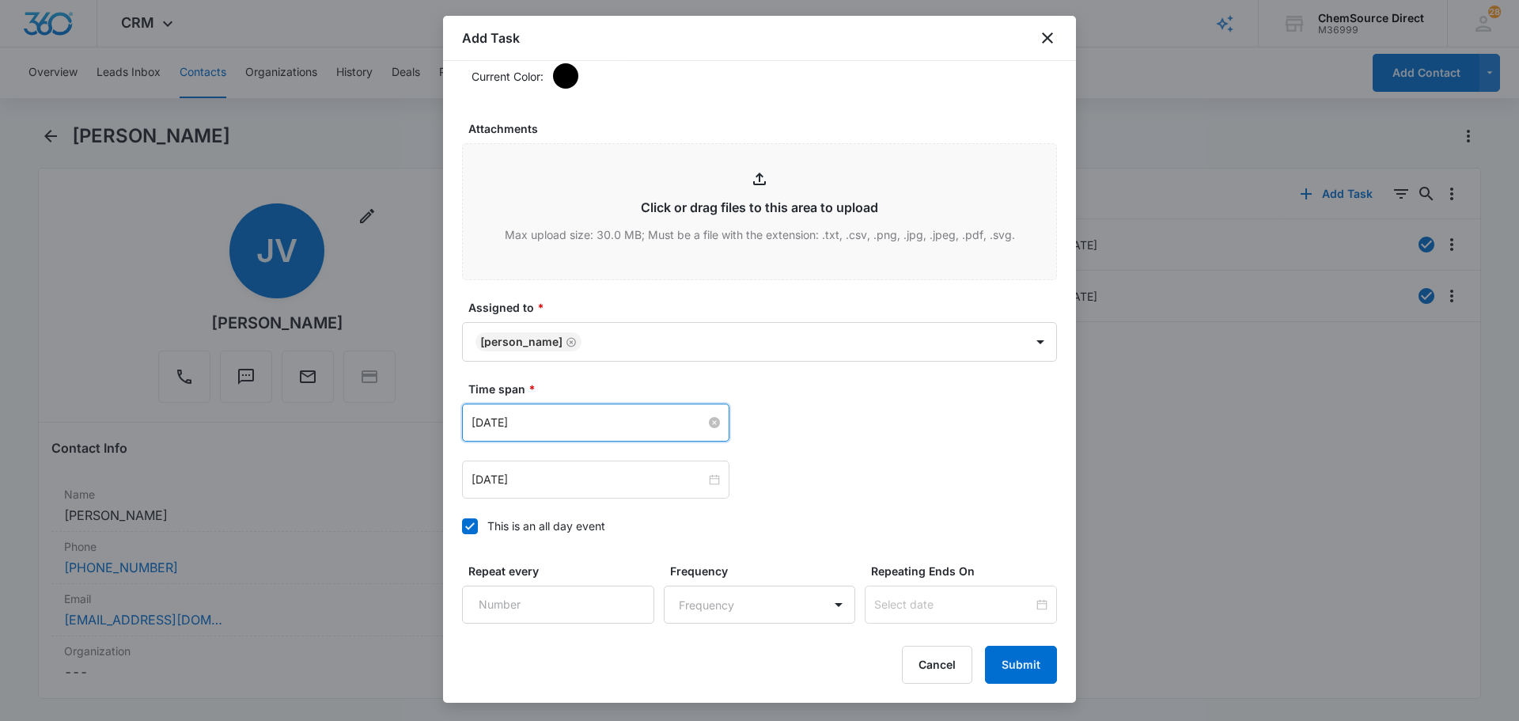
click at [563, 425] on input "[DATE]" at bounding box center [589, 422] width 234 height 17
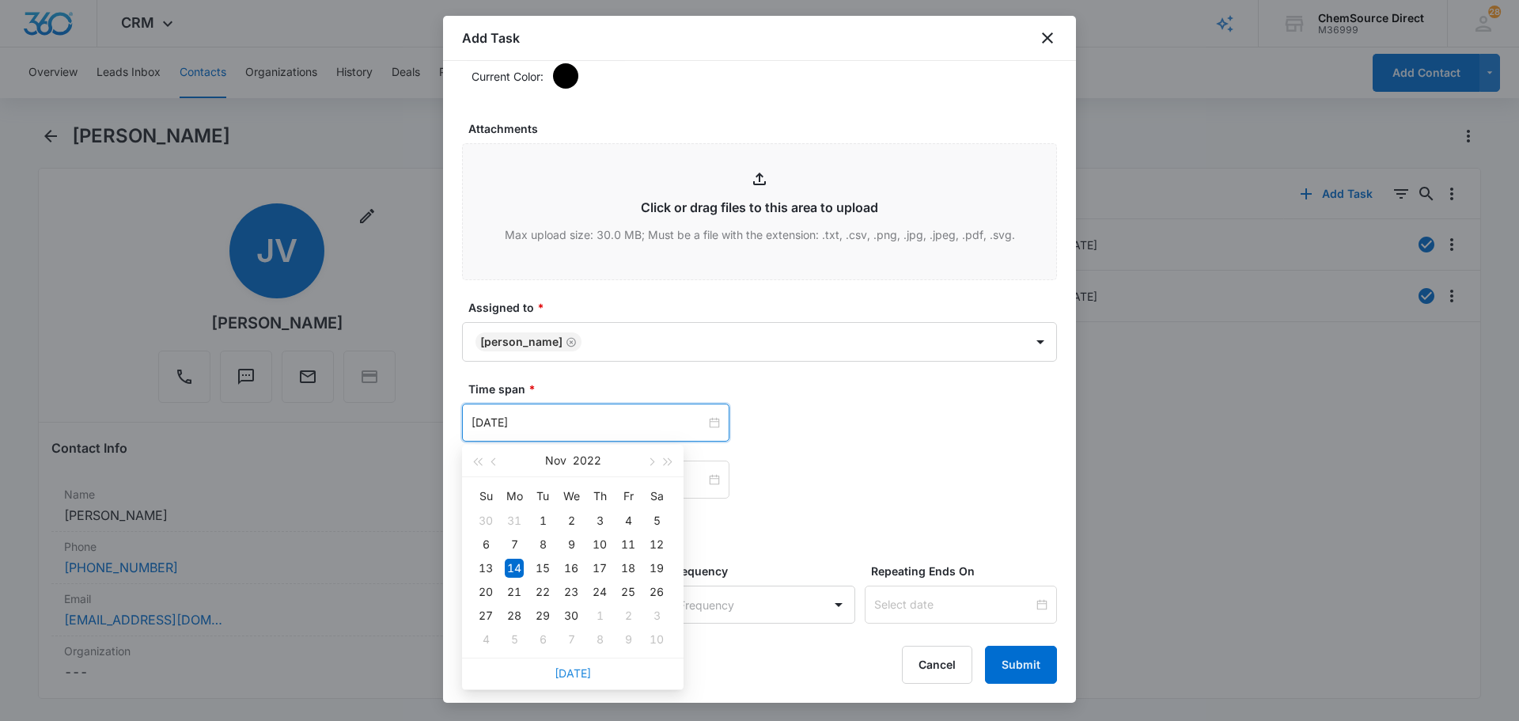
click at [570, 670] on link "[DATE]" at bounding box center [573, 672] width 36 height 13
type input "[DATE]"
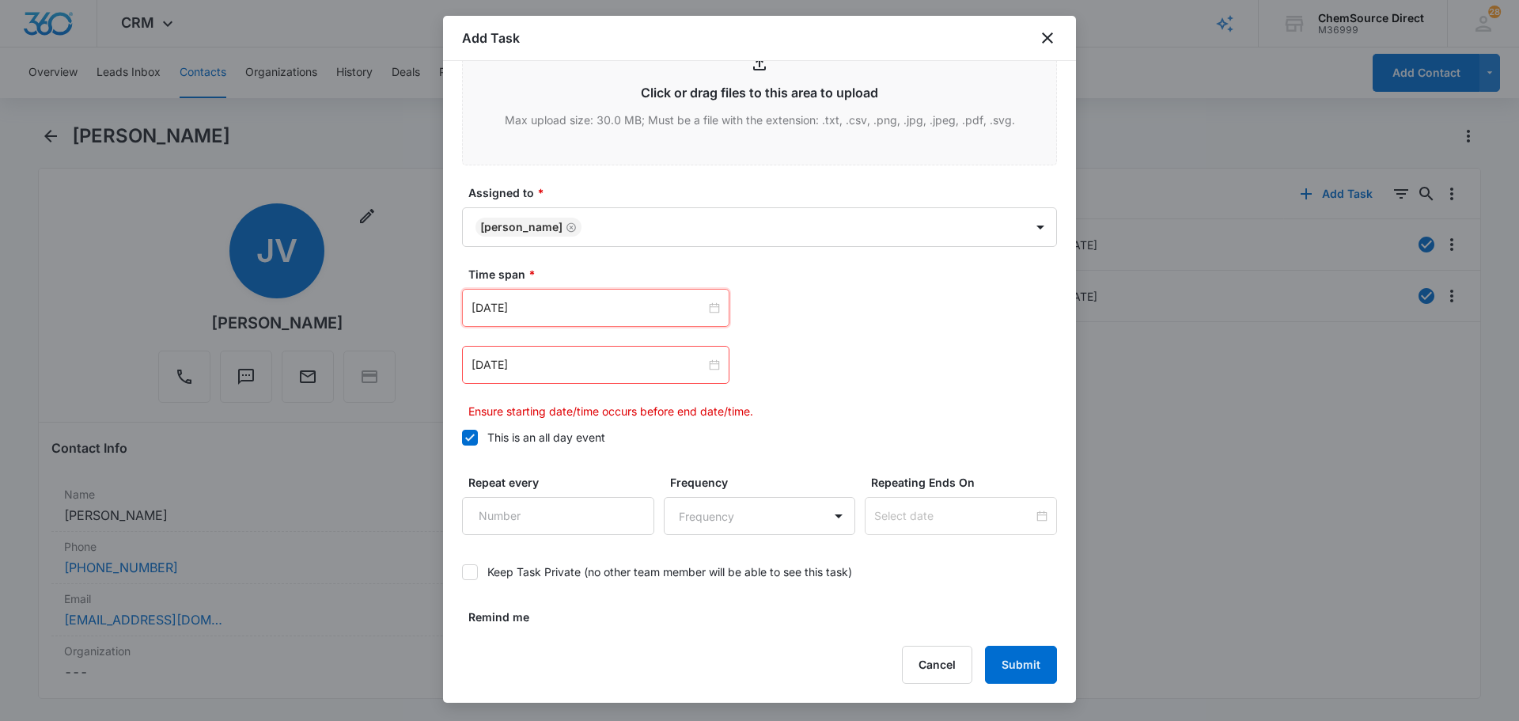
scroll to position [1025, 0]
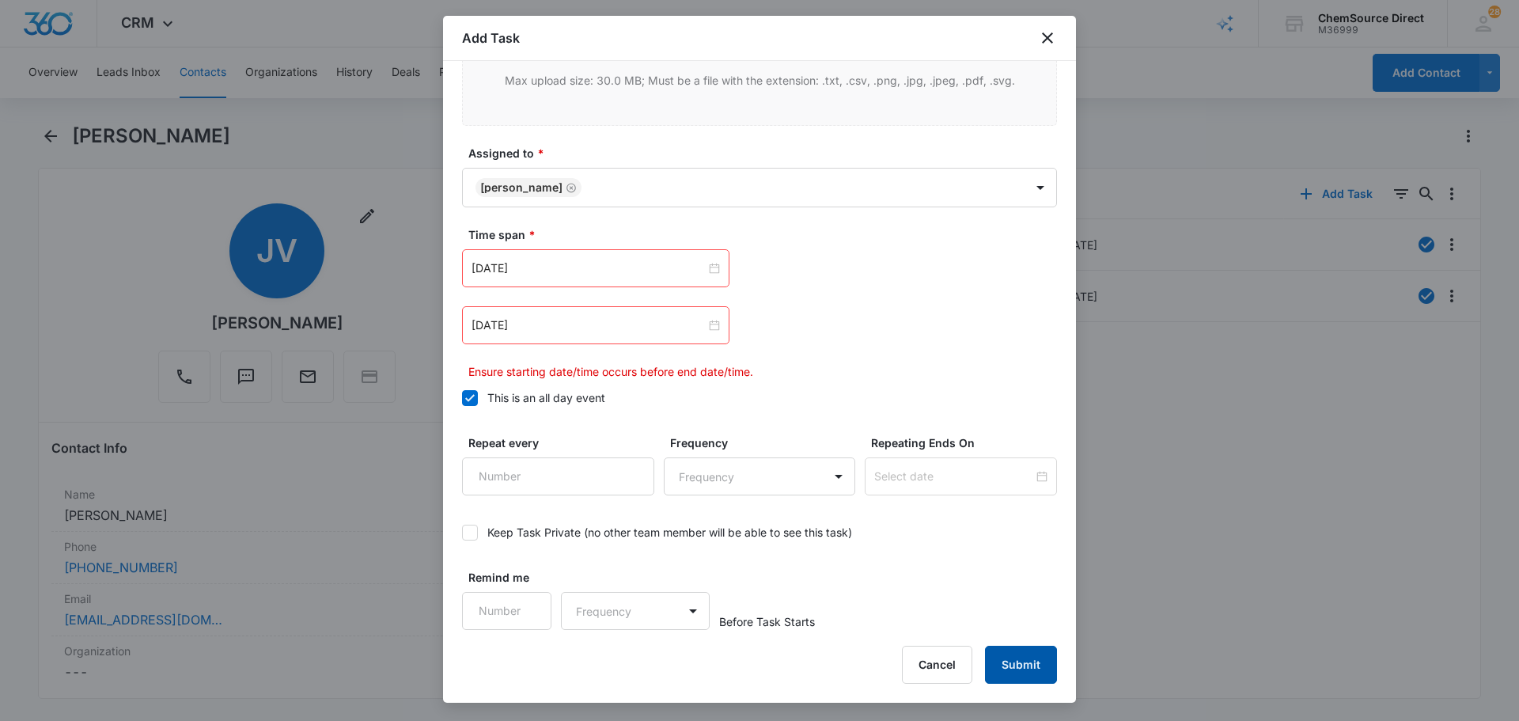
click at [997, 655] on button "Submit" at bounding box center [1021, 665] width 72 height 38
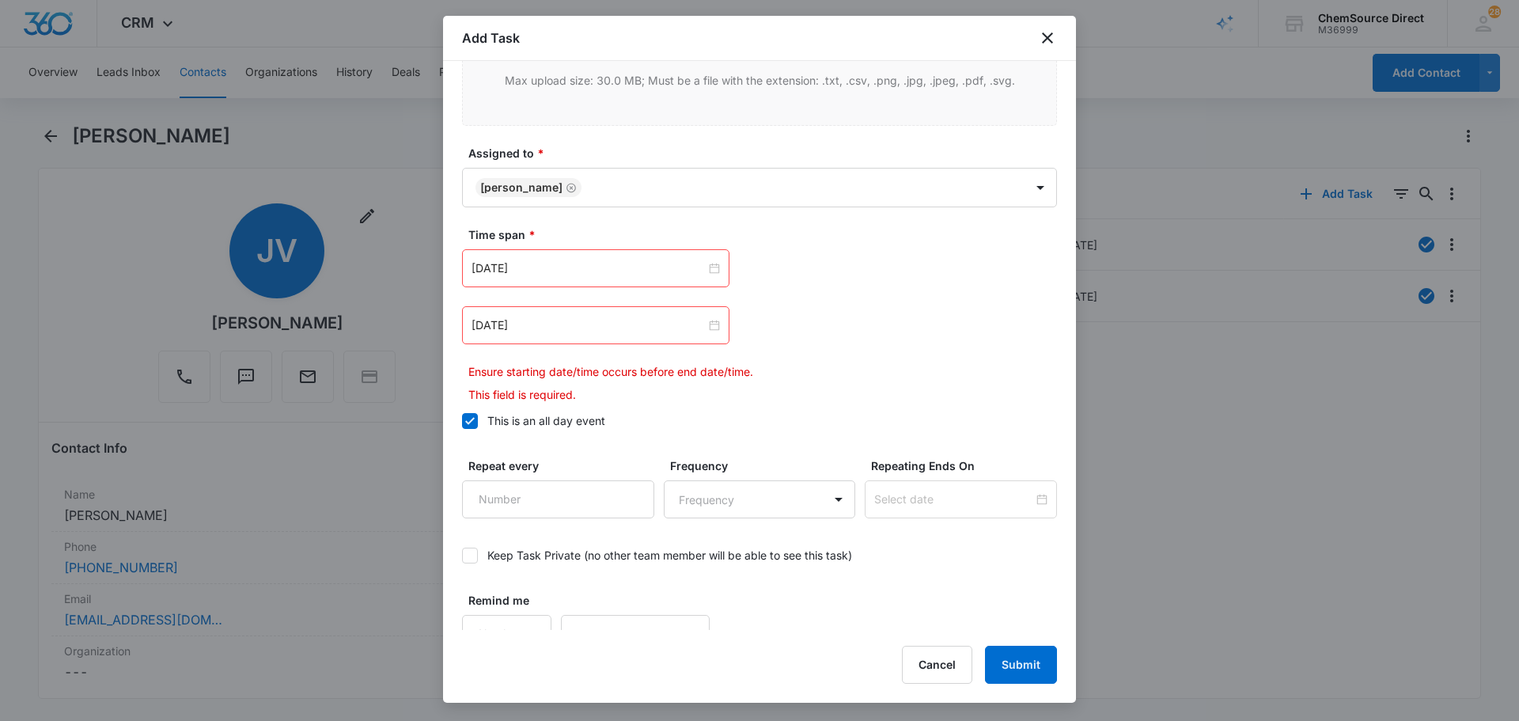
click at [468, 422] on icon at bounding box center [469, 420] width 9 height 7
click at [462, 421] on input "This is an all day event" at bounding box center [462, 421] width 0 height 0
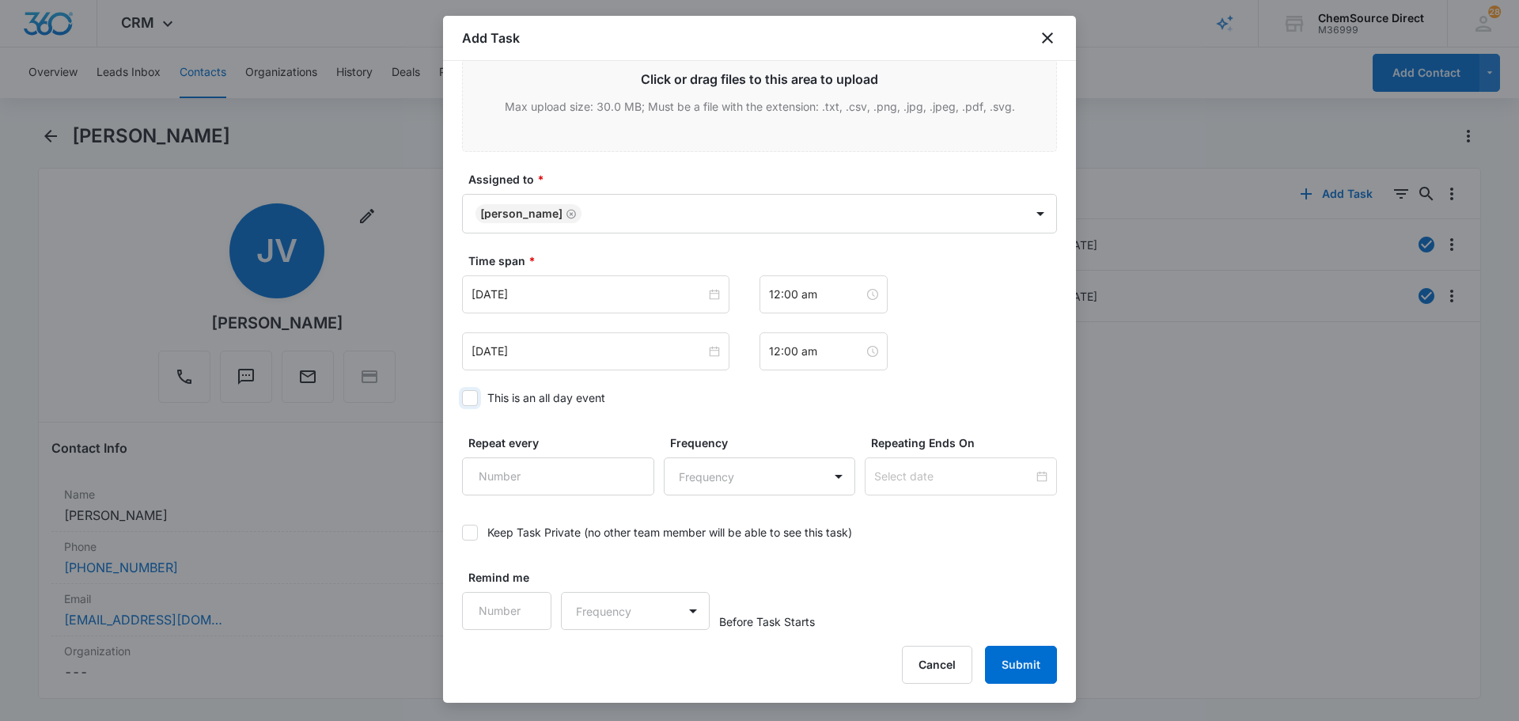
scroll to position [998, 0]
click at [473, 399] on icon at bounding box center [470, 398] width 14 height 14
click at [462, 398] on input "This is an all day event" at bounding box center [462, 398] width 0 height 0
click at [554, 289] on input "[DATE]" at bounding box center [589, 294] width 234 height 17
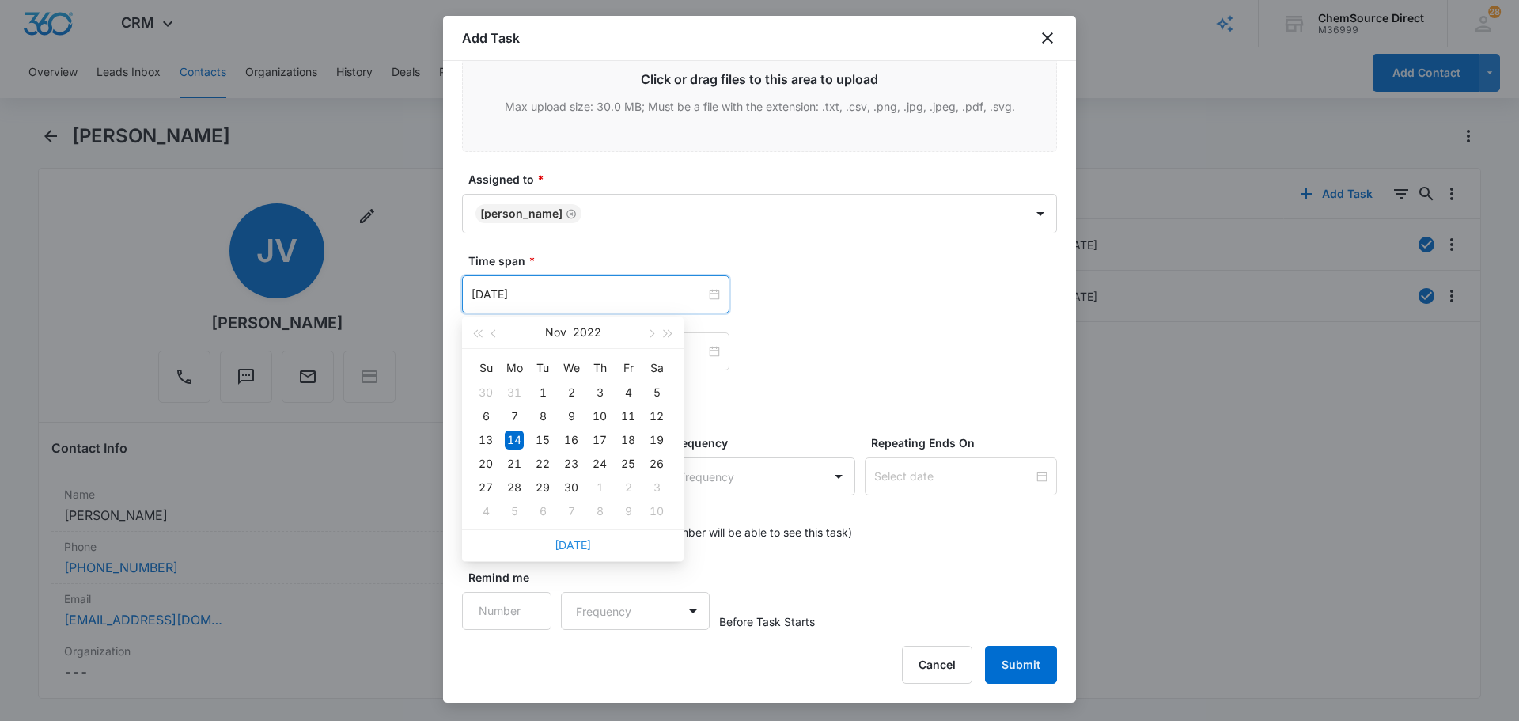
click at [575, 539] on link "[DATE]" at bounding box center [573, 544] width 36 height 13
type input "[DATE]"
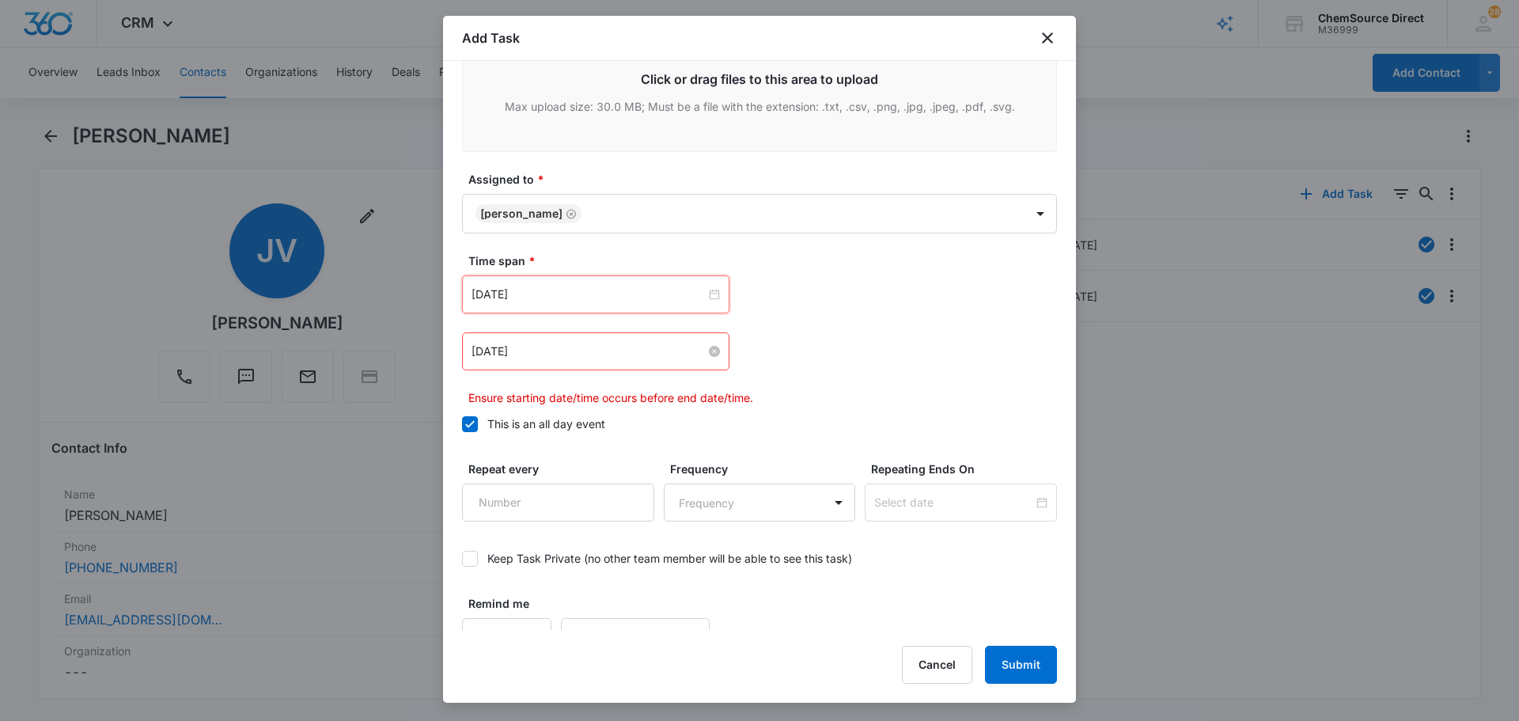
click at [562, 349] on input "[DATE]" at bounding box center [589, 351] width 234 height 17
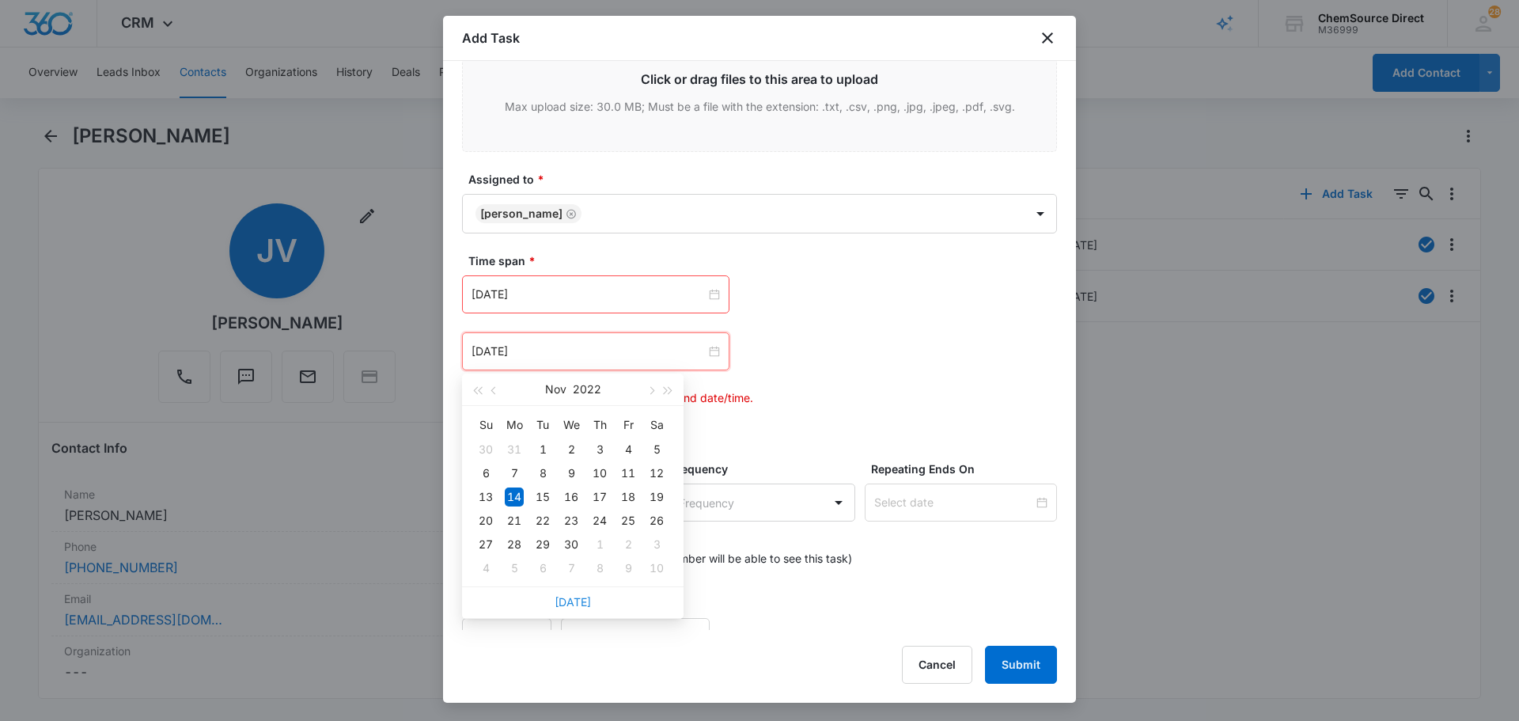
click at [576, 604] on link "[DATE]" at bounding box center [573, 601] width 36 height 13
type input "[DATE]"
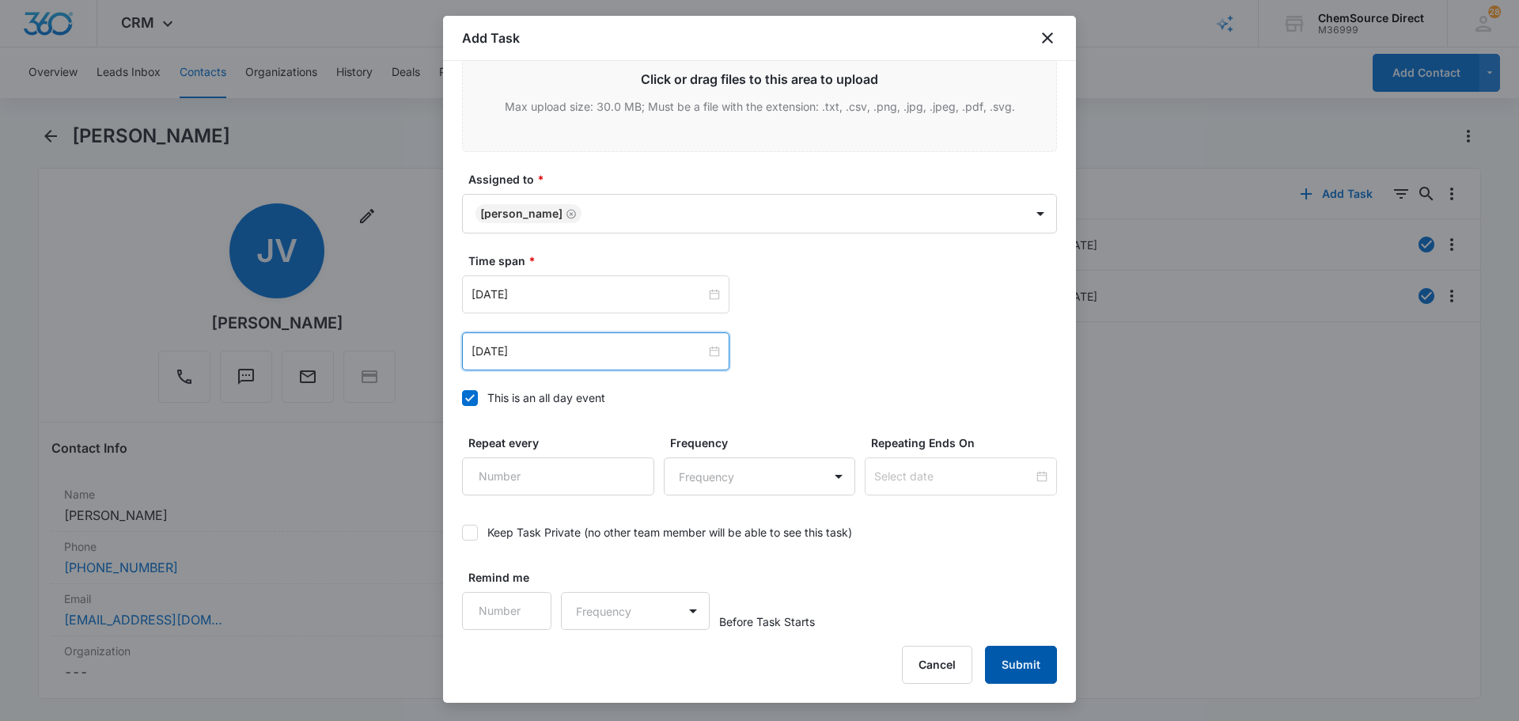
click at [1030, 674] on button "Submit" at bounding box center [1021, 665] width 72 height 38
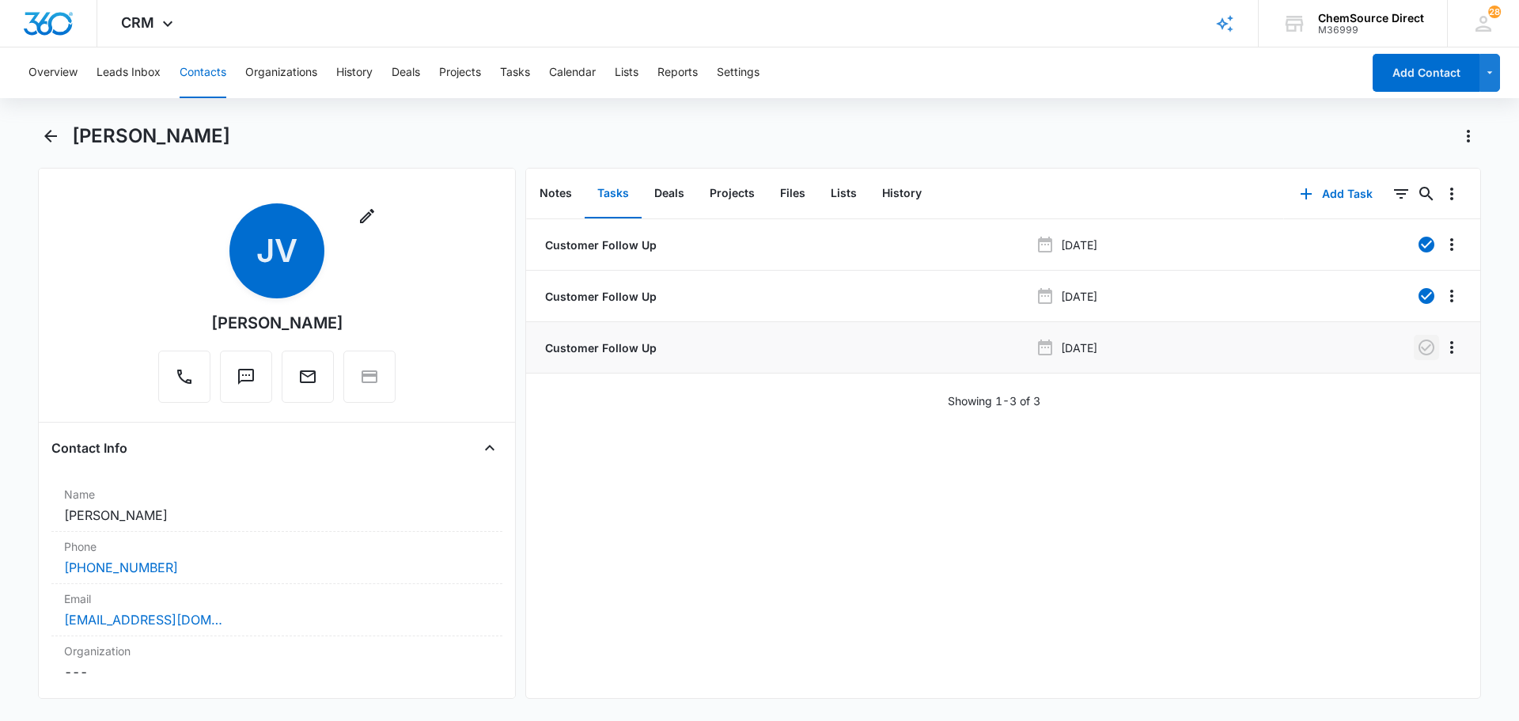
click at [1417, 352] on icon "button" at bounding box center [1426, 347] width 19 height 19
click at [524, 70] on button "Tasks" at bounding box center [515, 72] width 30 height 51
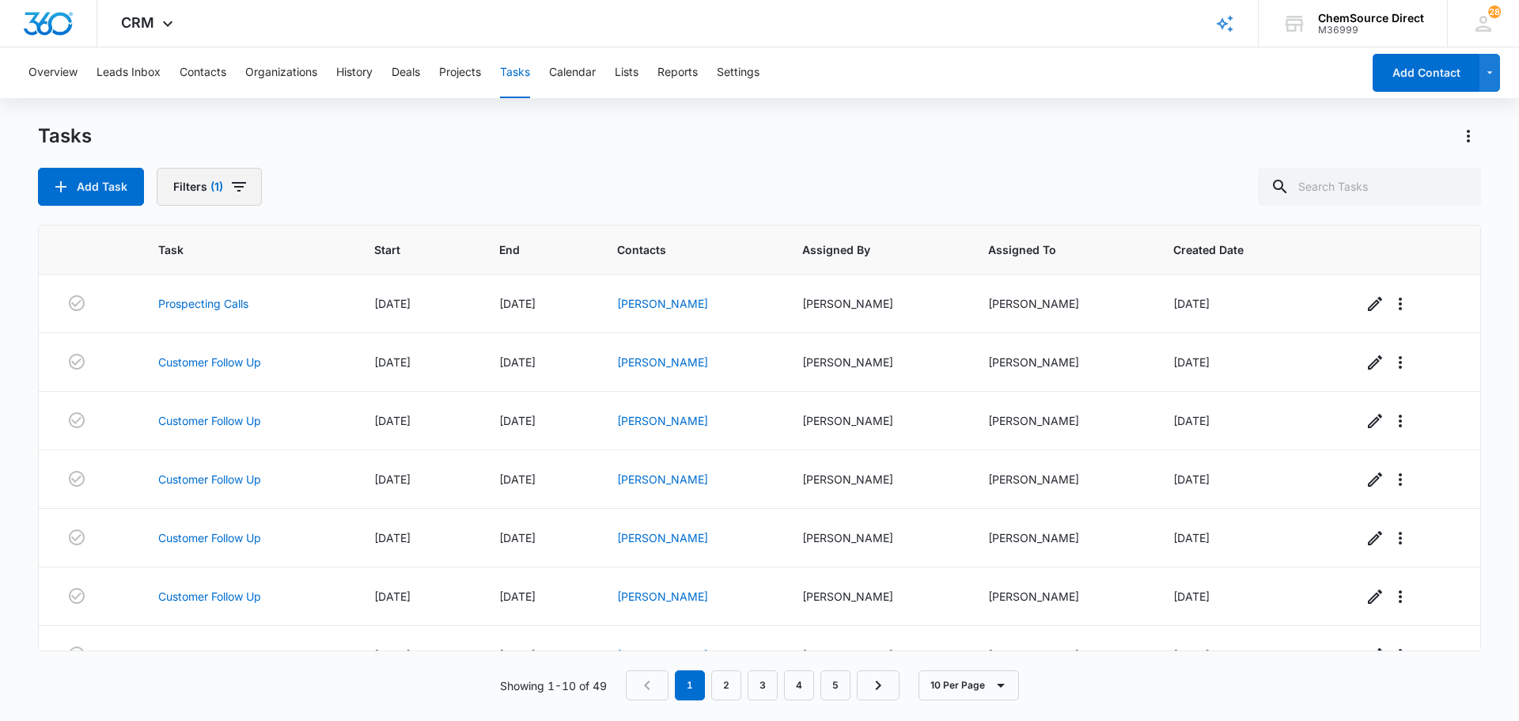
click at [238, 189] on icon "button" at bounding box center [238, 186] width 19 height 19
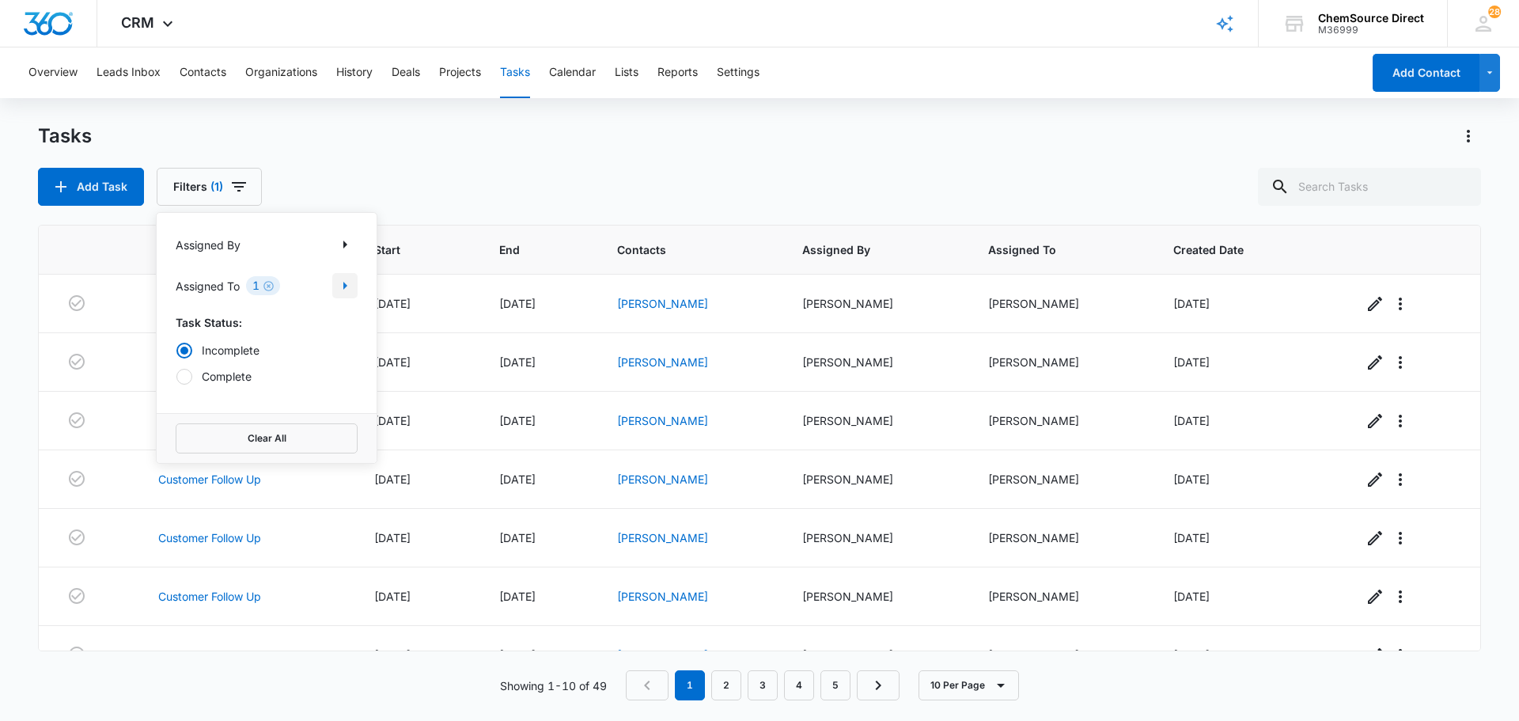
click at [341, 290] on icon "Show Assigned To filters" at bounding box center [344, 285] width 19 height 19
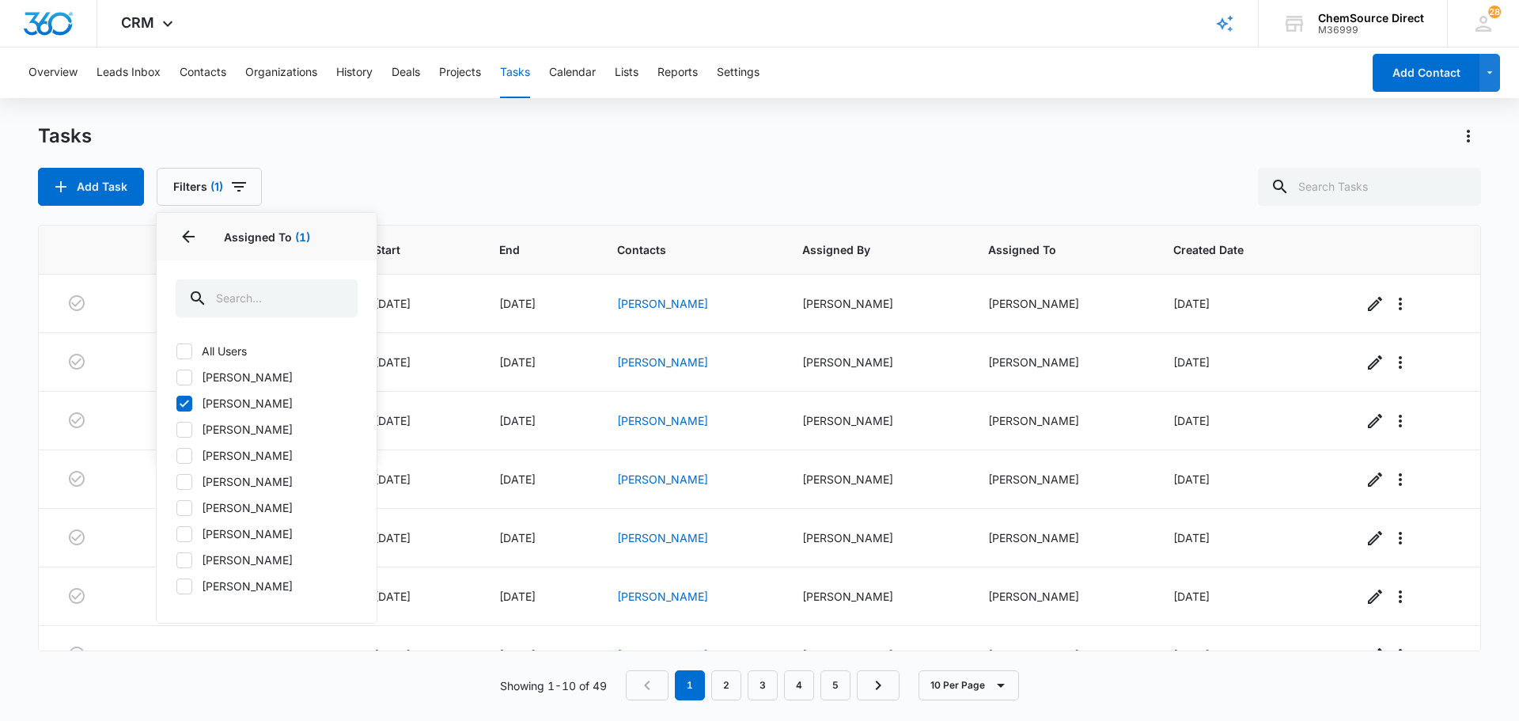
click at [399, 180] on div "Add Task Filters (1) Assigned By Assigned To 1 Assigned To (1) All Users [PERSO…" at bounding box center [759, 187] width 1443 height 38
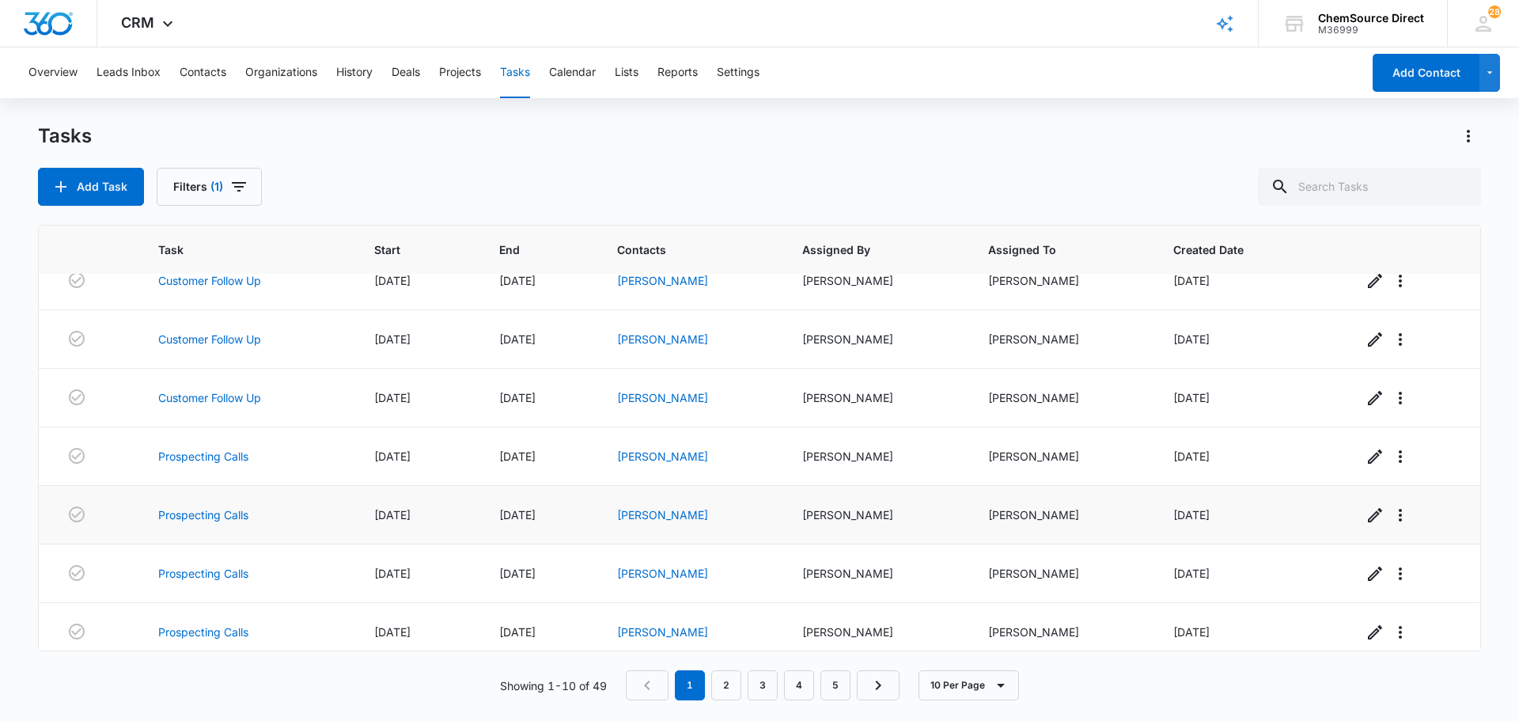
scroll to position [209, 0]
